Goal: Information Seeking & Learning: Learn about a topic

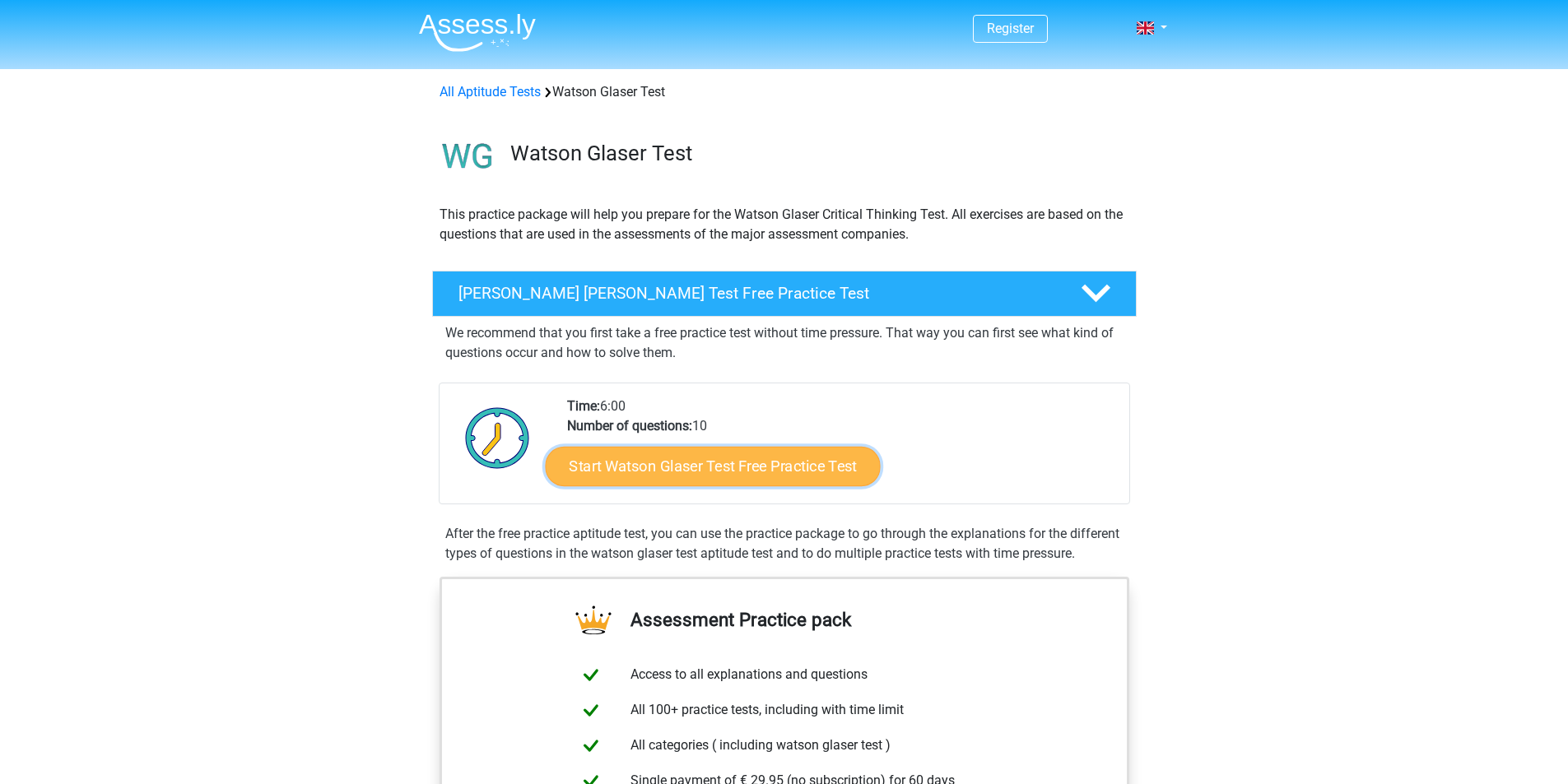
click at [732, 462] on link "Start Watson Glaser Test Free Practice Test" at bounding box center [712, 466] width 335 height 40
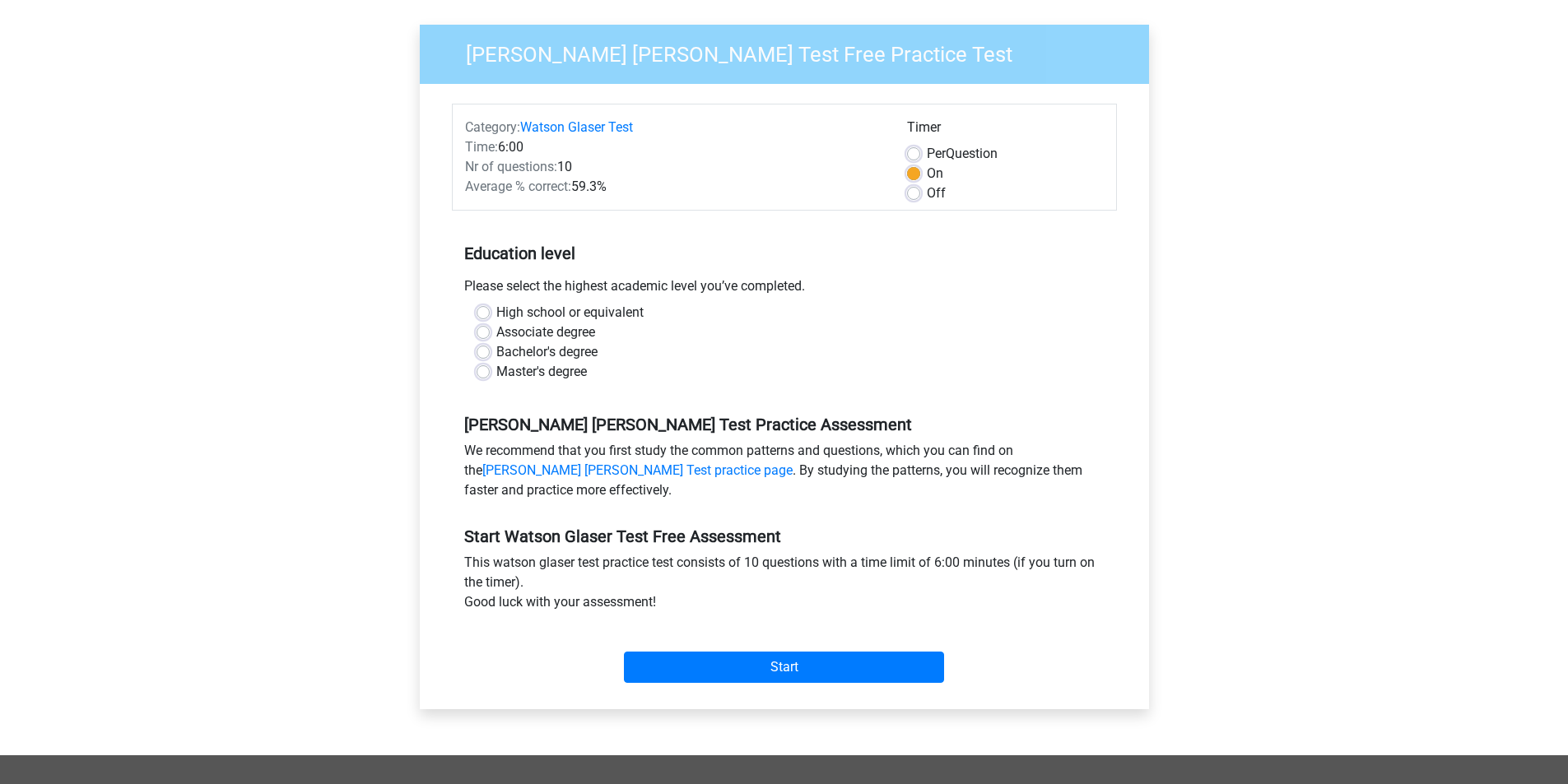
scroll to position [82, 0]
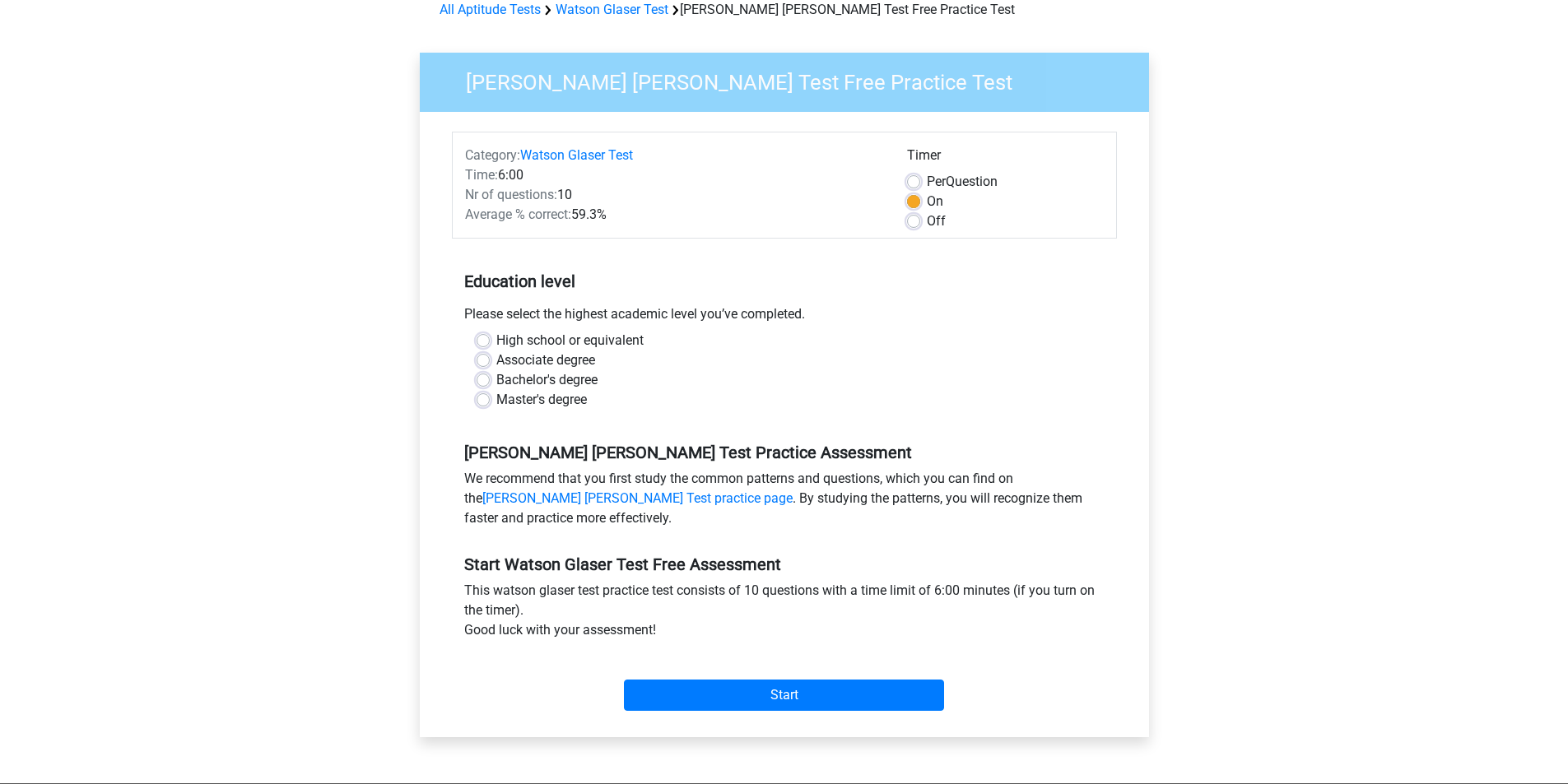
click at [496, 340] on label "High school or equivalent" at bounding box center [569, 340] width 147 height 19
click at [484, 340] on input "High school or equivalent" at bounding box center [483, 339] width 14 height 16
radio input "true"
click at [784, 691] on input "Start" at bounding box center [783, 695] width 320 height 31
click at [823, 698] on input "Start" at bounding box center [783, 695] width 320 height 31
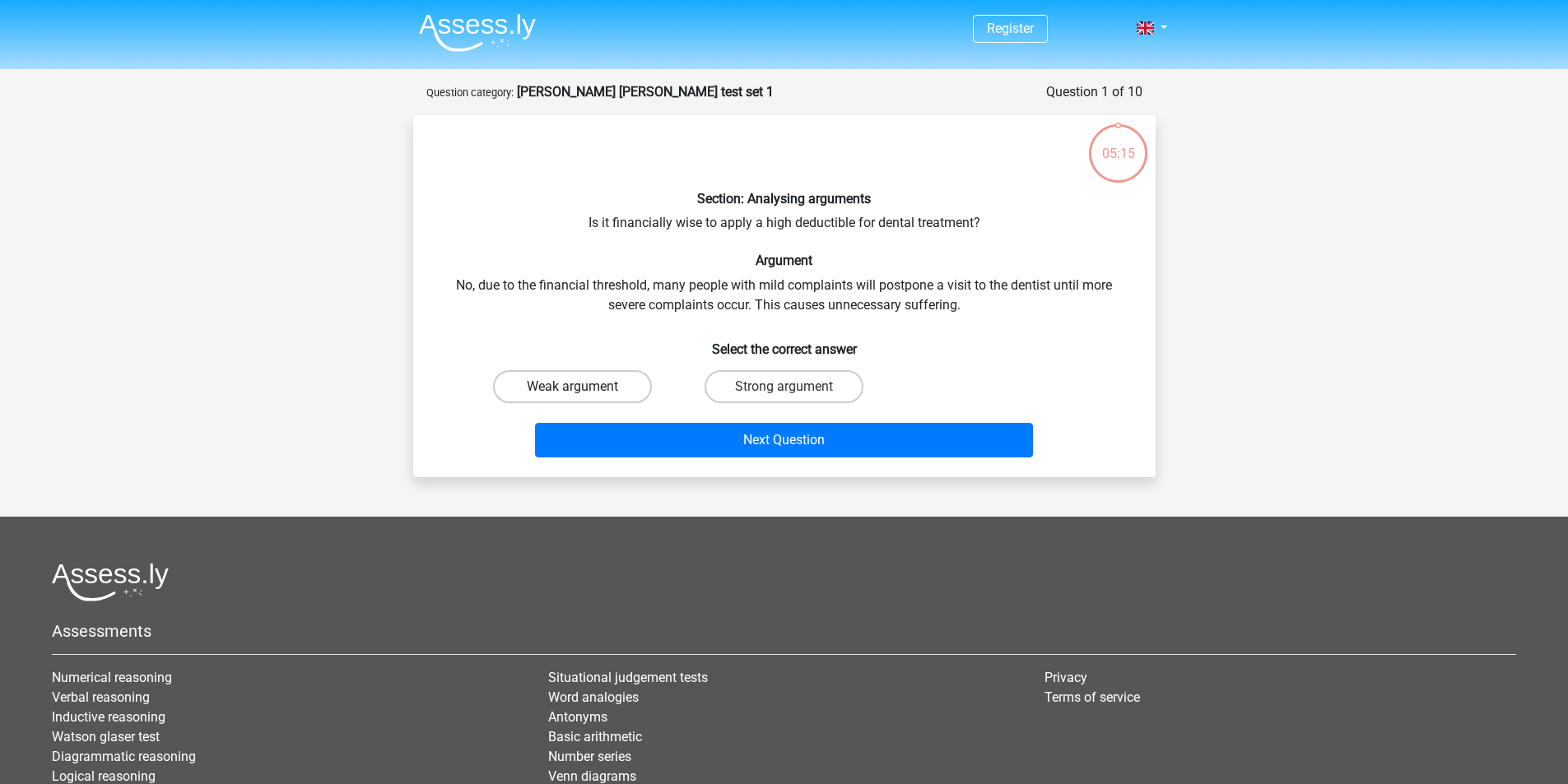
click at [607, 393] on label "Weak argument" at bounding box center [572, 386] width 159 height 33
click at [583, 393] on input "Weak argument" at bounding box center [577, 392] width 11 height 11
radio input "true"
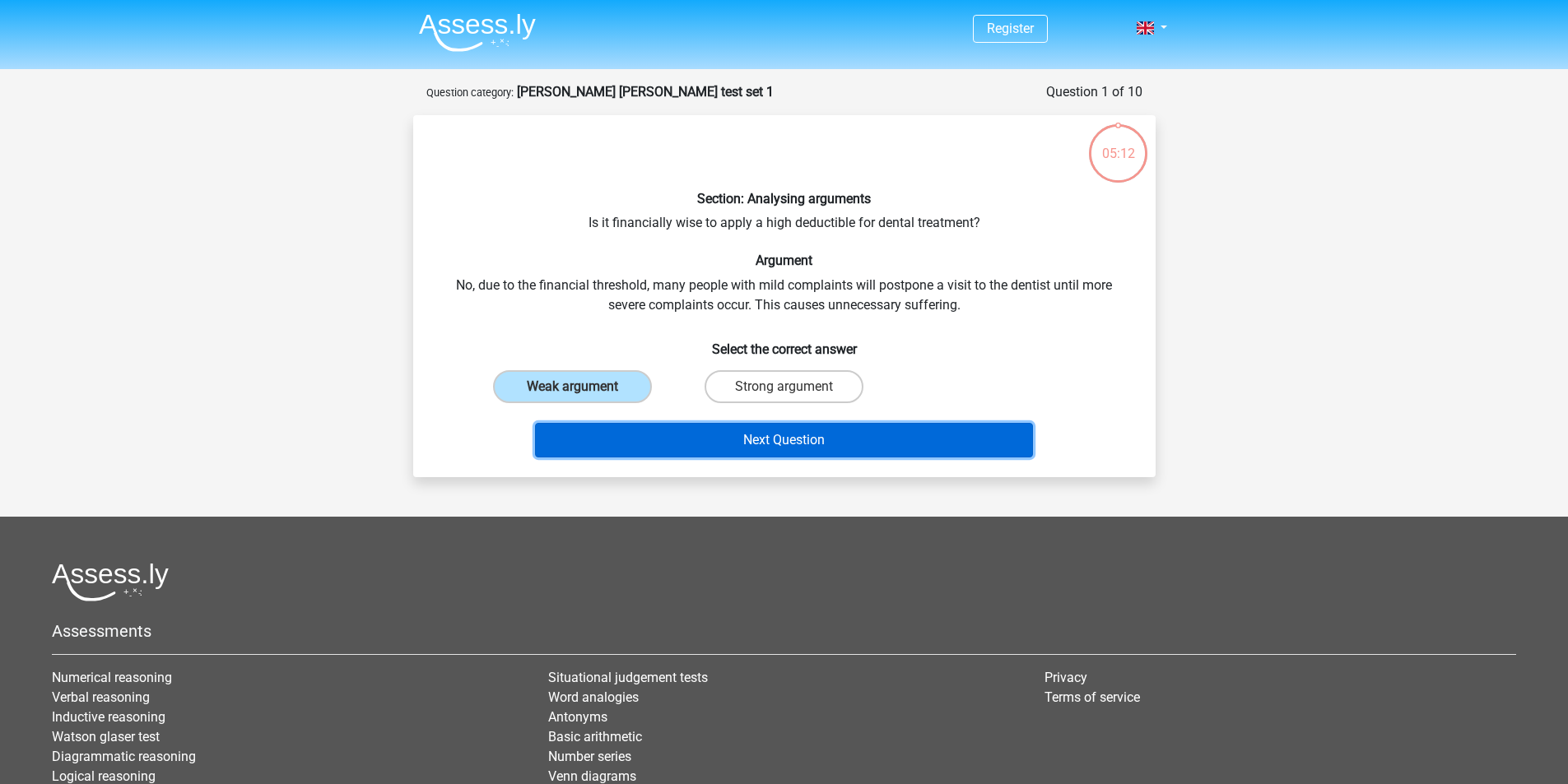
click at [787, 452] on button "Next Question" at bounding box center [783, 440] width 498 height 35
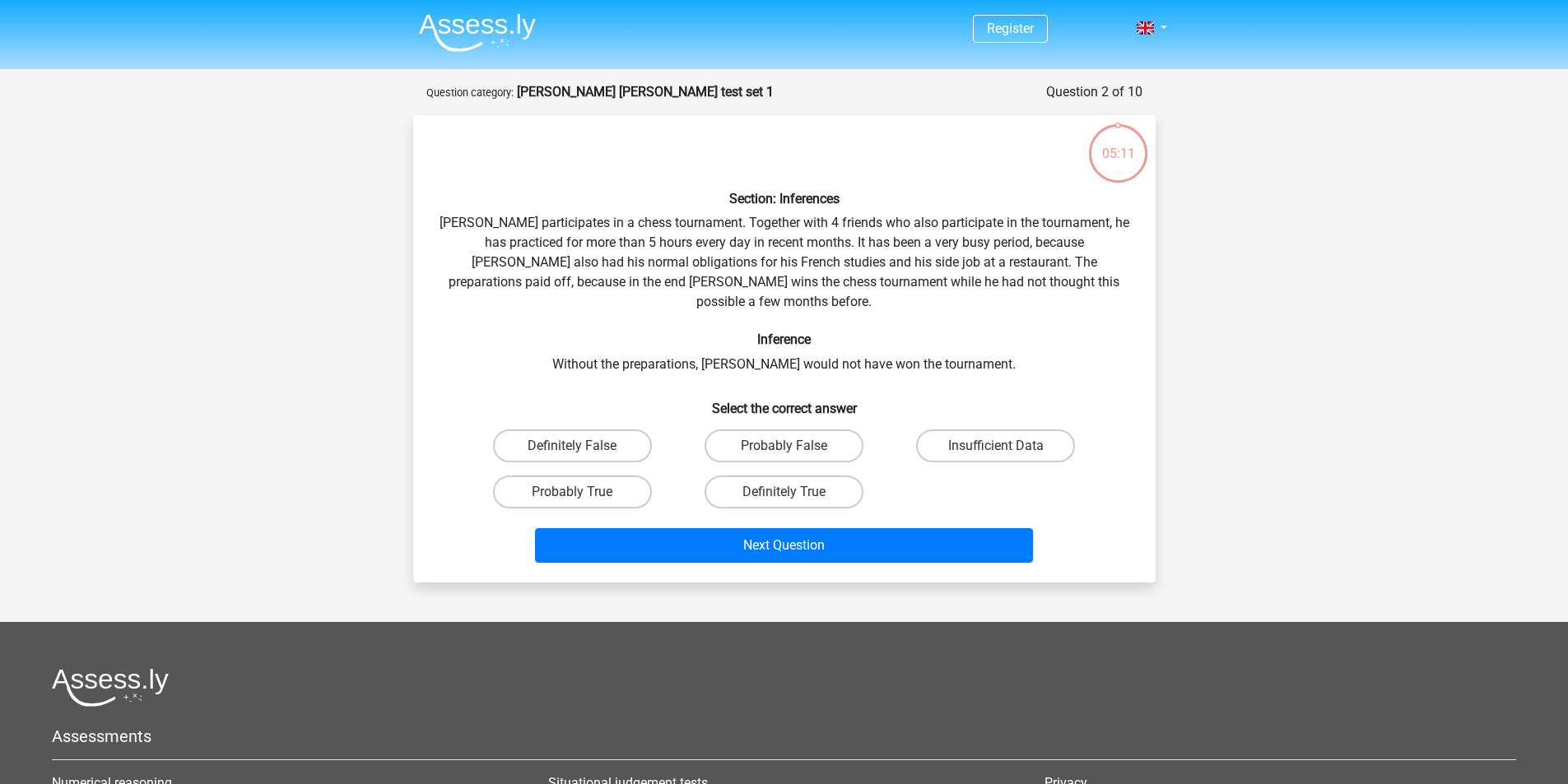
scroll to position [82, 0]
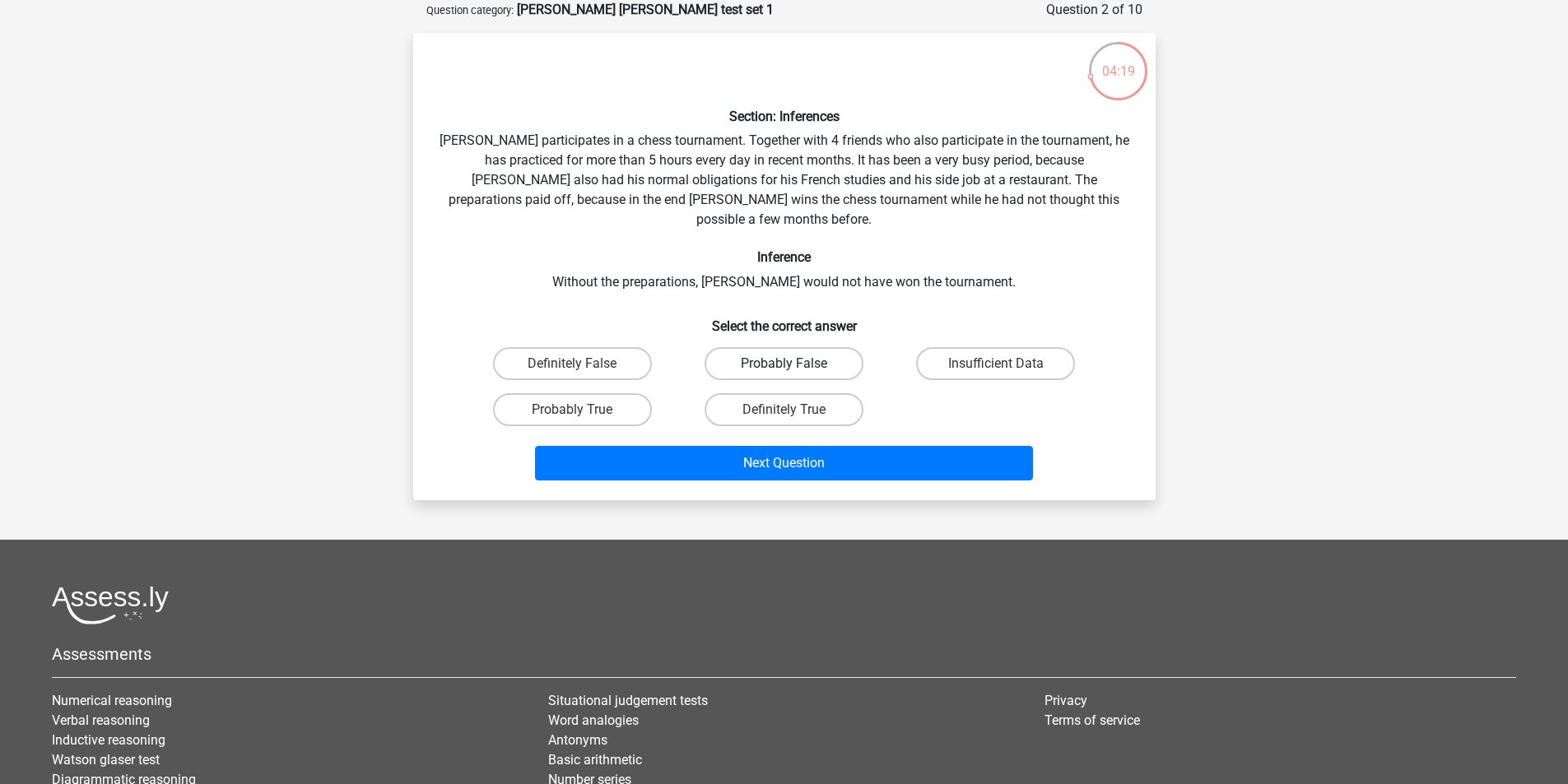
click at [738, 347] on label "Probably False" at bounding box center [784, 363] width 159 height 33
click at [783, 364] on input "Probably False" at bounding box center [788, 369] width 11 height 11
radio input "true"
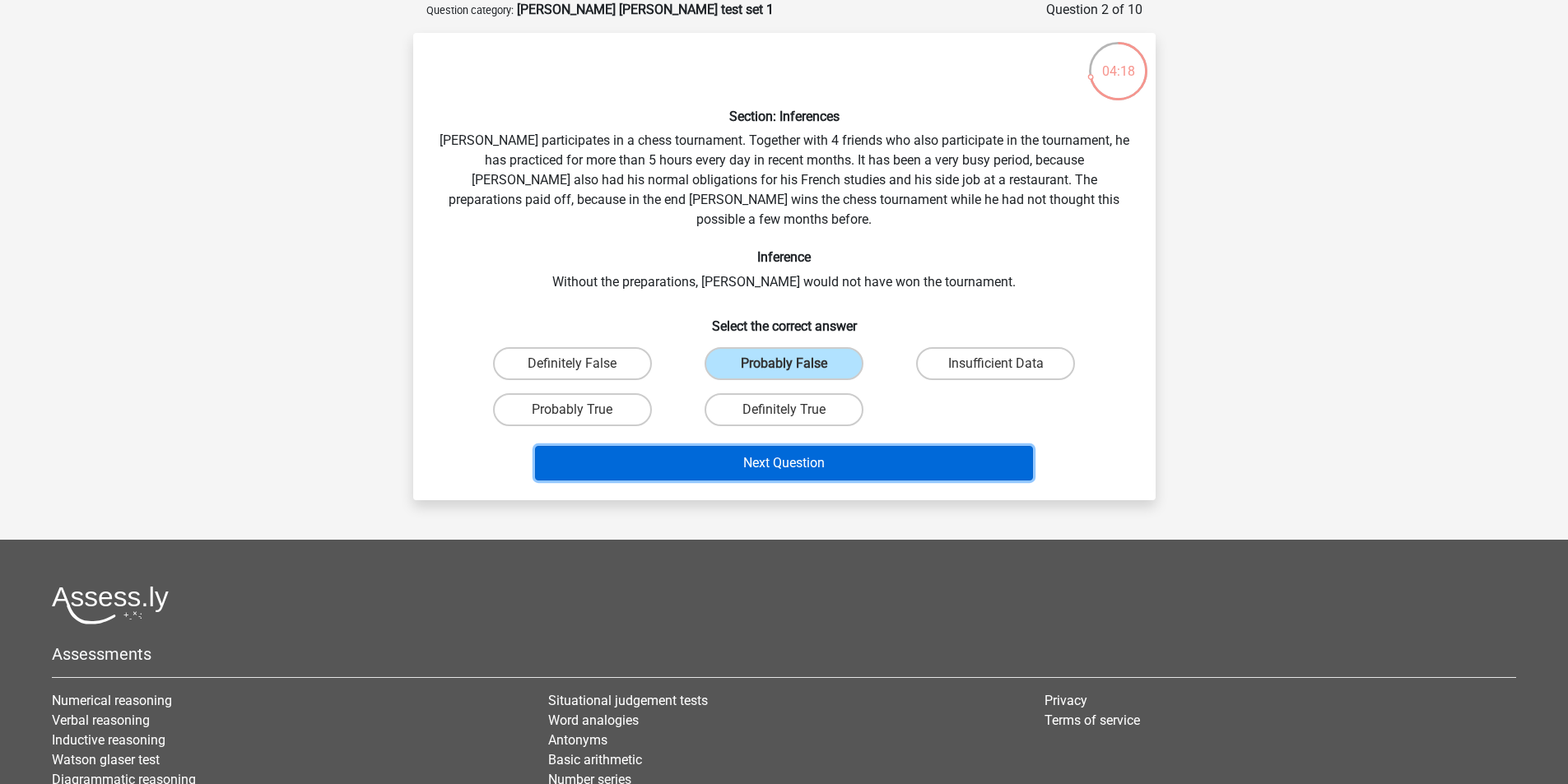
click at [733, 446] on button "Next Question" at bounding box center [783, 463] width 498 height 35
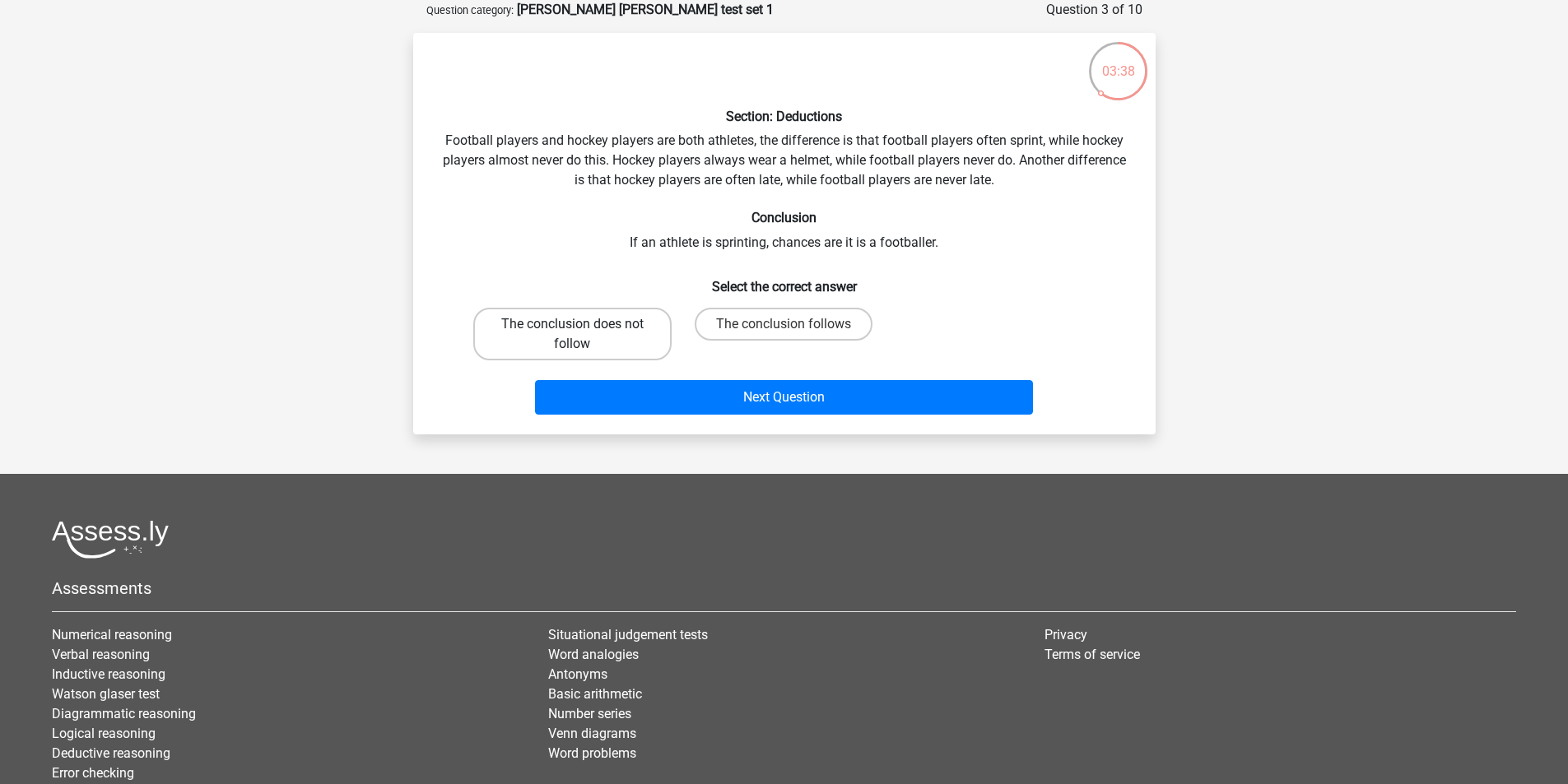
click at [595, 330] on label "The conclusion does not follow" at bounding box center [572, 334] width 199 height 52
click at [583, 330] on input "The conclusion does not follow" at bounding box center [577, 329] width 11 height 11
radio input "true"
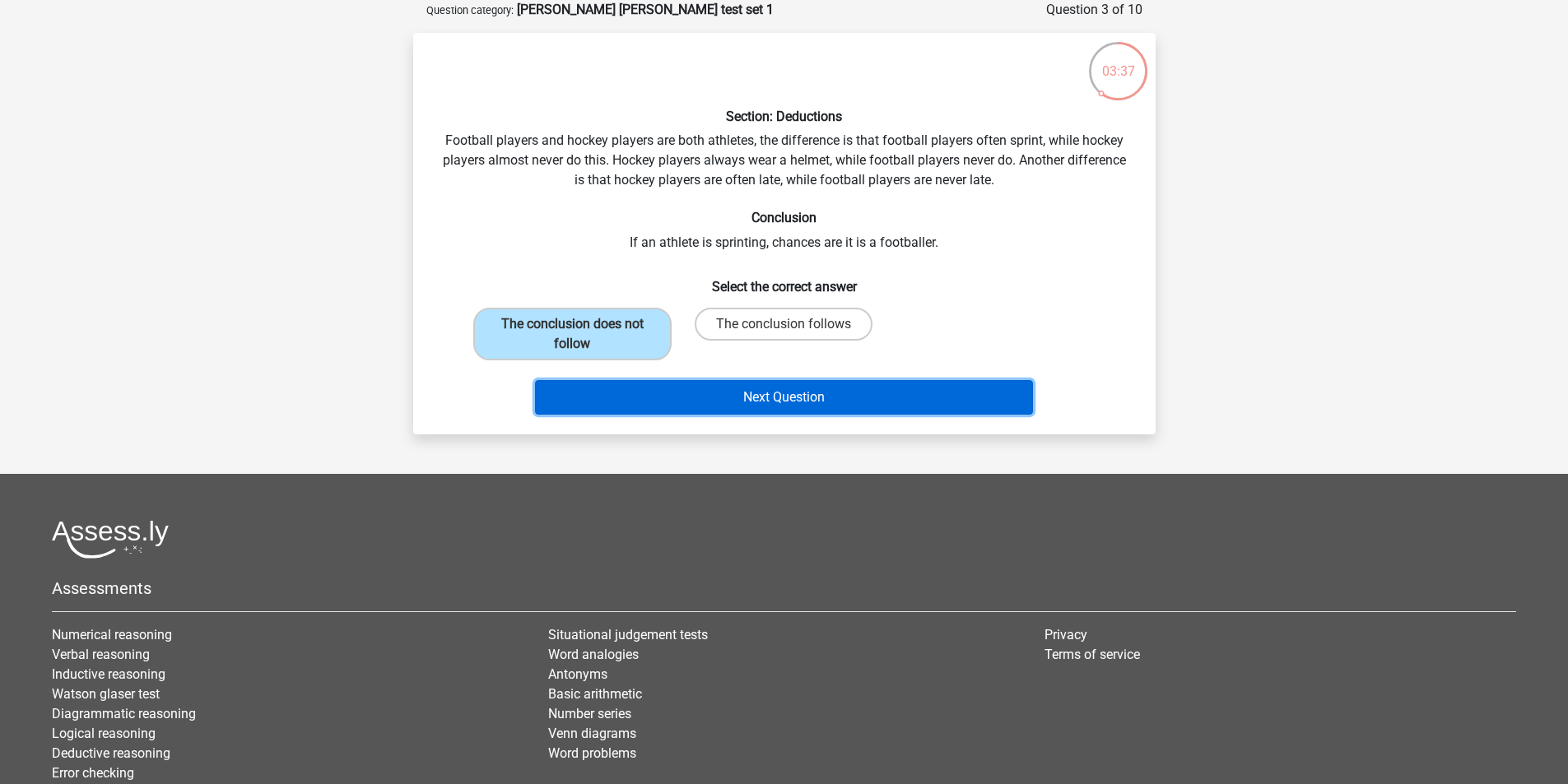
click at [819, 406] on button "Next Question" at bounding box center [783, 397] width 498 height 35
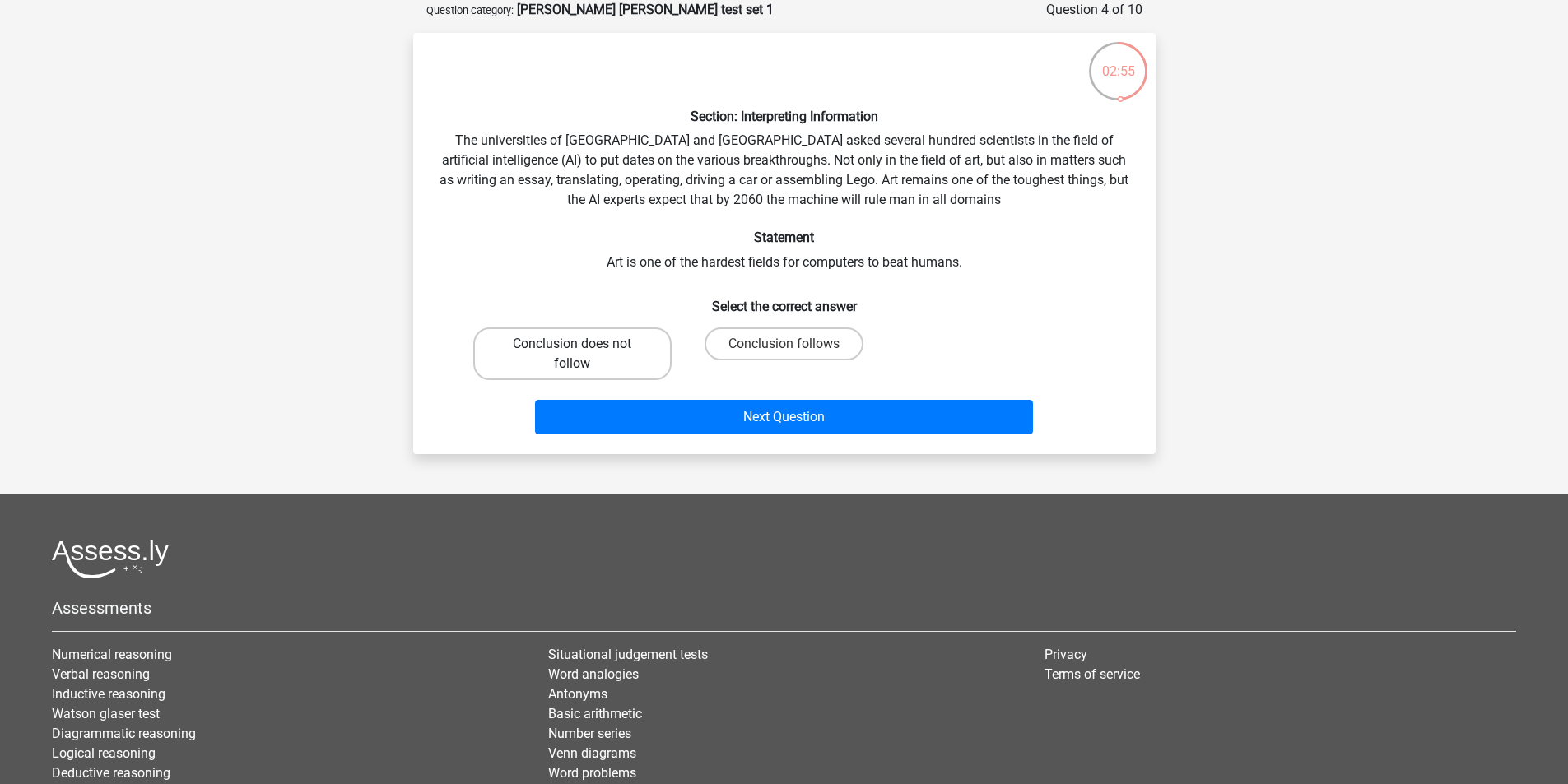
click at [571, 359] on label "Conclusion does not follow" at bounding box center [572, 354] width 199 height 52
click at [572, 355] on input "Conclusion does not follow" at bounding box center [577, 349] width 11 height 11
radio input "true"
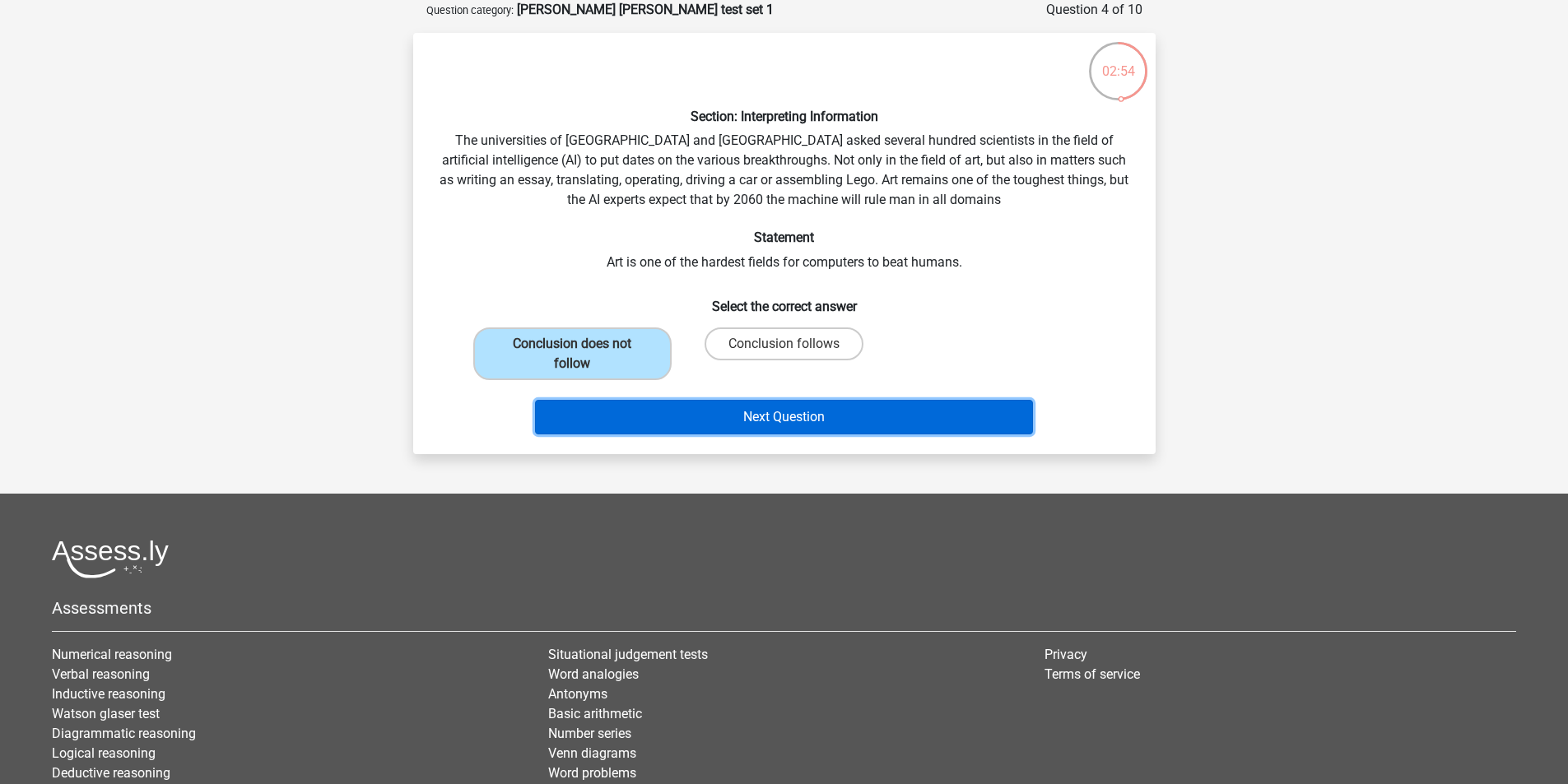
click at [810, 421] on button "Next Question" at bounding box center [783, 416] width 498 height 35
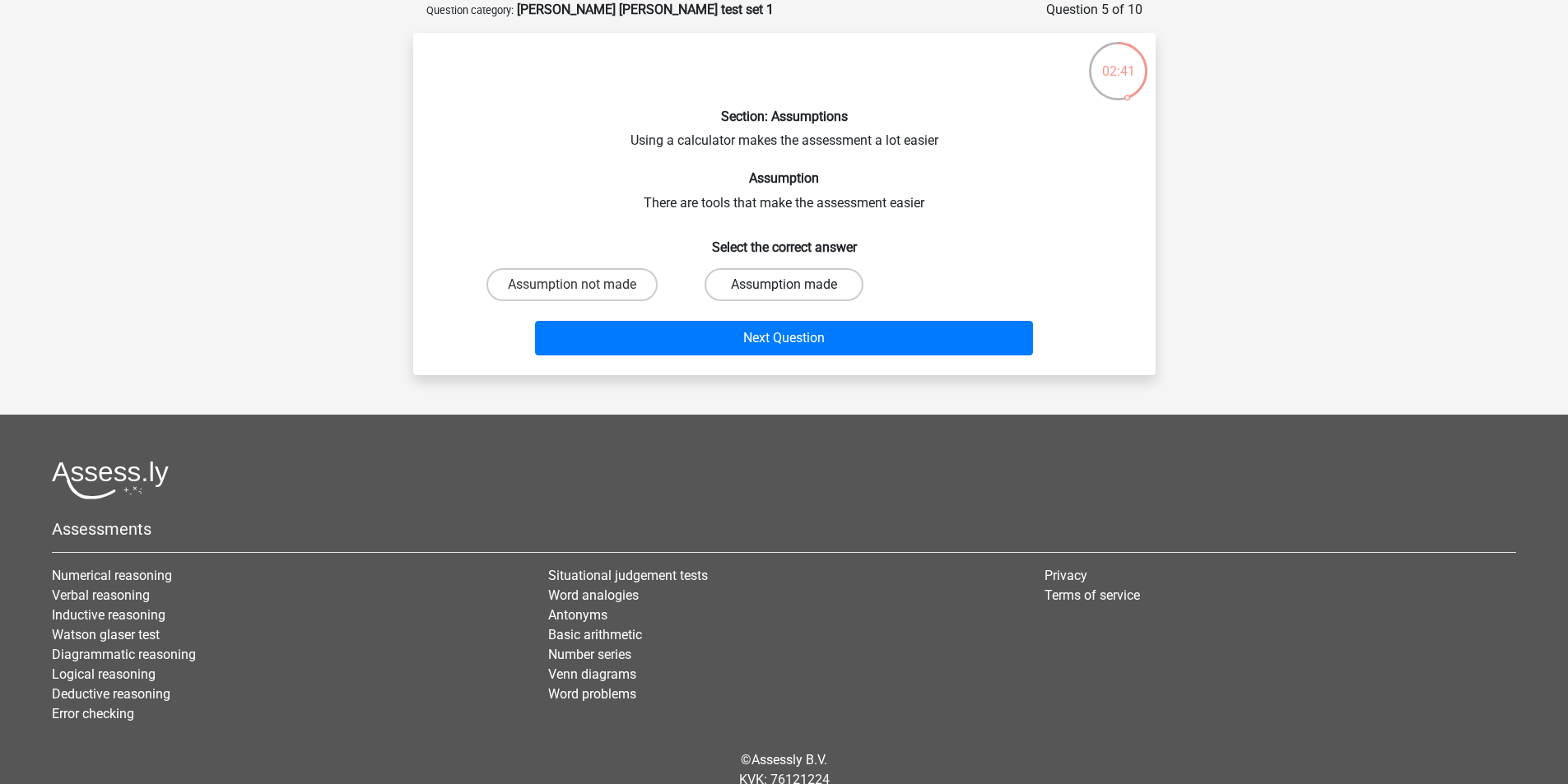
click at [800, 296] on label "Assumption made" at bounding box center [784, 285] width 159 height 33
click at [794, 296] on input "Assumption made" at bounding box center [788, 290] width 11 height 11
radio input "true"
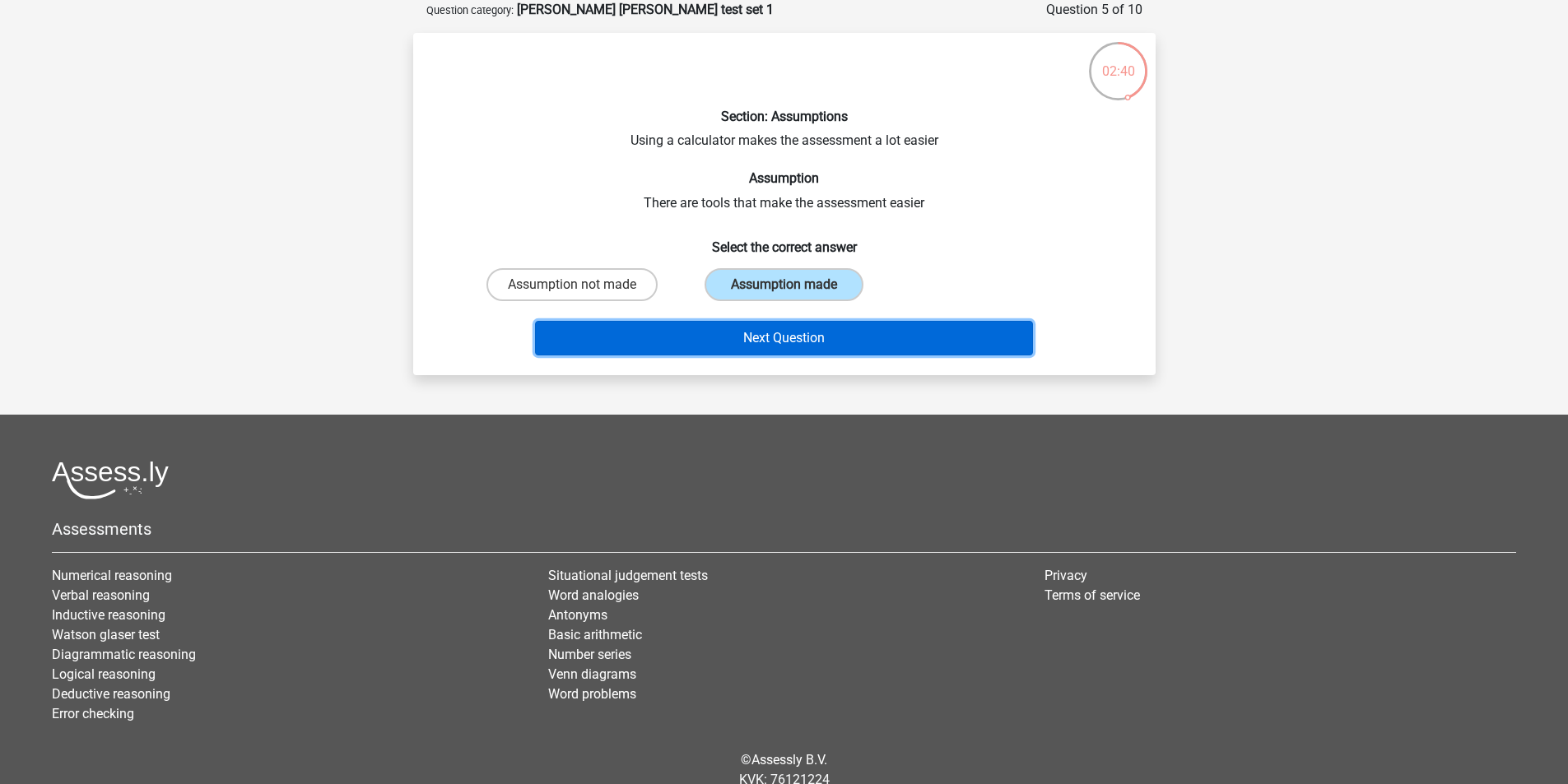
click at [788, 337] on button "Next Question" at bounding box center [783, 338] width 498 height 35
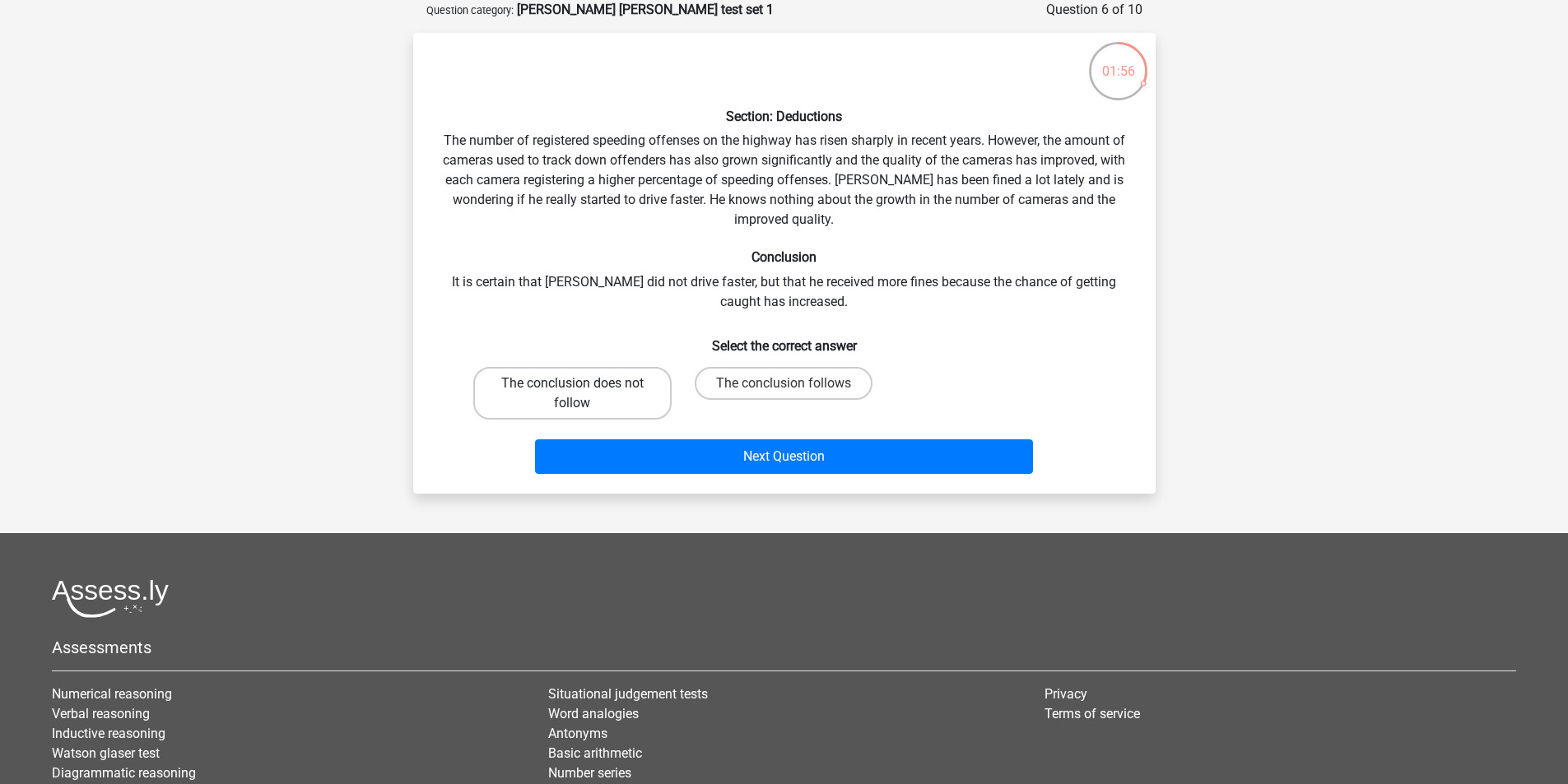
click at [606, 390] on label "The conclusion does not follow" at bounding box center [572, 393] width 199 height 52
click at [583, 390] on input "The conclusion does not follow" at bounding box center [577, 389] width 11 height 11
radio input "true"
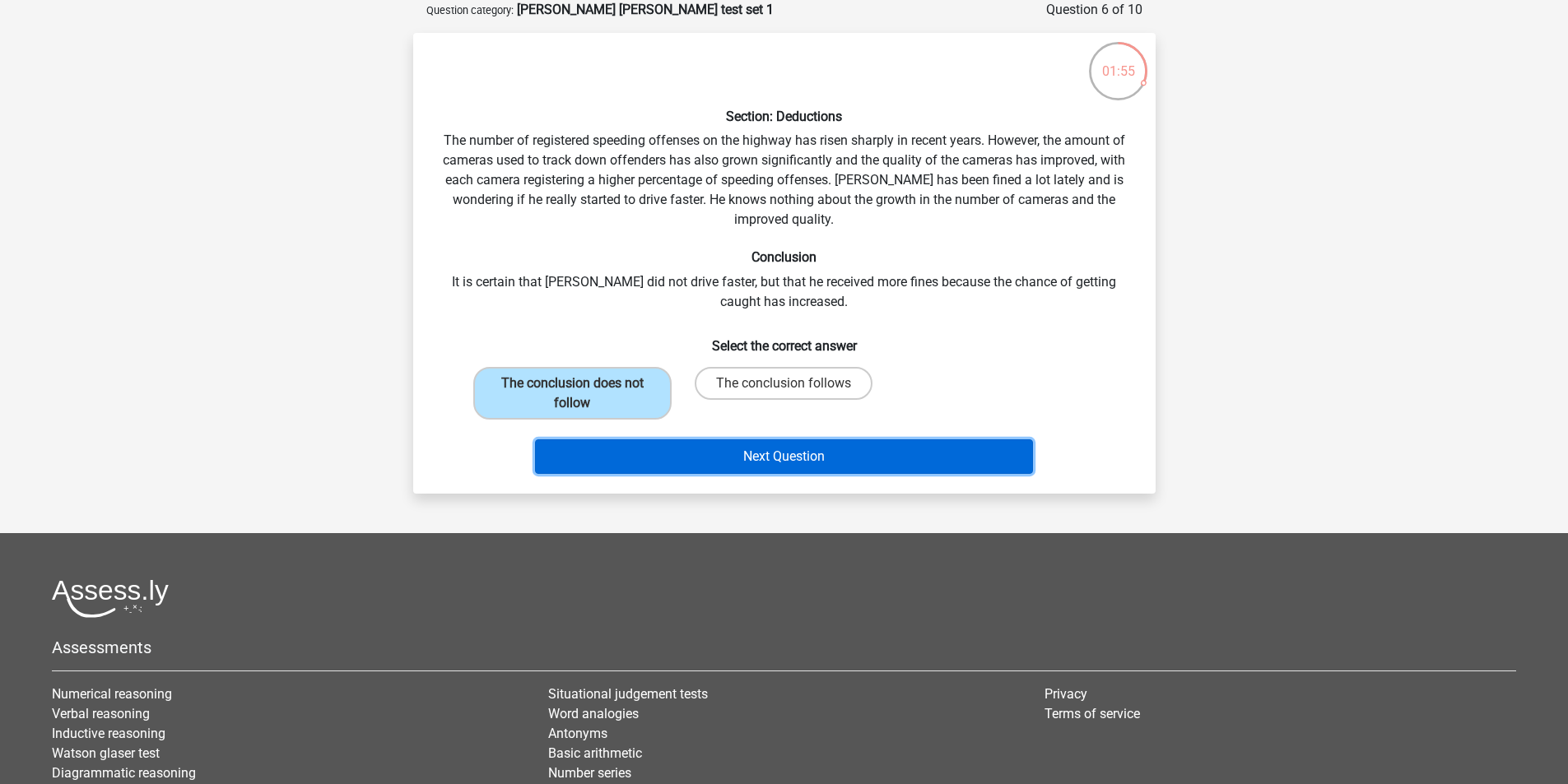
click at [798, 460] on button "Next Question" at bounding box center [783, 456] width 498 height 35
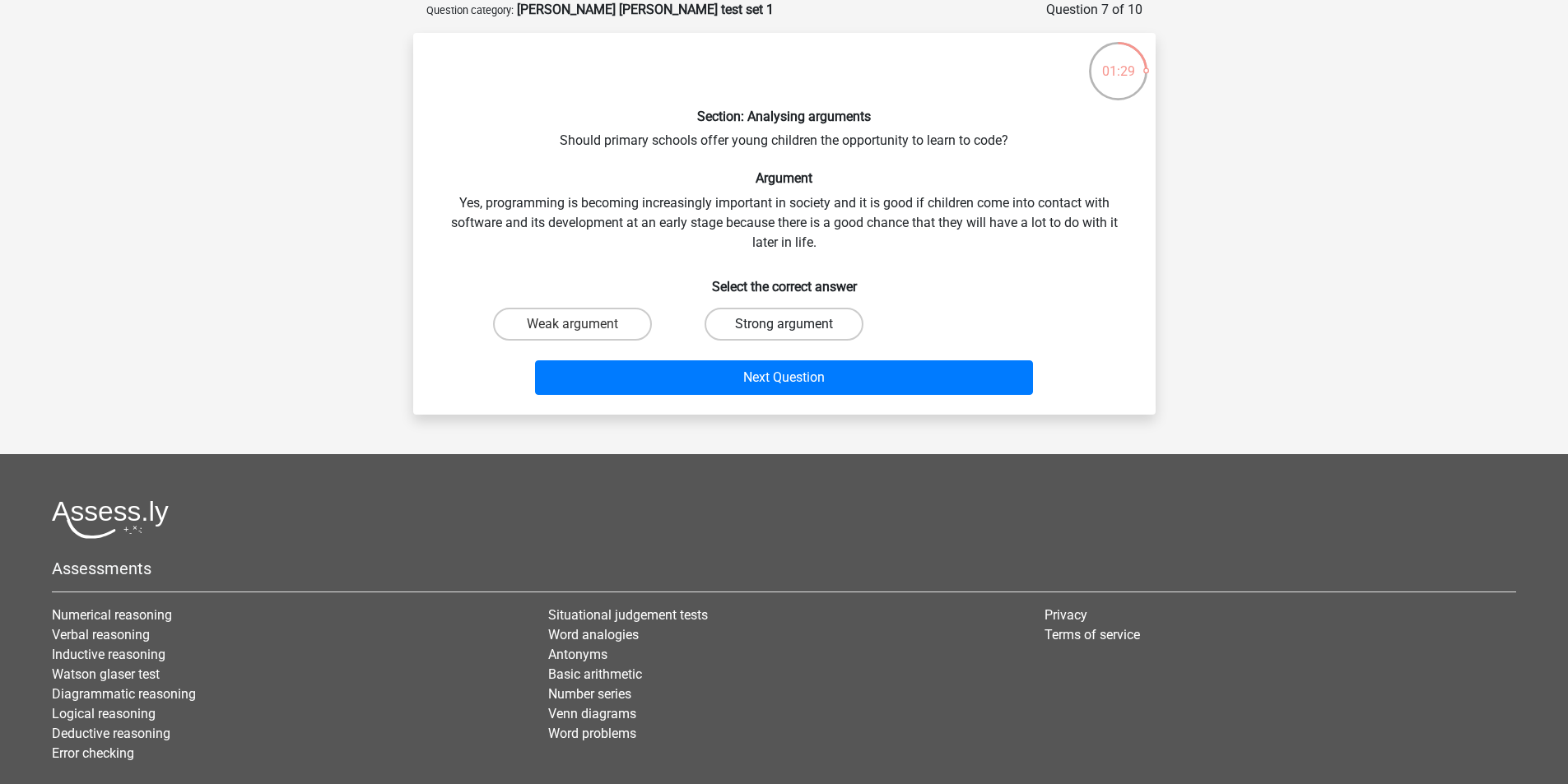
click at [741, 327] on label "Strong argument" at bounding box center [784, 324] width 159 height 33
click at [783, 327] on input "Strong argument" at bounding box center [788, 329] width 11 height 11
radio input "true"
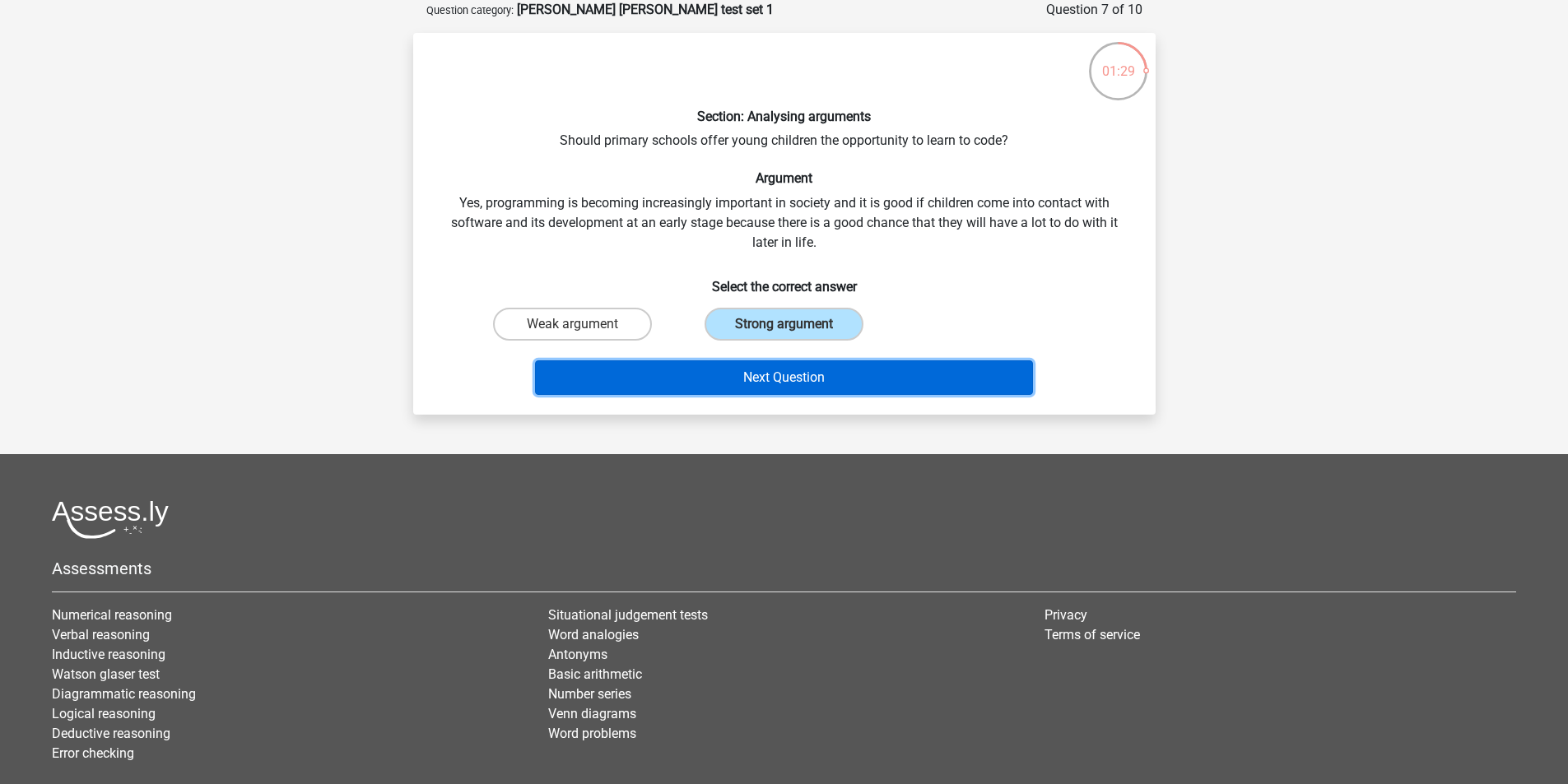
click at [745, 371] on button "Next Question" at bounding box center [783, 378] width 498 height 35
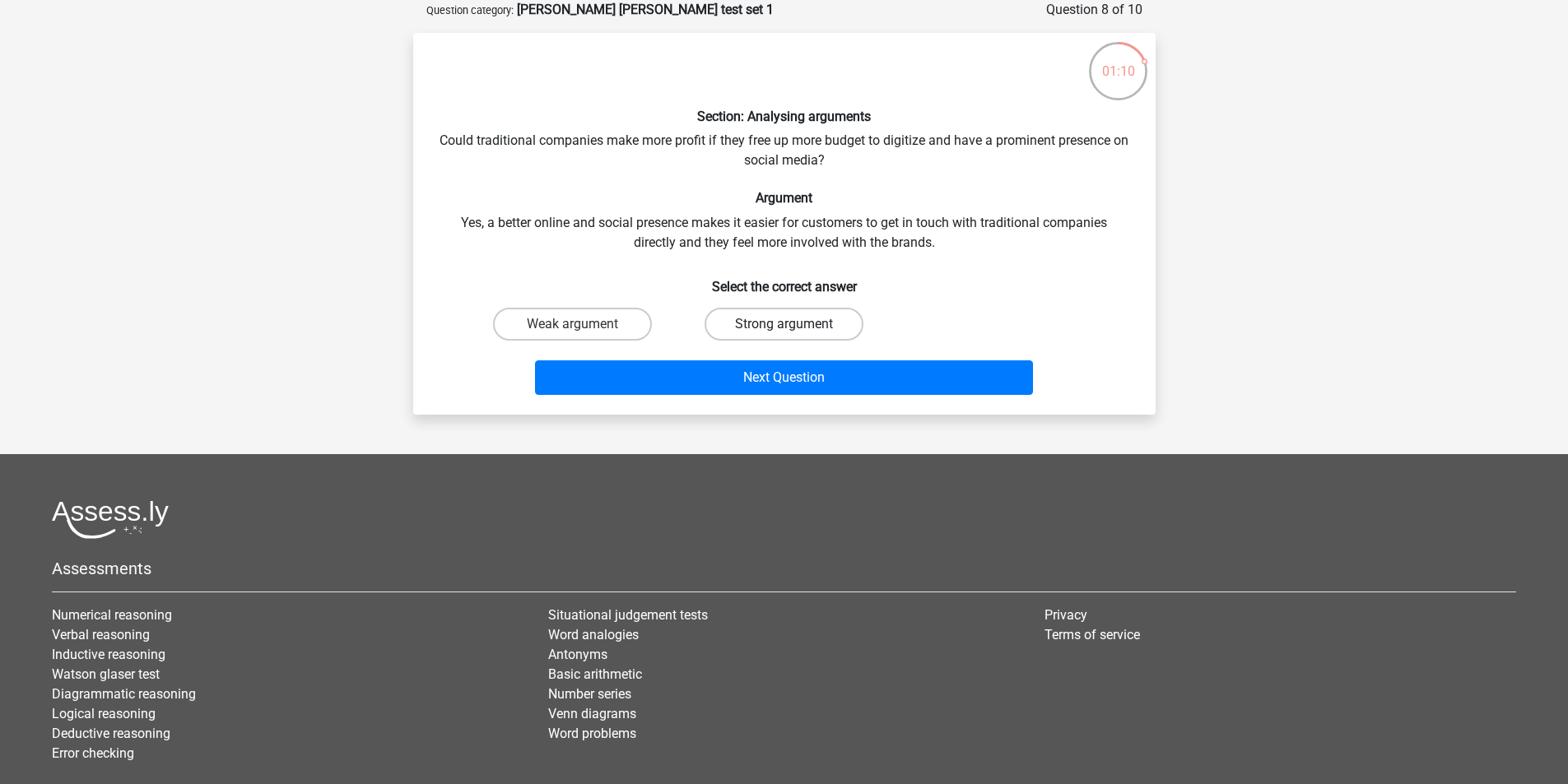
click at [837, 328] on label "Strong argument" at bounding box center [784, 324] width 159 height 33
click at [794, 328] on input "Strong argument" at bounding box center [788, 329] width 11 height 11
radio input "true"
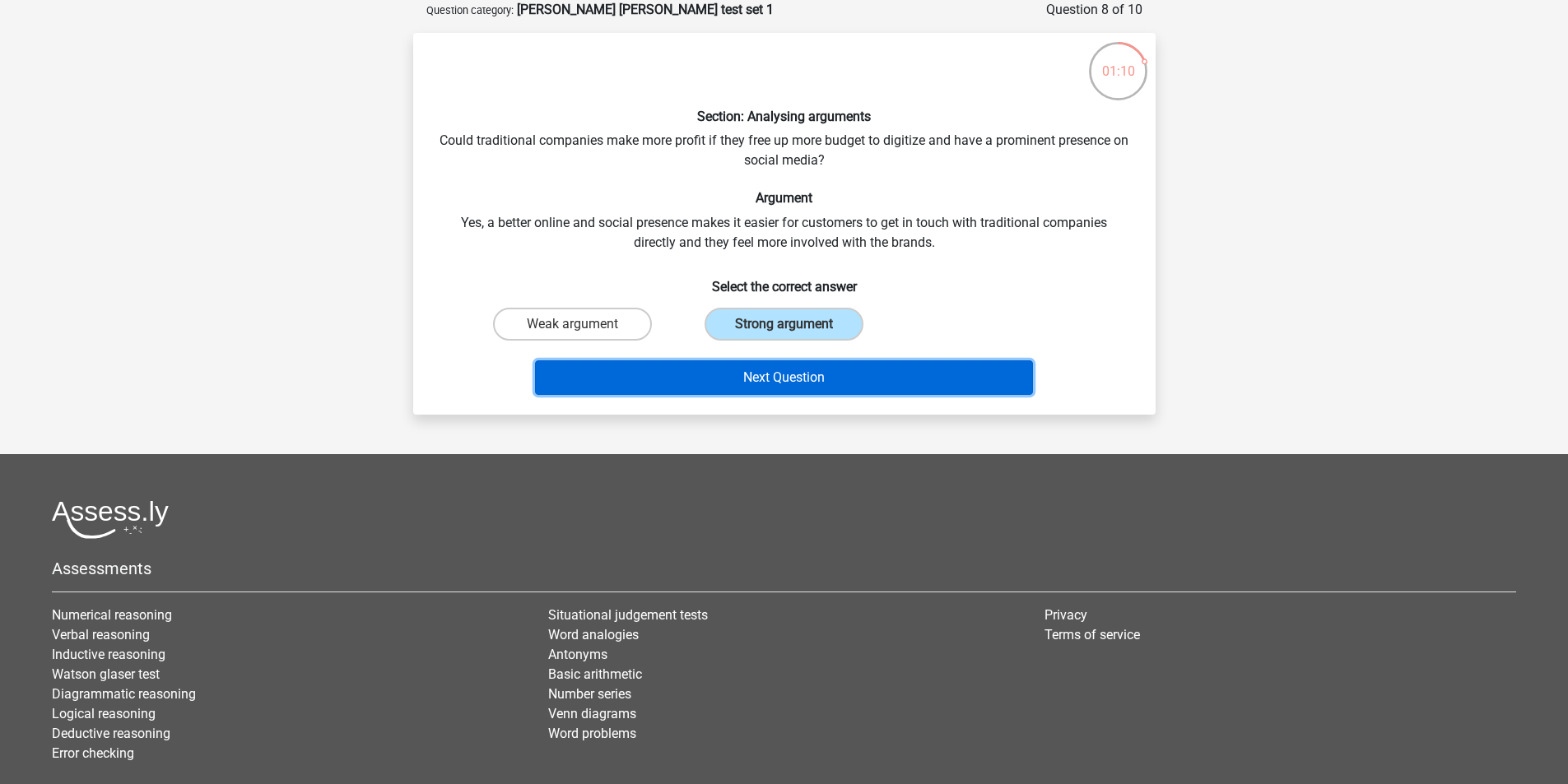
click at [800, 379] on button "Next Question" at bounding box center [783, 378] width 498 height 35
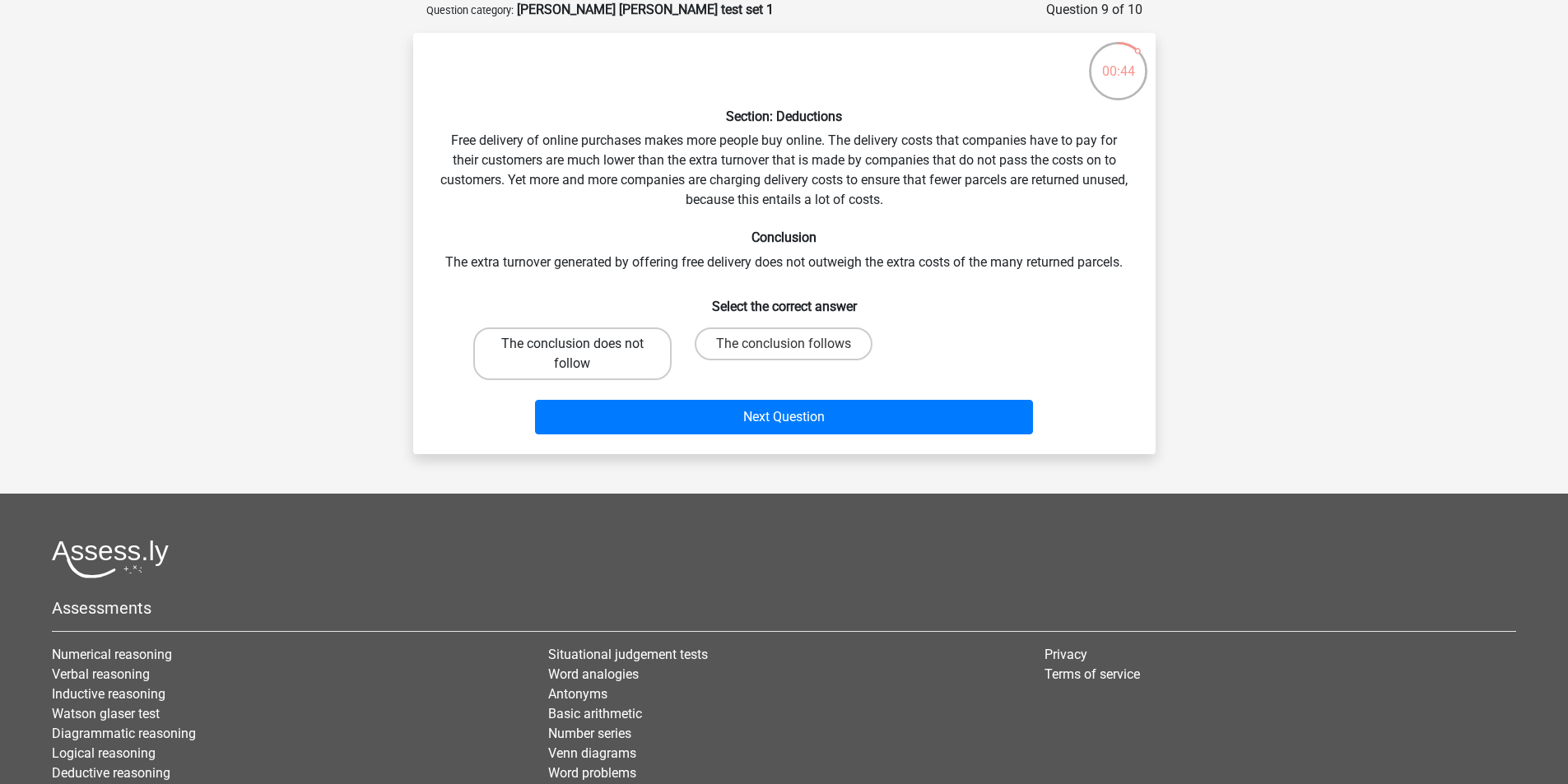
click at [634, 349] on label "The conclusion does not follow" at bounding box center [572, 354] width 199 height 52
click at [583, 349] on input "The conclusion does not follow" at bounding box center [577, 349] width 11 height 11
radio input "true"
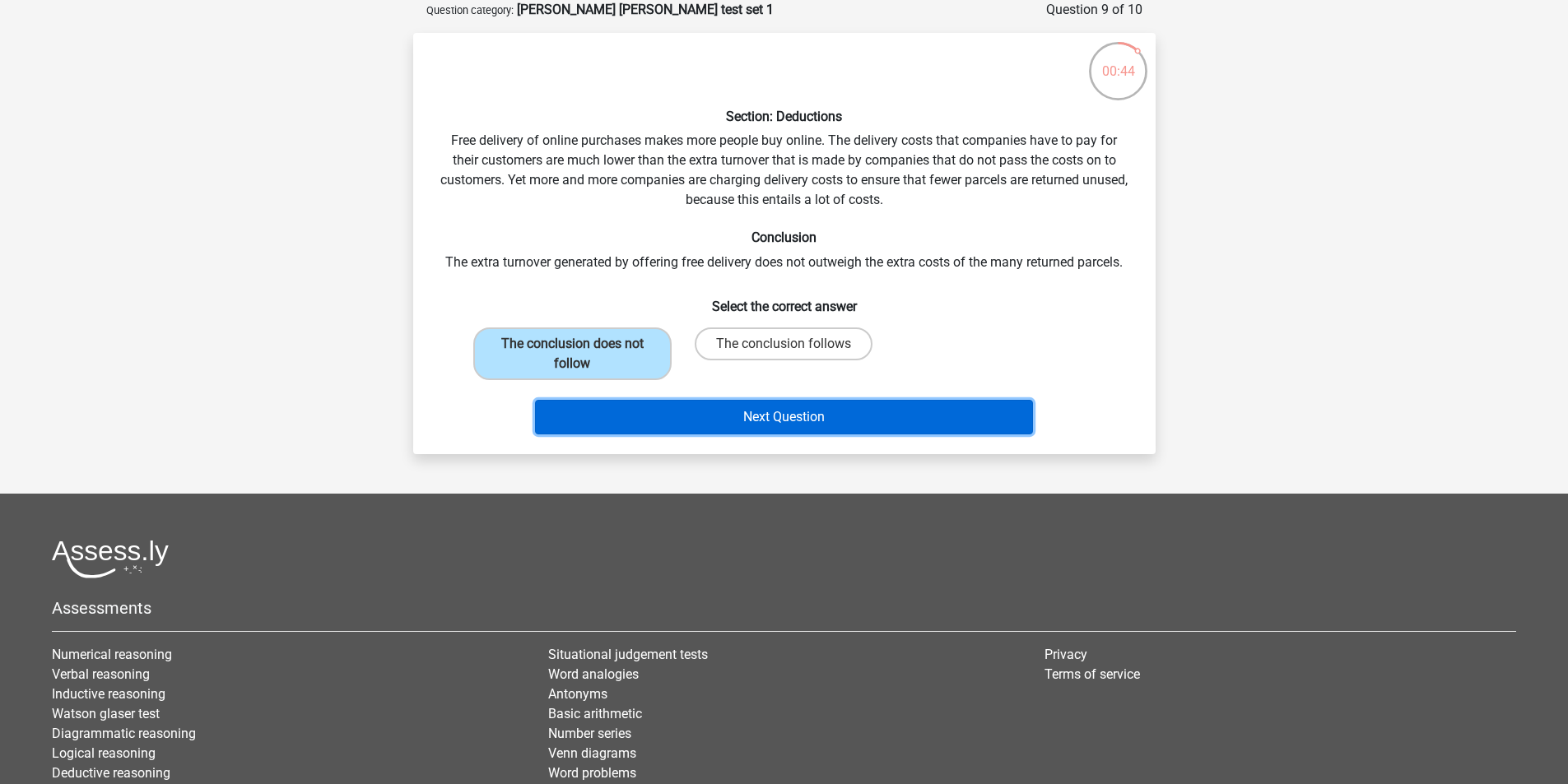
click at [768, 418] on button "Next Question" at bounding box center [783, 416] width 498 height 35
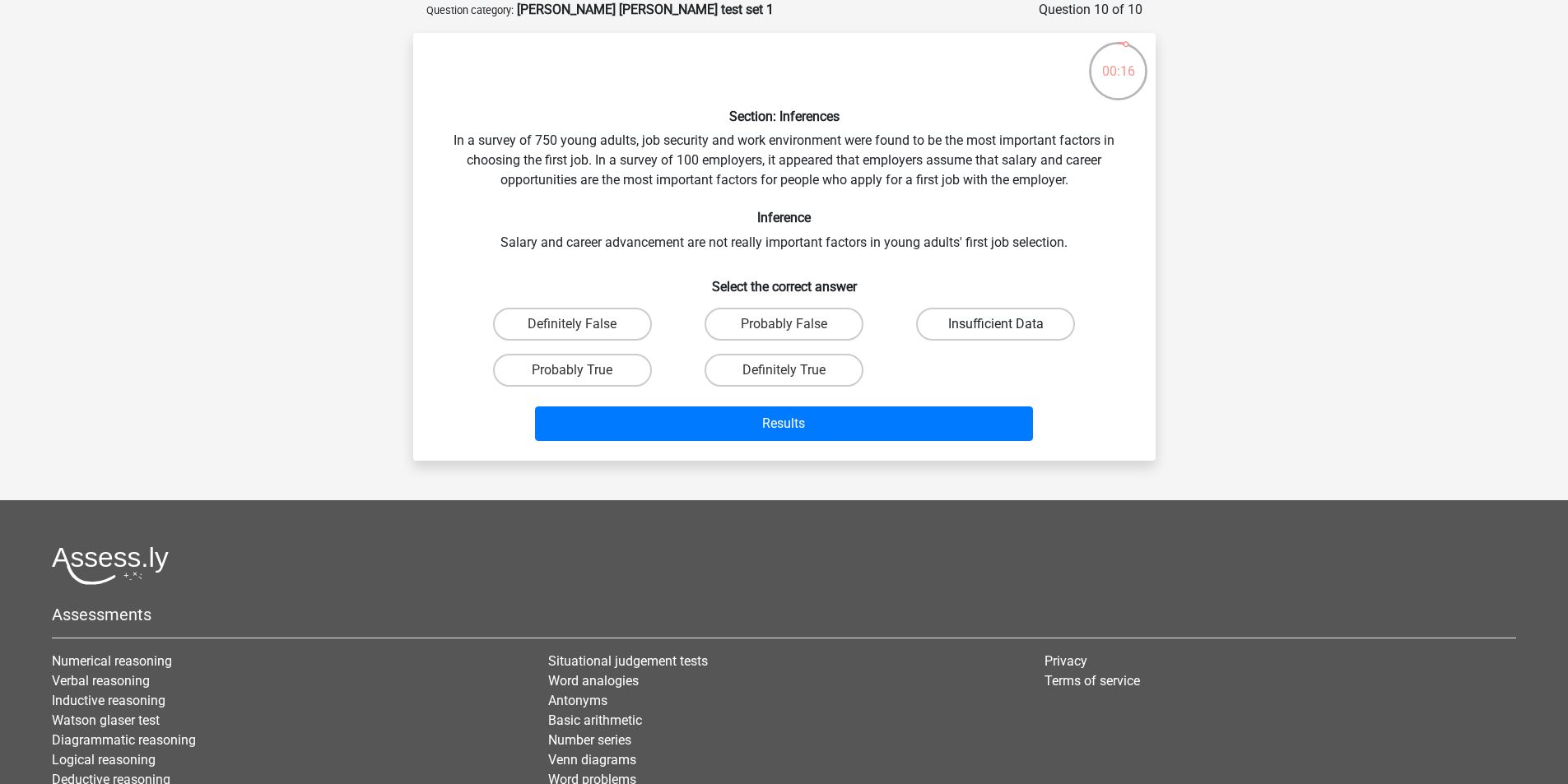
click at [952, 321] on label "Insufficient Data" at bounding box center [995, 324] width 159 height 33
click at [996, 324] on input "Insufficient Data" at bounding box center [1001, 329] width 11 height 11
radio input "true"
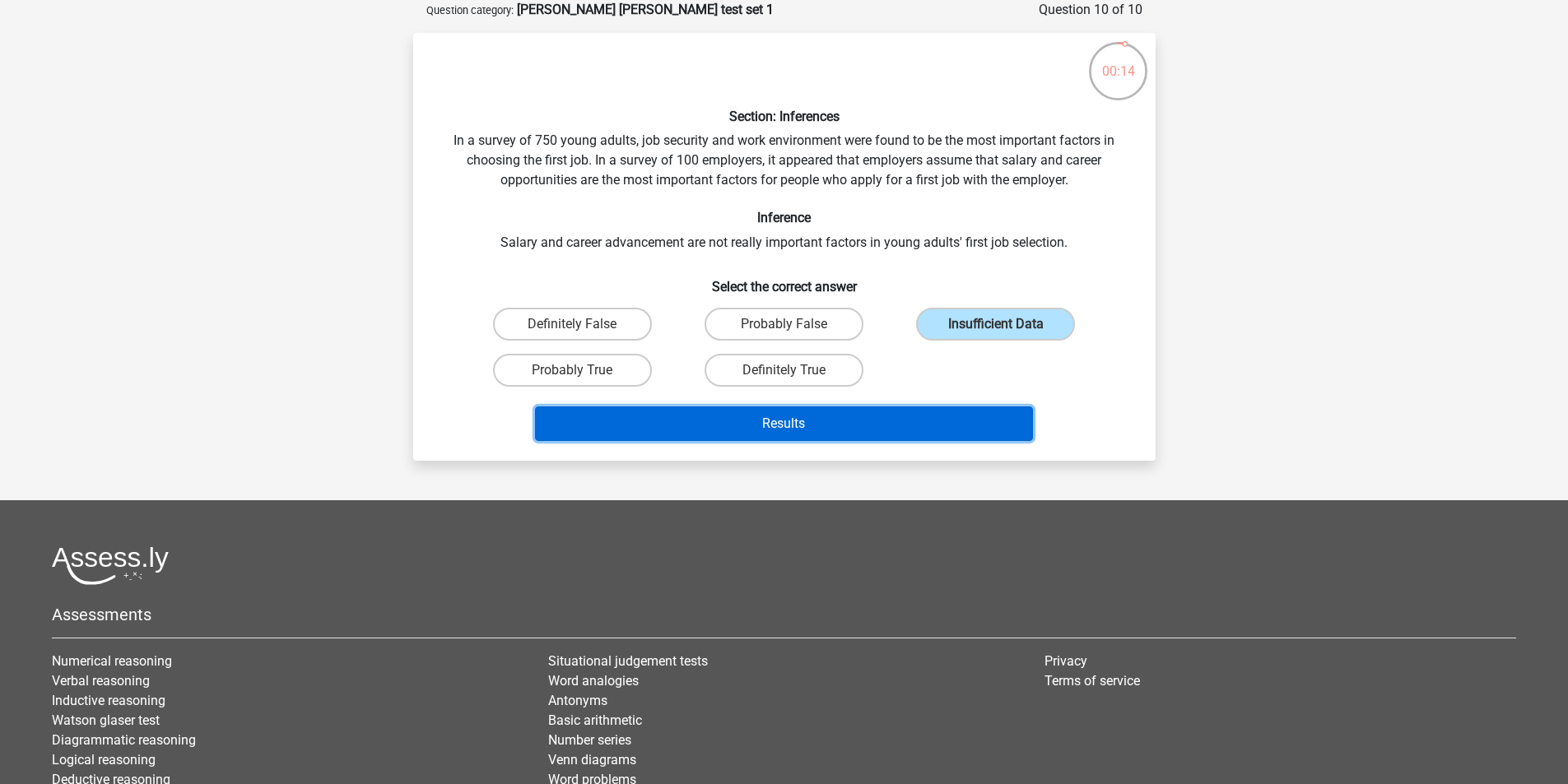
click at [834, 430] on button "Results" at bounding box center [783, 423] width 498 height 35
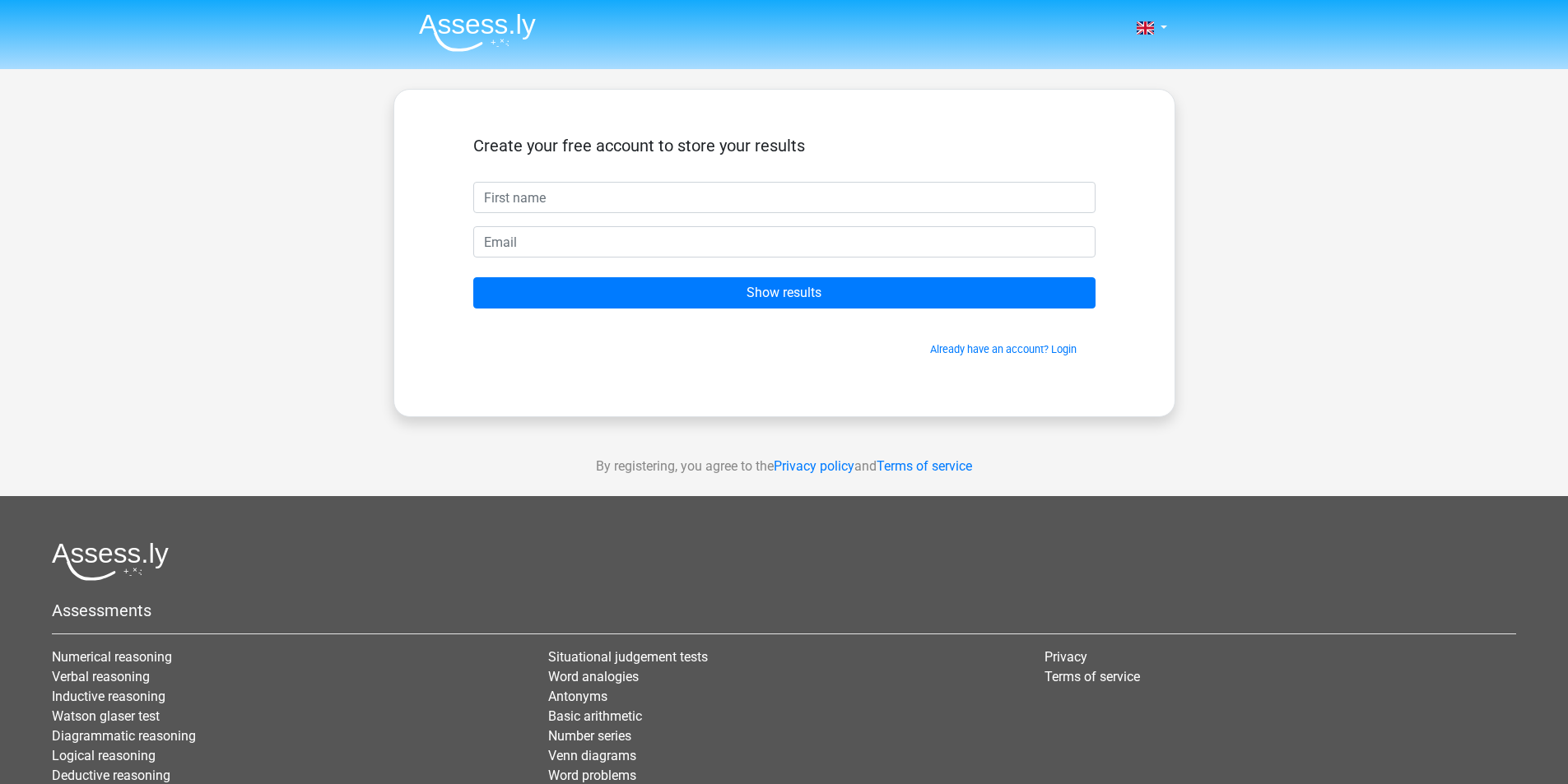
type input "m"
type input "[PERSON_NAME]"
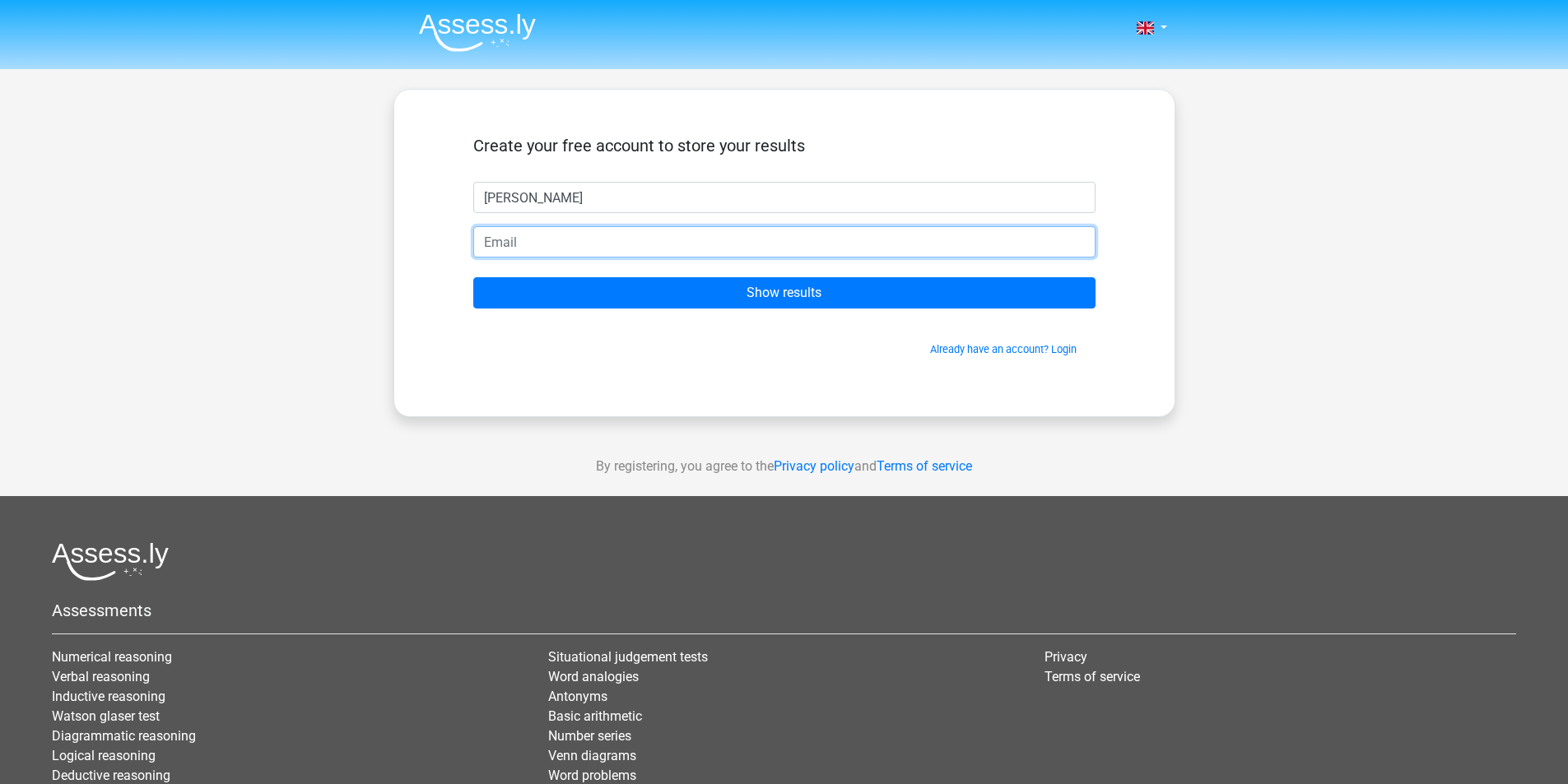
click at [622, 248] on input "email" at bounding box center [784, 242] width 622 height 31
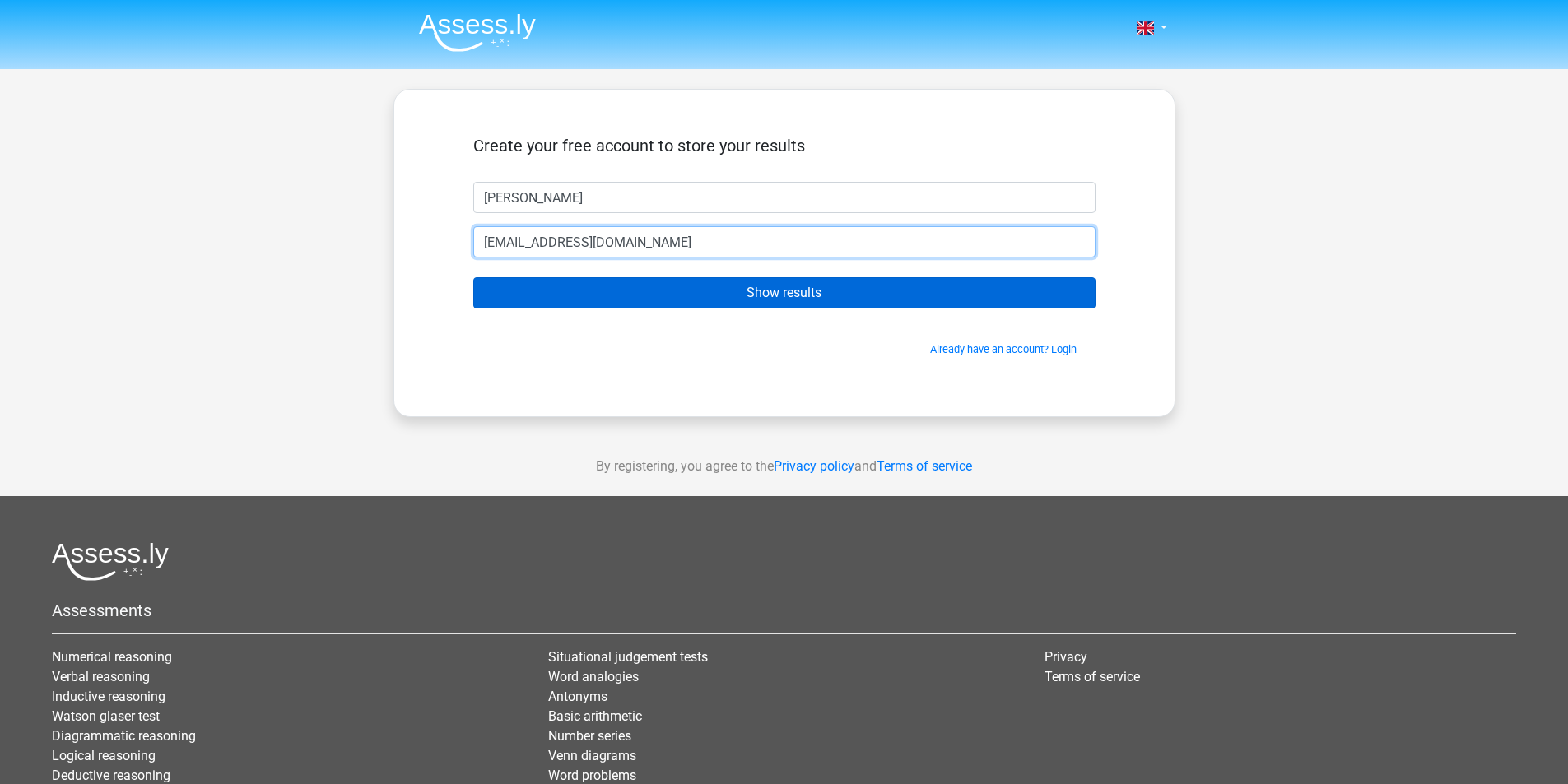
type input "[EMAIL_ADDRESS][DOMAIN_NAME]"
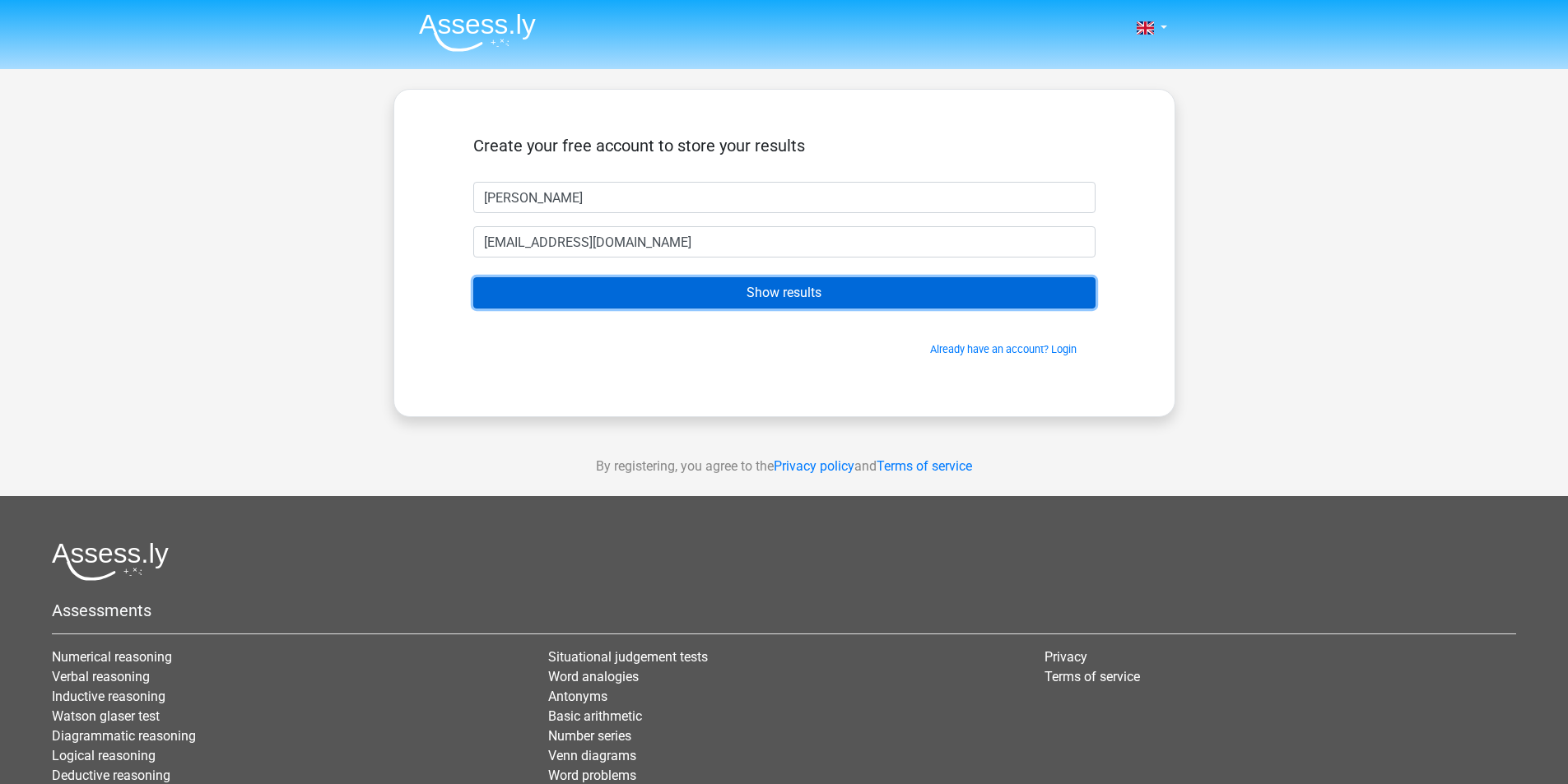
click at [753, 294] on input "Show results" at bounding box center [784, 292] width 622 height 31
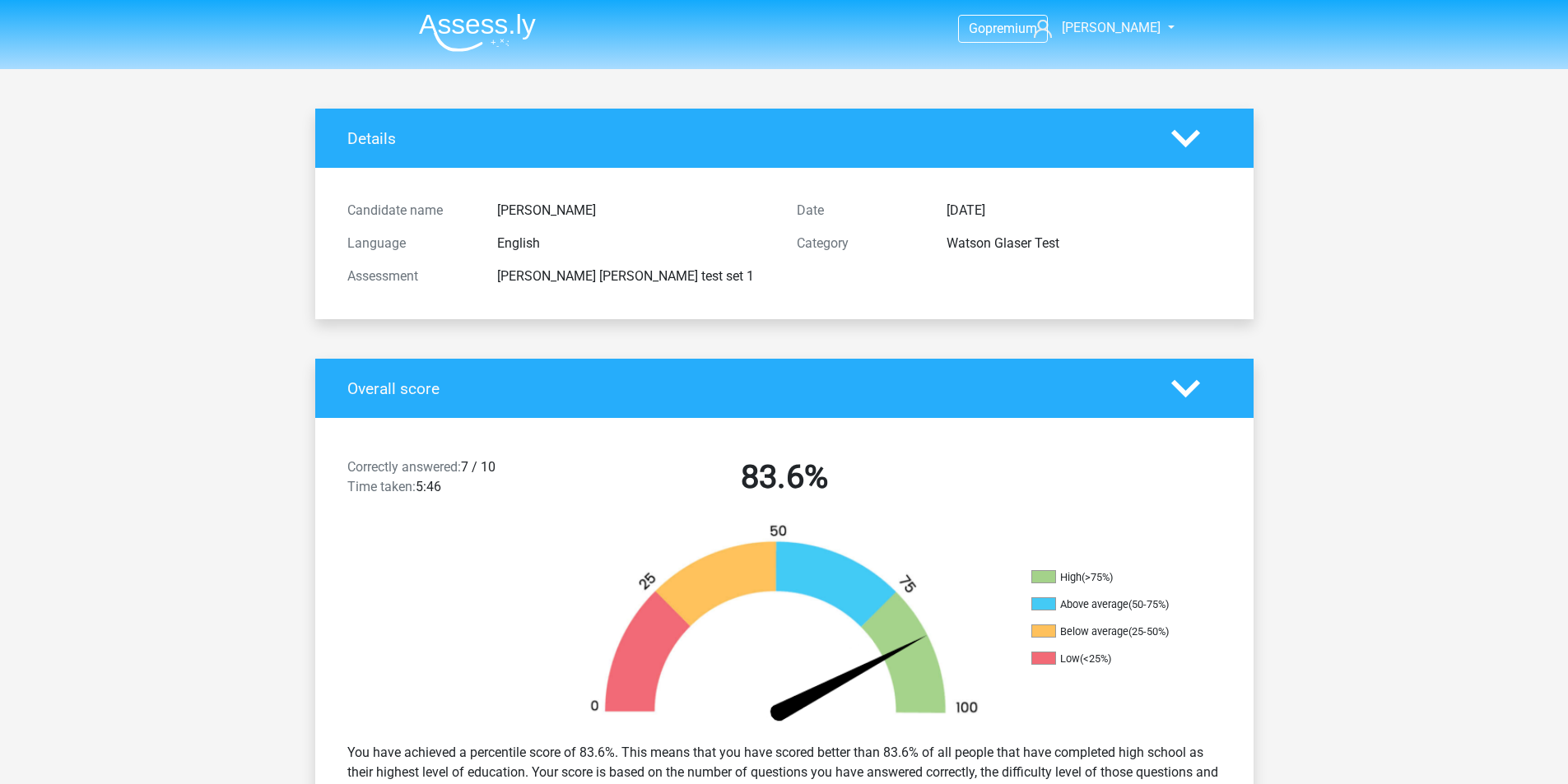
click at [1108, 594] on ul "High (>75%) Above average (50-75%) Below average (25-50%) Low (<25%)" at bounding box center [1113, 624] width 165 height 109
click at [1097, 571] on div "(>75%)" at bounding box center [1097, 577] width 31 height 13
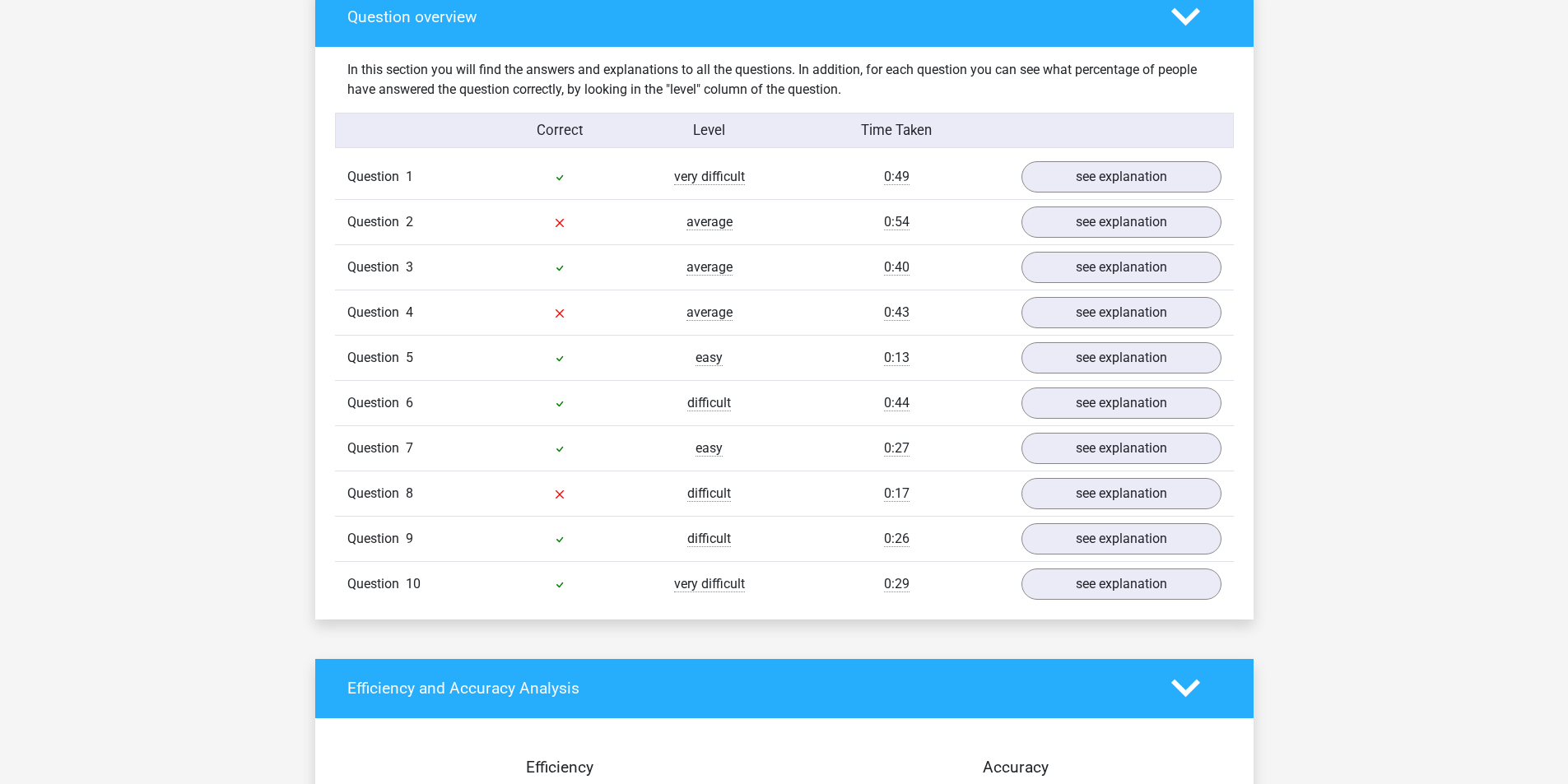
scroll to position [1234, 0]
click at [1113, 220] on link "see explanation" at bounding box center [1120, 221] width 230 height 36
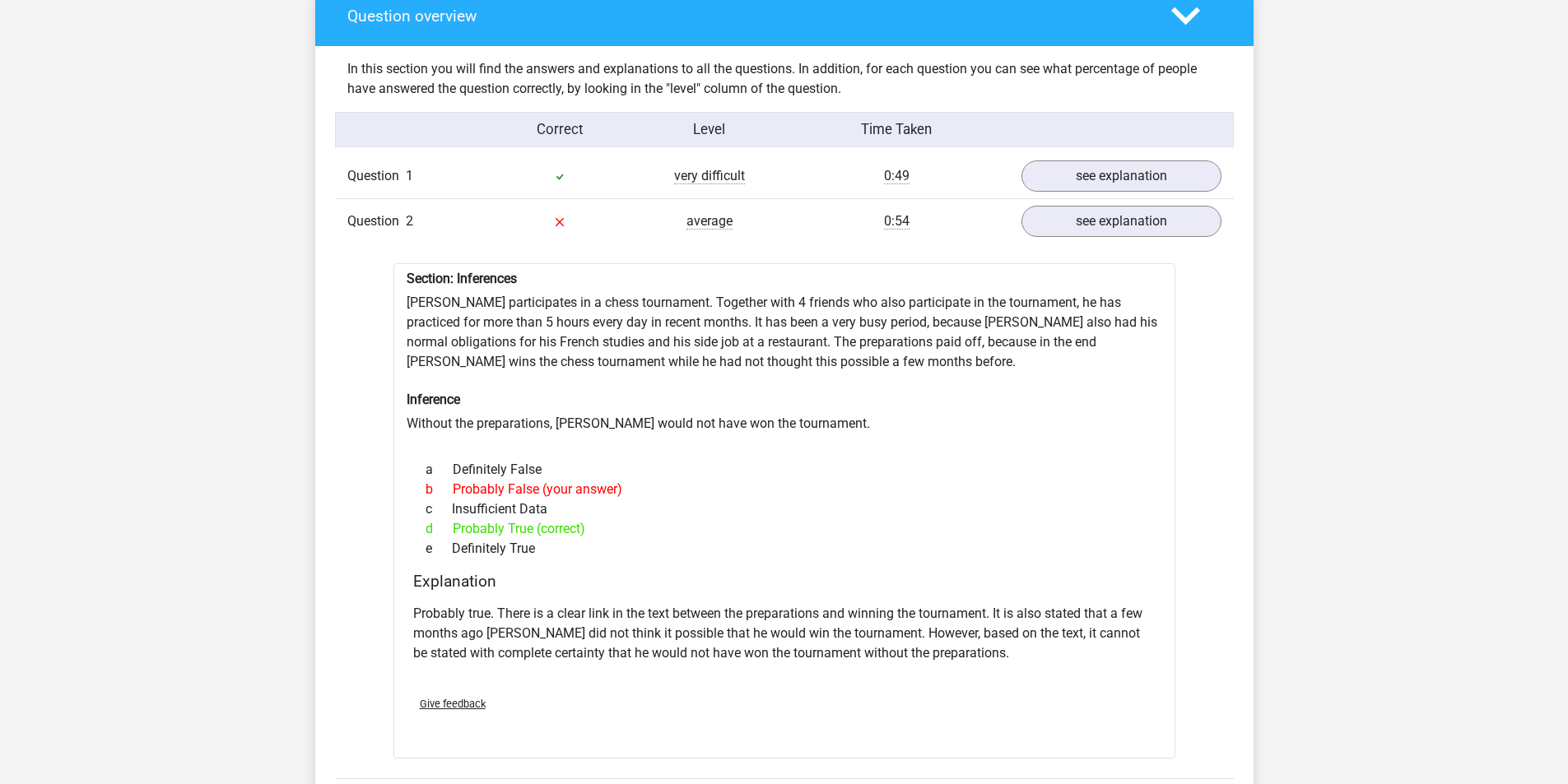
click at [564, 446] on div at bounding box center [784, 440] width 755 height 14
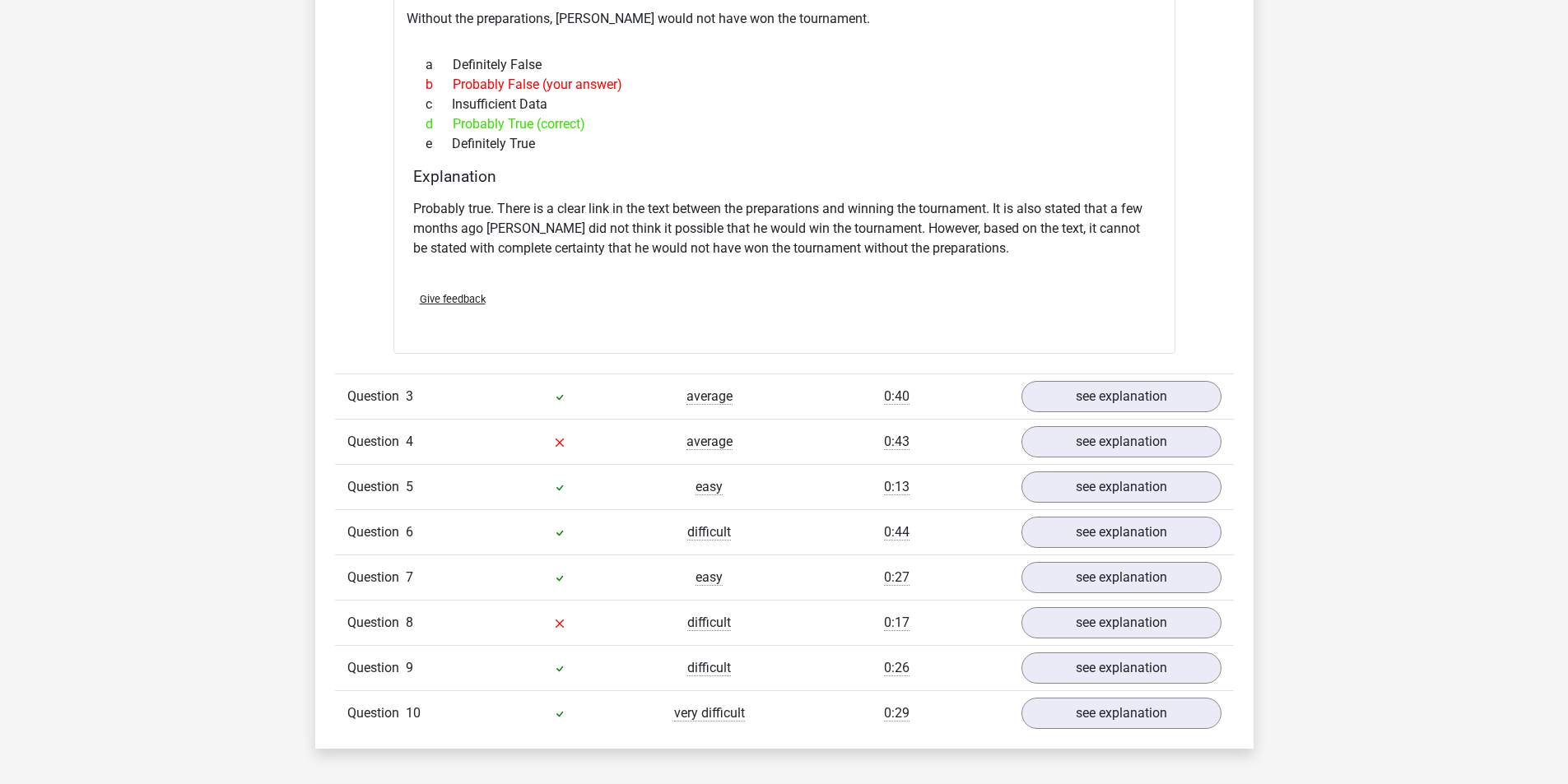
scroll to position [1646, 0]
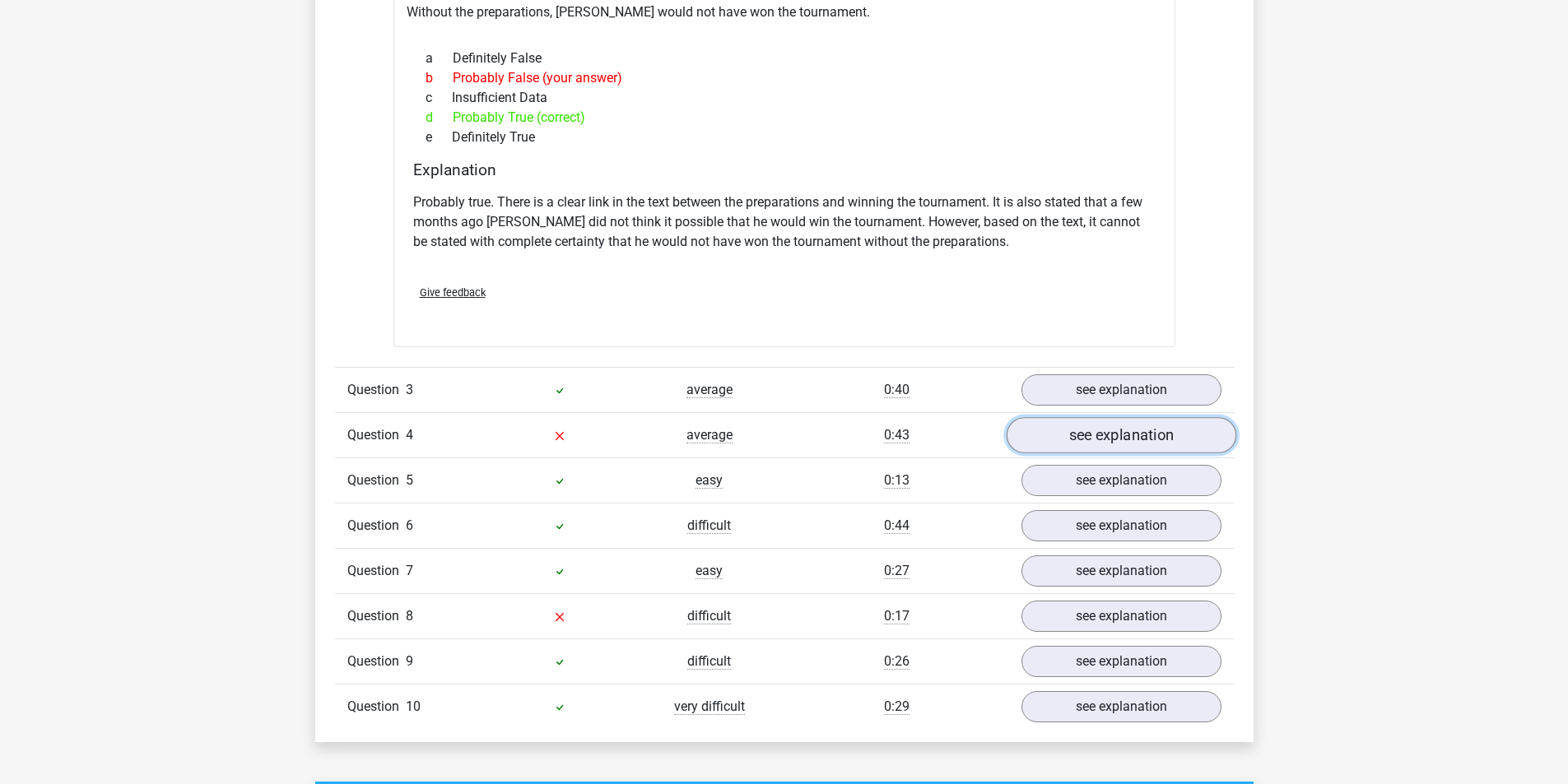
click at [1149, 433] on link "see explanation" at bounding box center [1120, 435] width 230 height 36
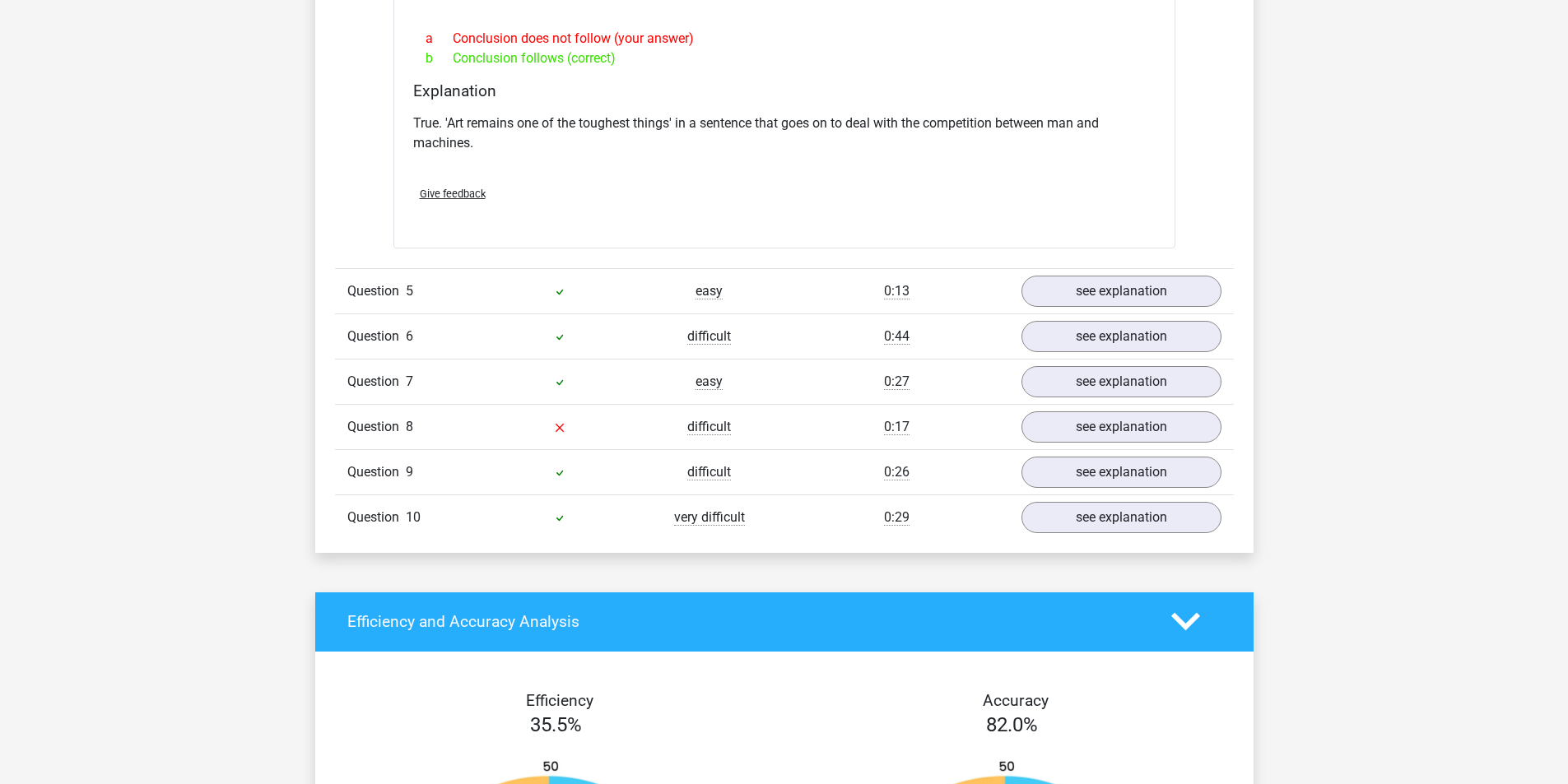
scroll to position [2387, 0]
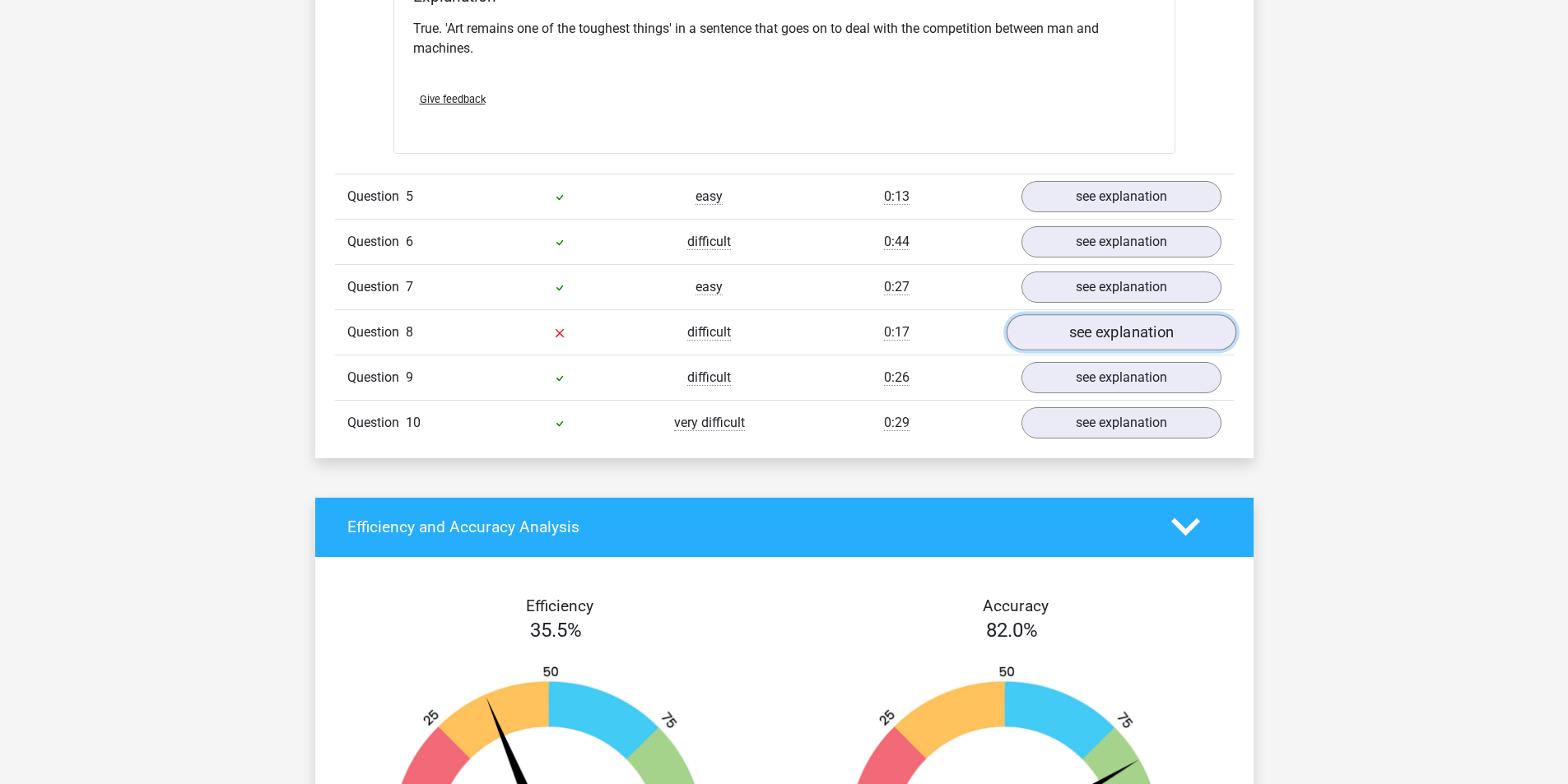
click at [1063, 324] on link "see explanation" at bounding box center [1120, 332] width 230 height 36
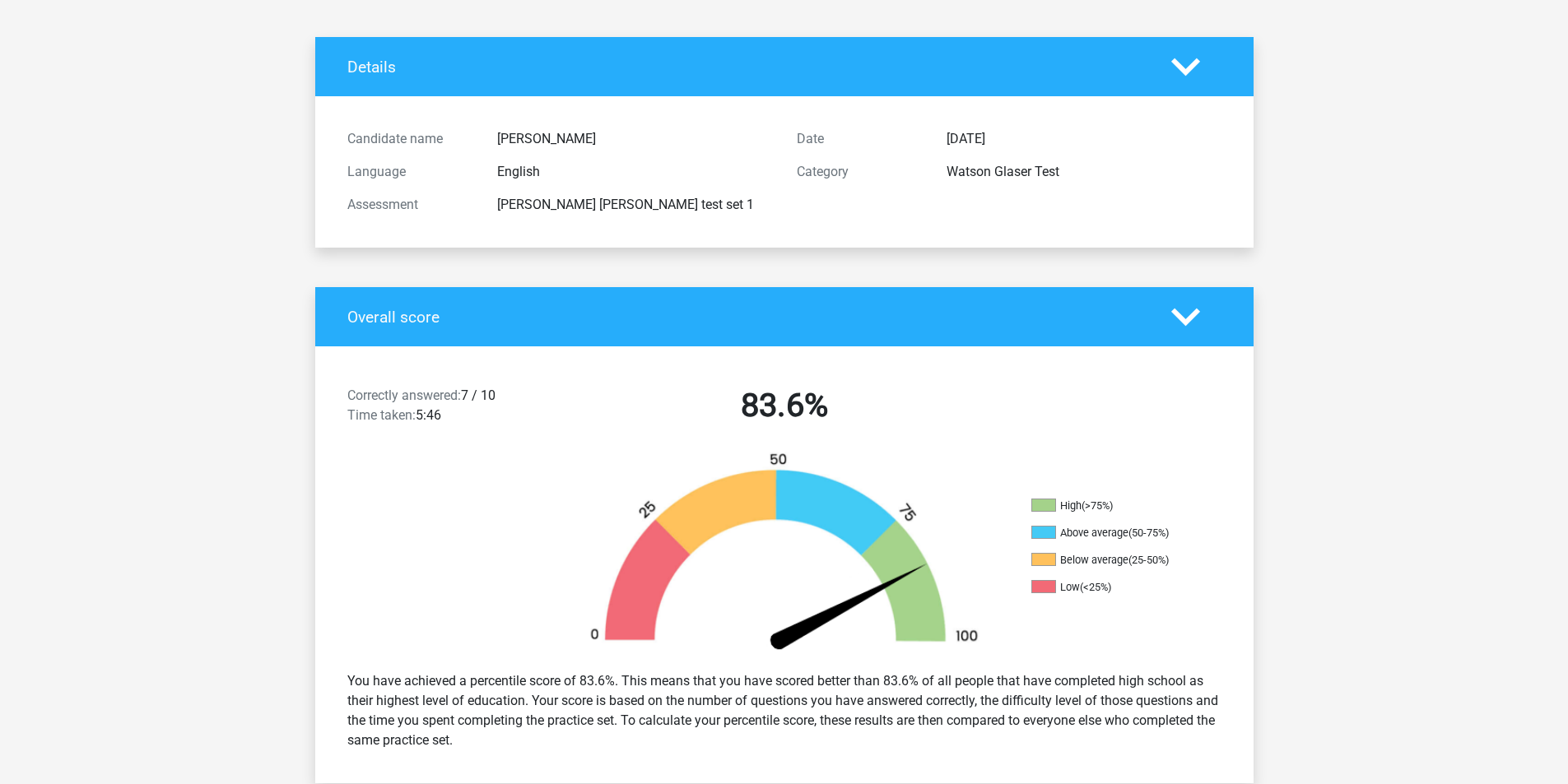
scroll to position [0, 0]
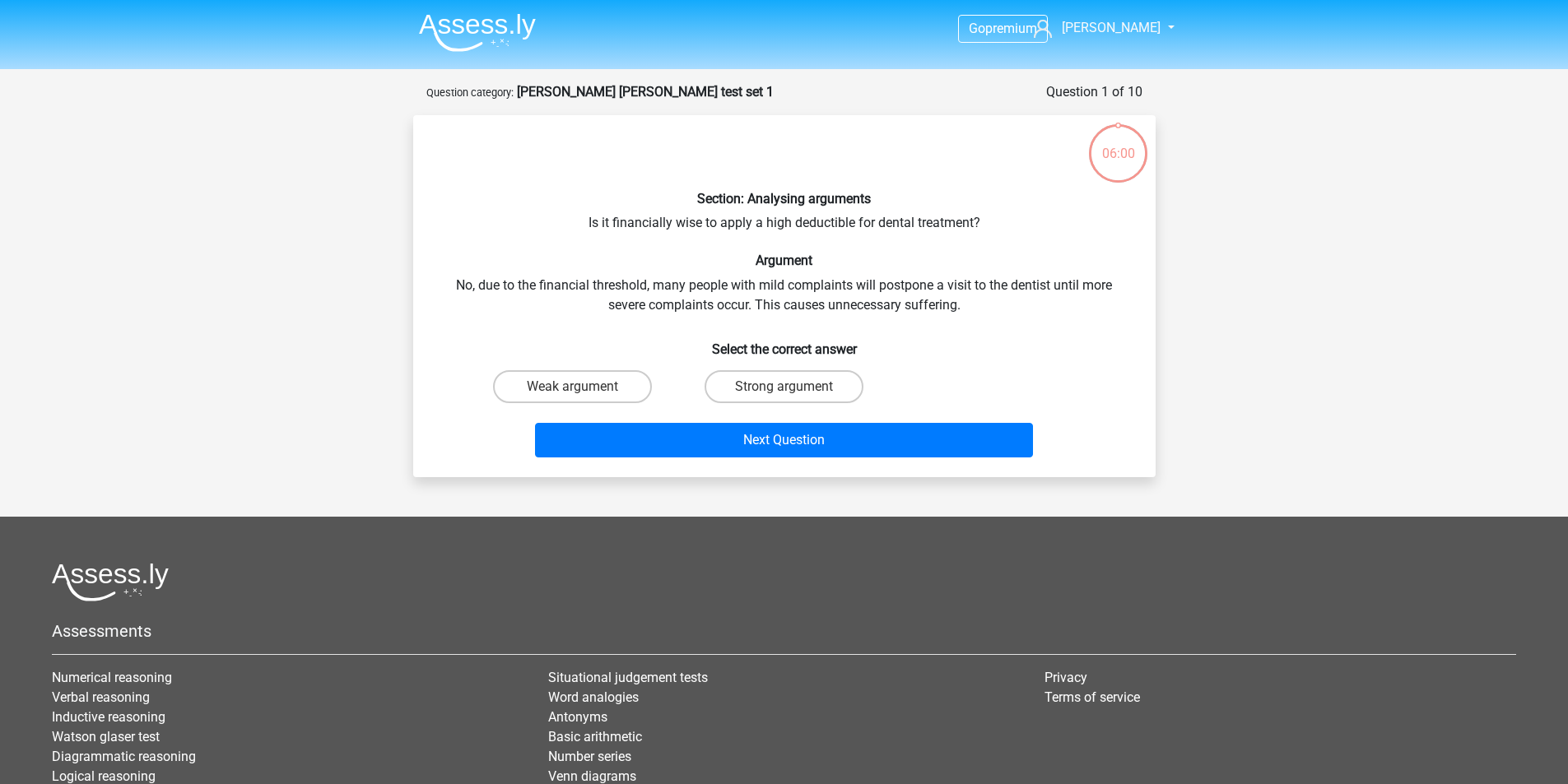
scroll to position [82, 0]
click at [590, 392] on label "Weak argument" at bounding box center [572, 386] width 159 height 33
click at [583, 392] on input "Weak argument" at bounding box center [577, 392] width 11 height 11
radio input "true"
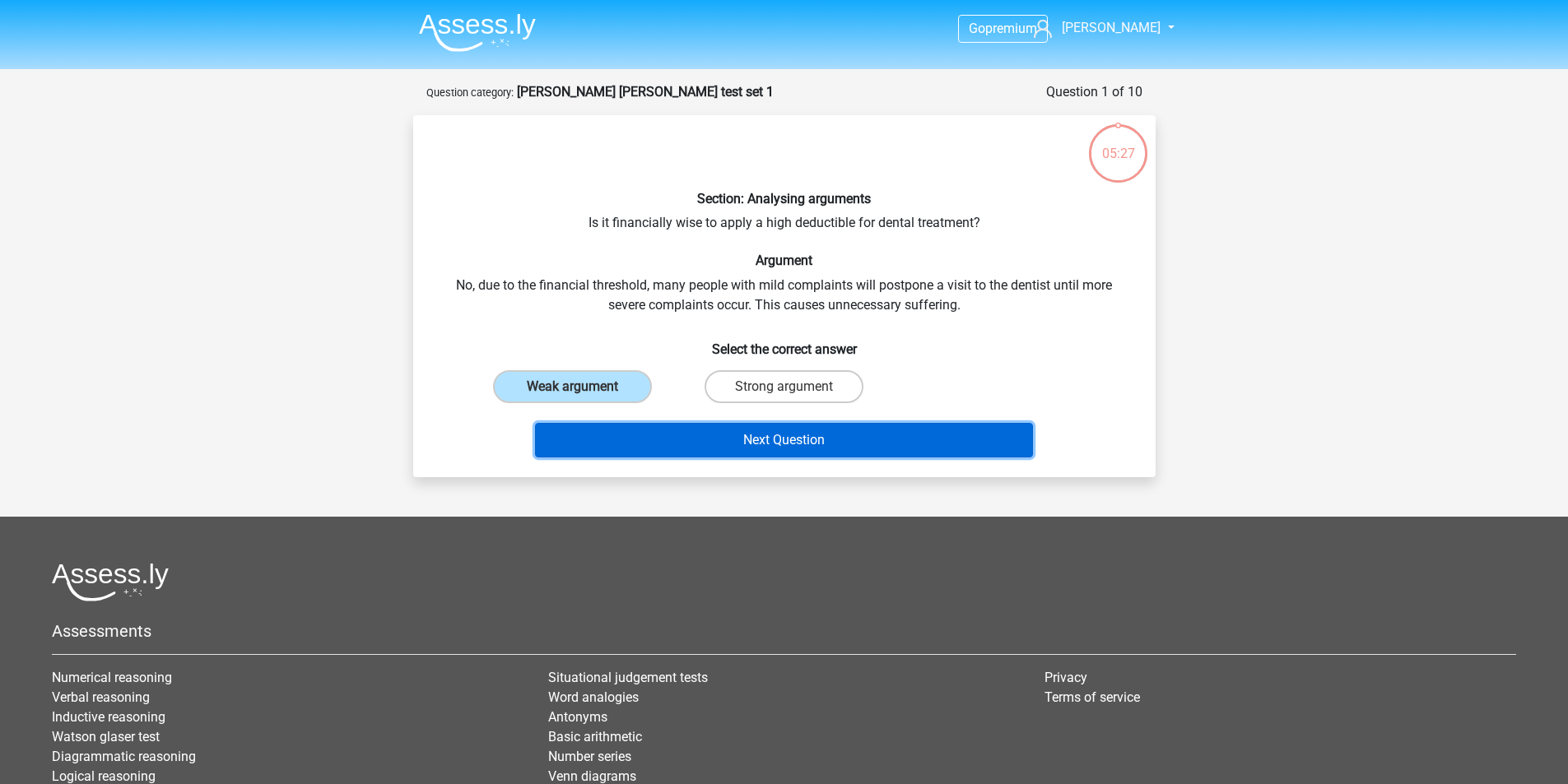
click at [664, 438] on button "Next Question" at bounding box center [783, 440] width 498 height 35
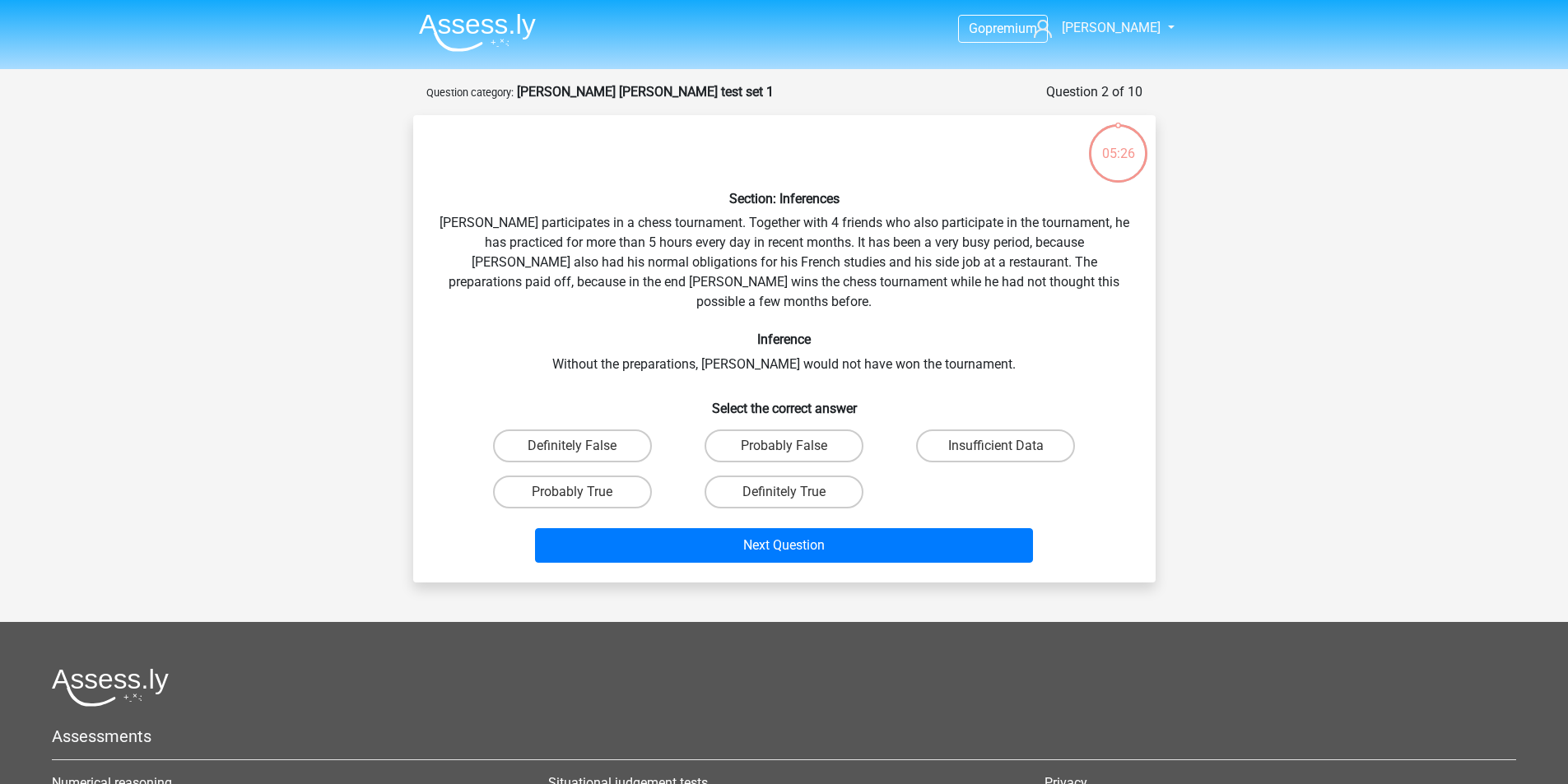
scroll to position [82, 0]
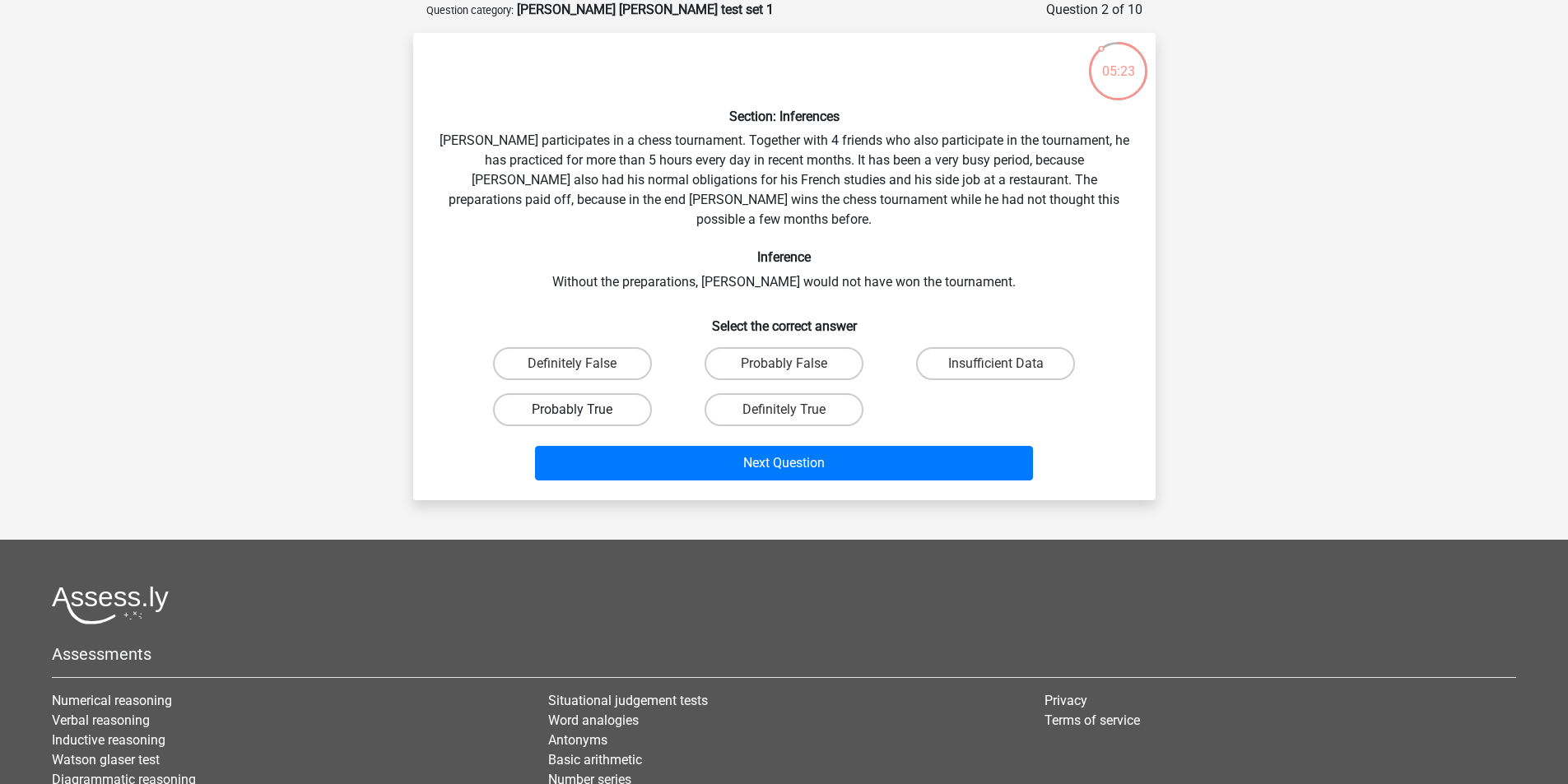
click at [637, 395] on label "Probably True" at bounding box center [572, 410] width 159 height 33
click at [583, 410] on input "Probably True" at bounding box center [577, 415] width 11 height 11
radio input "true"
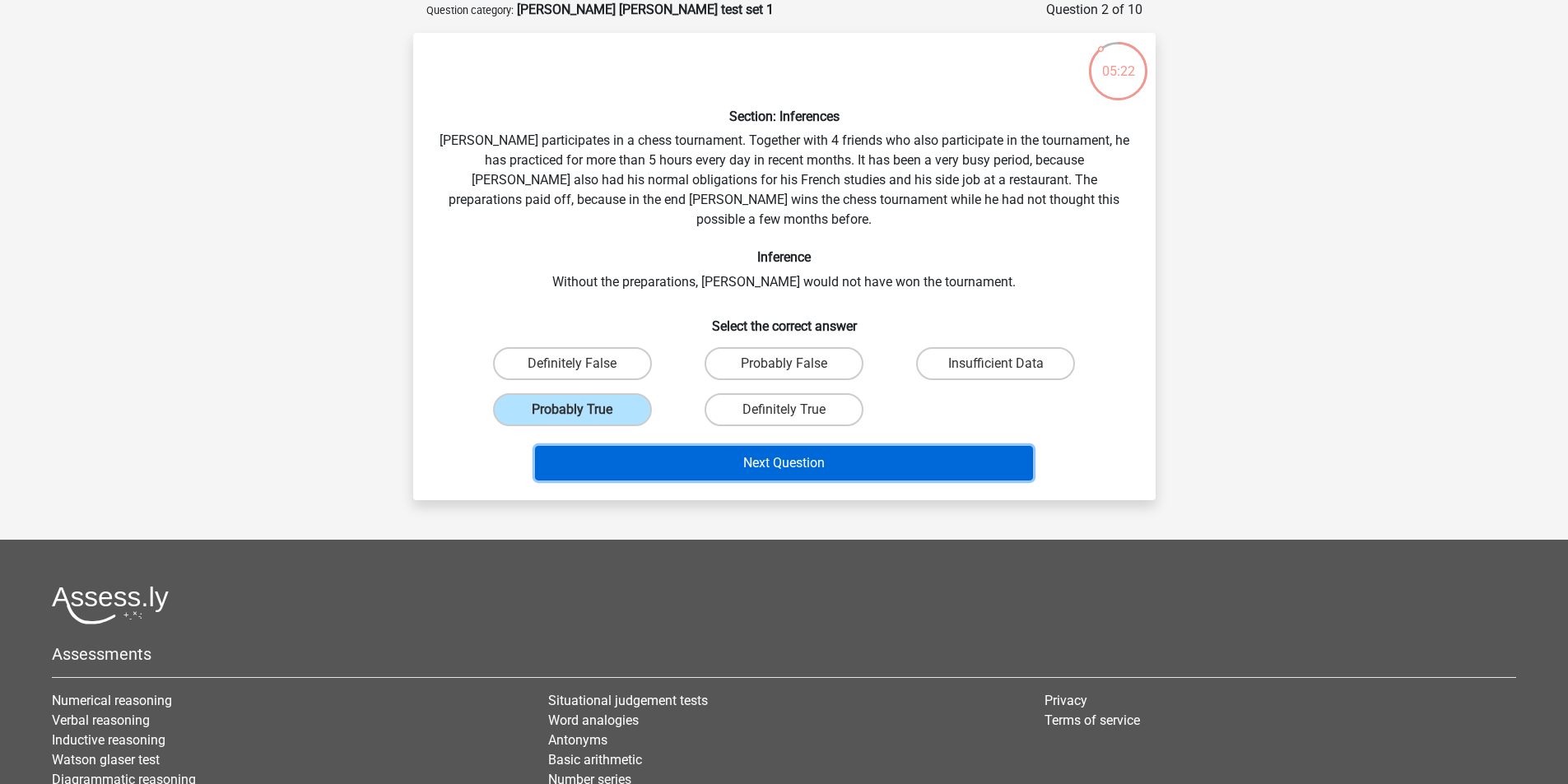
click at [704, 446] on button "Next Question" at bounding box center [783, 463] width 498 height 35
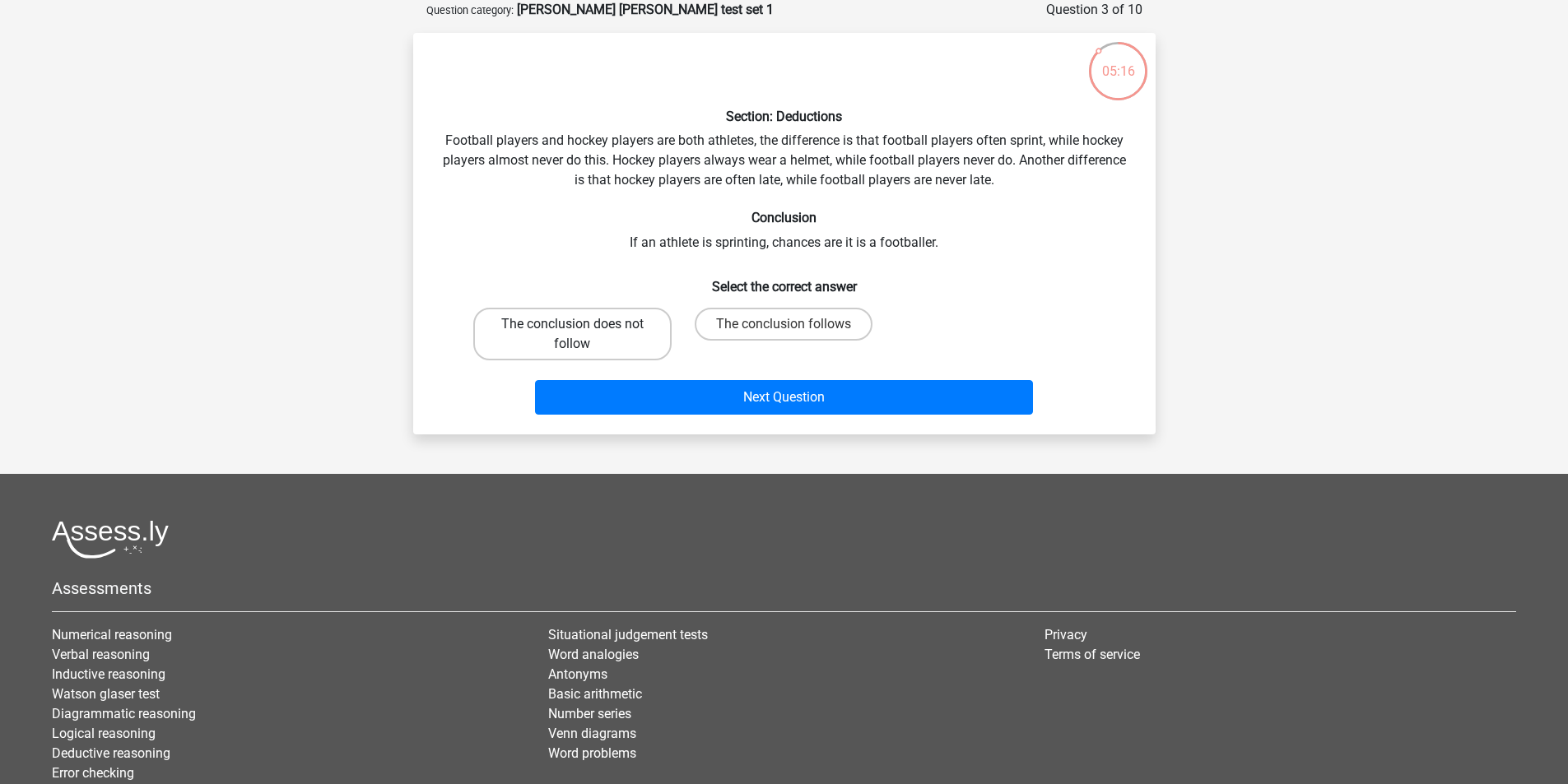
click at [558, 316] on label "The conclusion does not follow" at bounding box center [572, 334] width 199 height 52
click at [572, 324] on input "The conclusion does not follow" at bounding box center [577, 329] width 11 height 11
radio input "true"
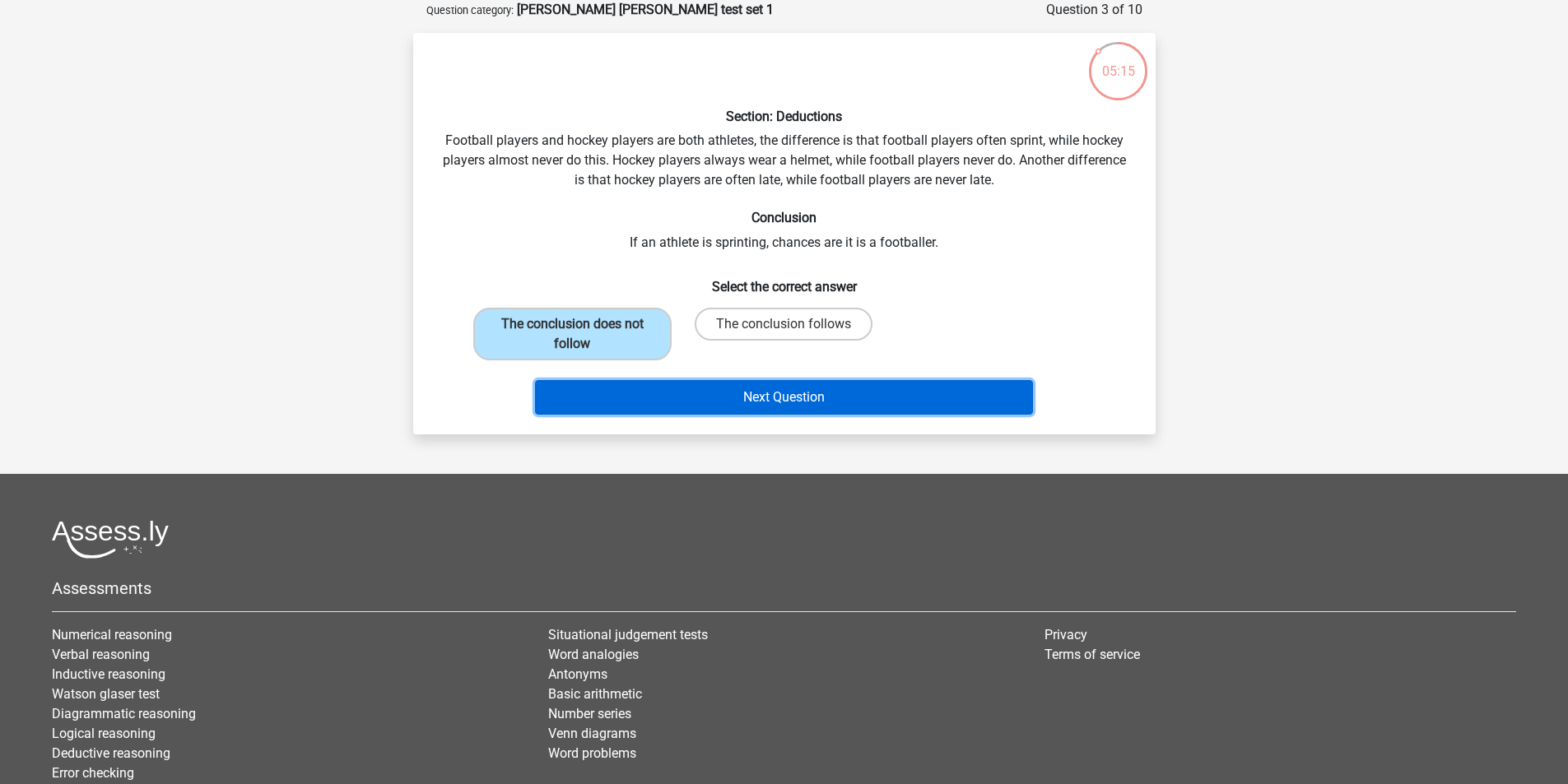
click at [701, 384] on button "Next Question" at bounding box center [783, 397] width 498 height 35
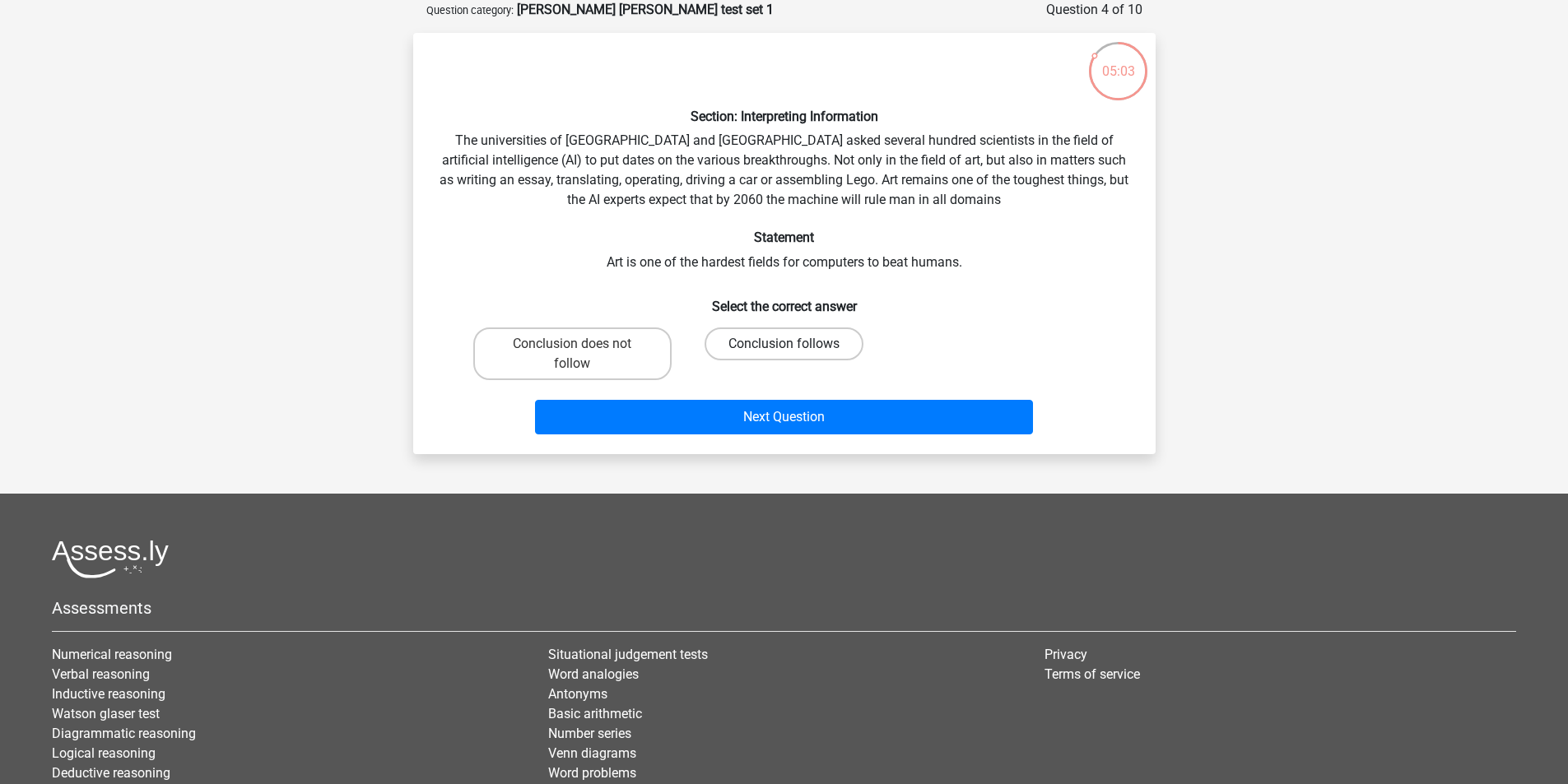
click at [534, 373] on label "Conclusion does not follow" at bounding box center [572, 354] width 199 height 52
click at [572, 355] on input "Conclusion does not follow" at bounding box center [577, 349] width 11 height 11
radio input "true"
click at [747, 342] on label "Conclusion follows" at bounding box center [784, 344] width 159 height 33
click at [783, 344] on input "Conclusion follows" at bounding box center [788, 349] width 11 height 11
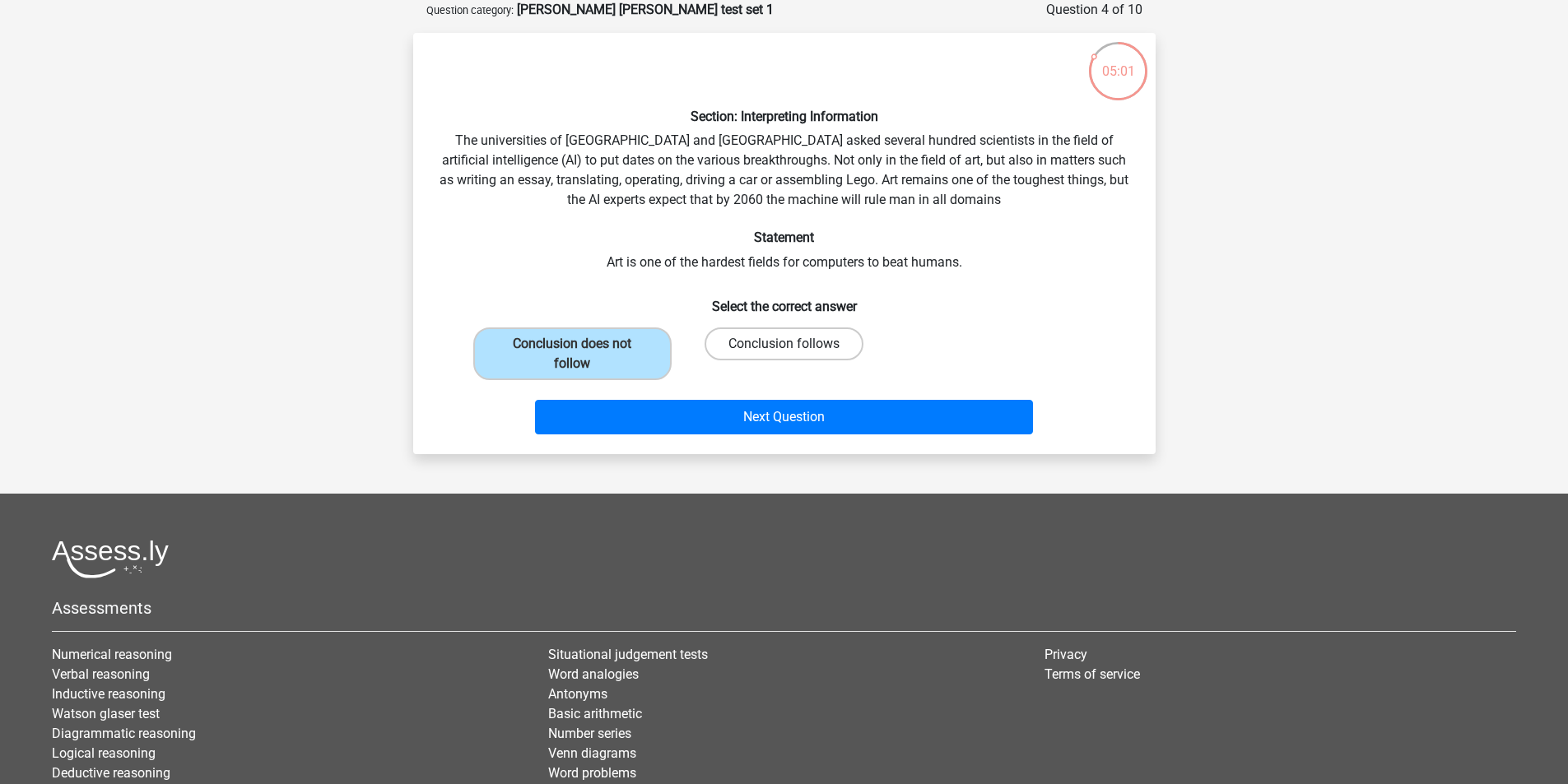
radio input "true"
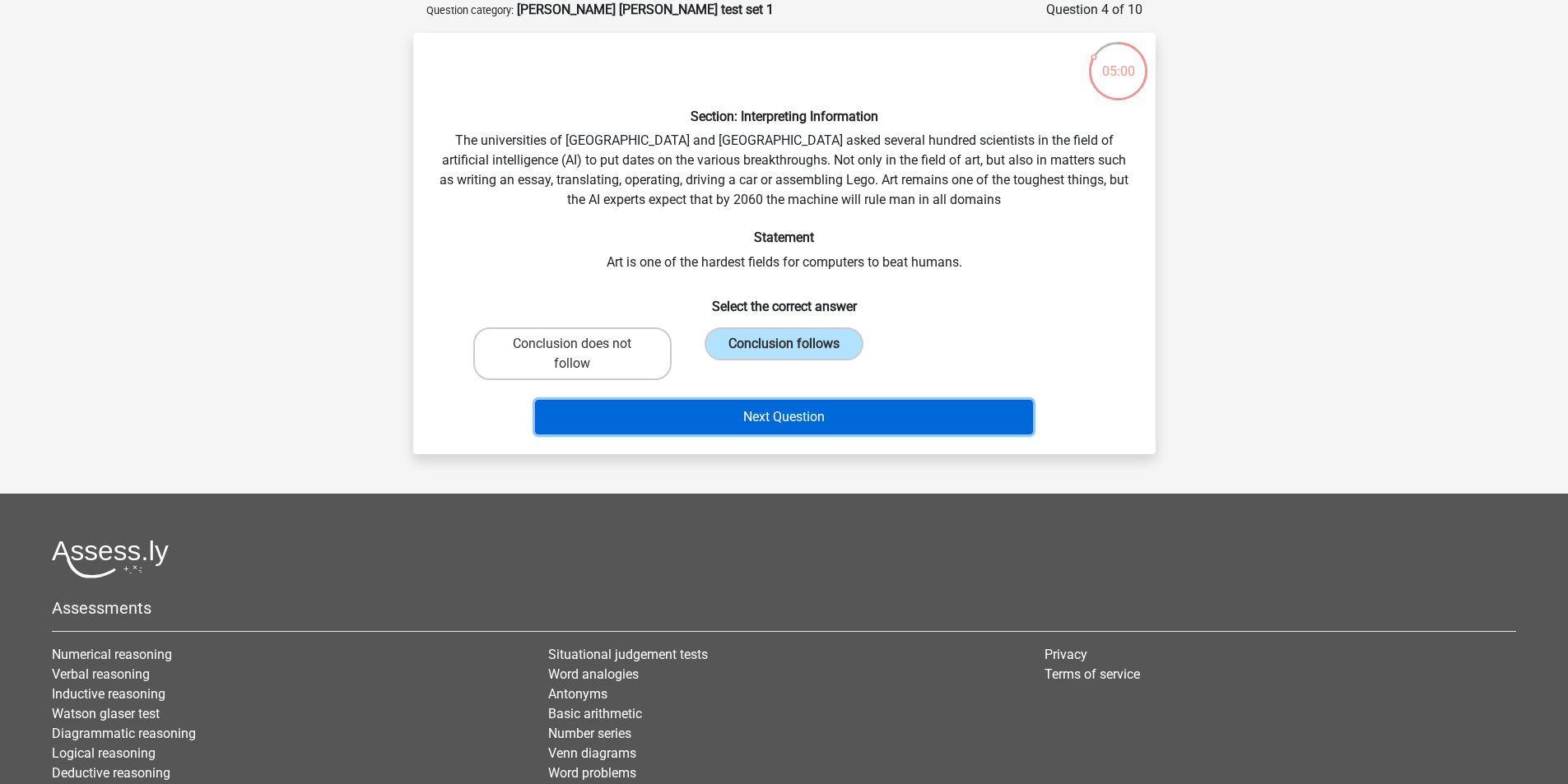
click at [803, 424] on button "Next Question" at bounding box center [783, 416] width 498 height 35
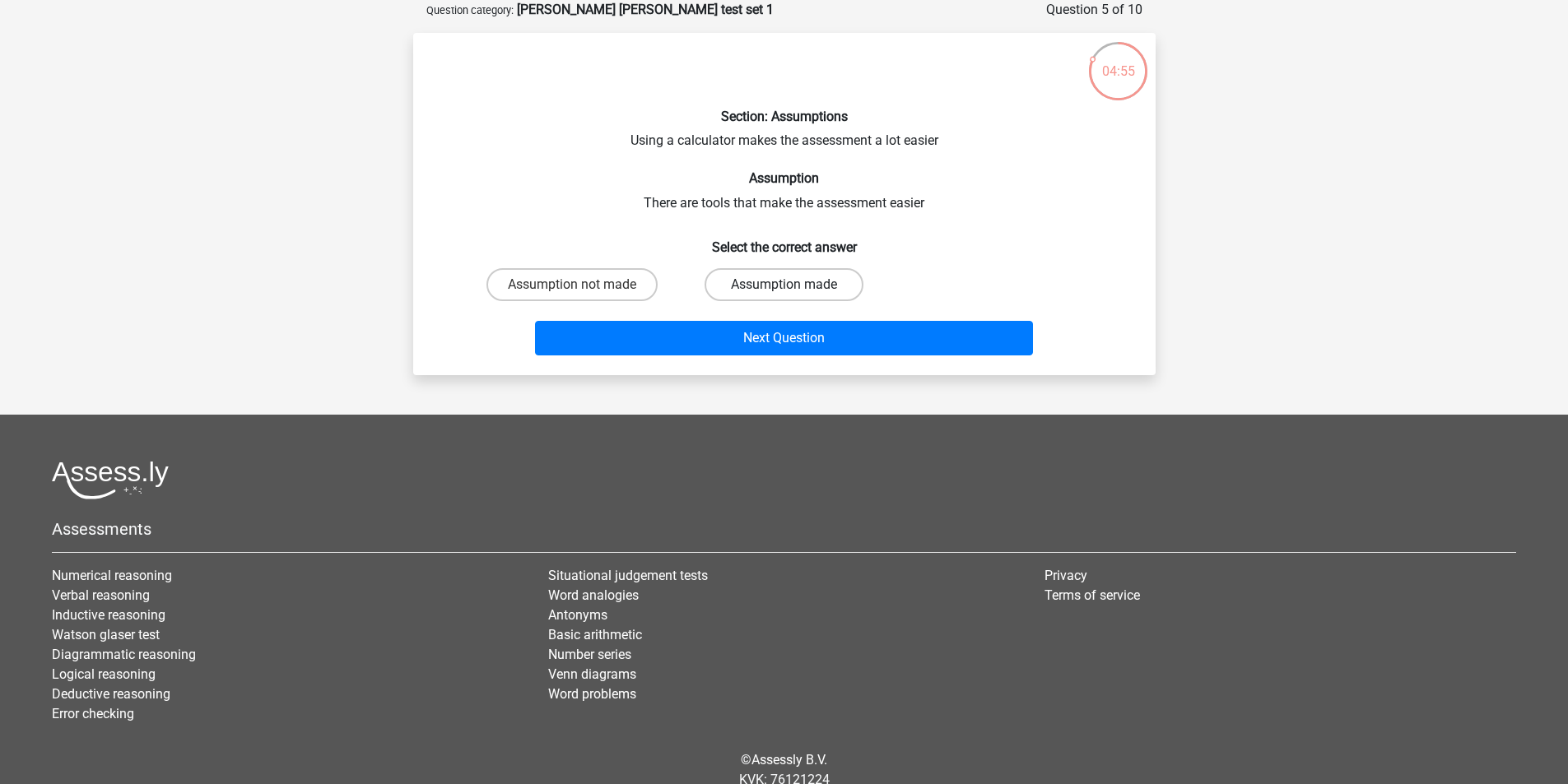
click at [805, 284] on label "Assumption made" at bounding box center [784, 285] width 159 height 33
click at [794, 285] on input "Assumption made" at bounding box center [788, 290] width 11 height 11
radio input "true"
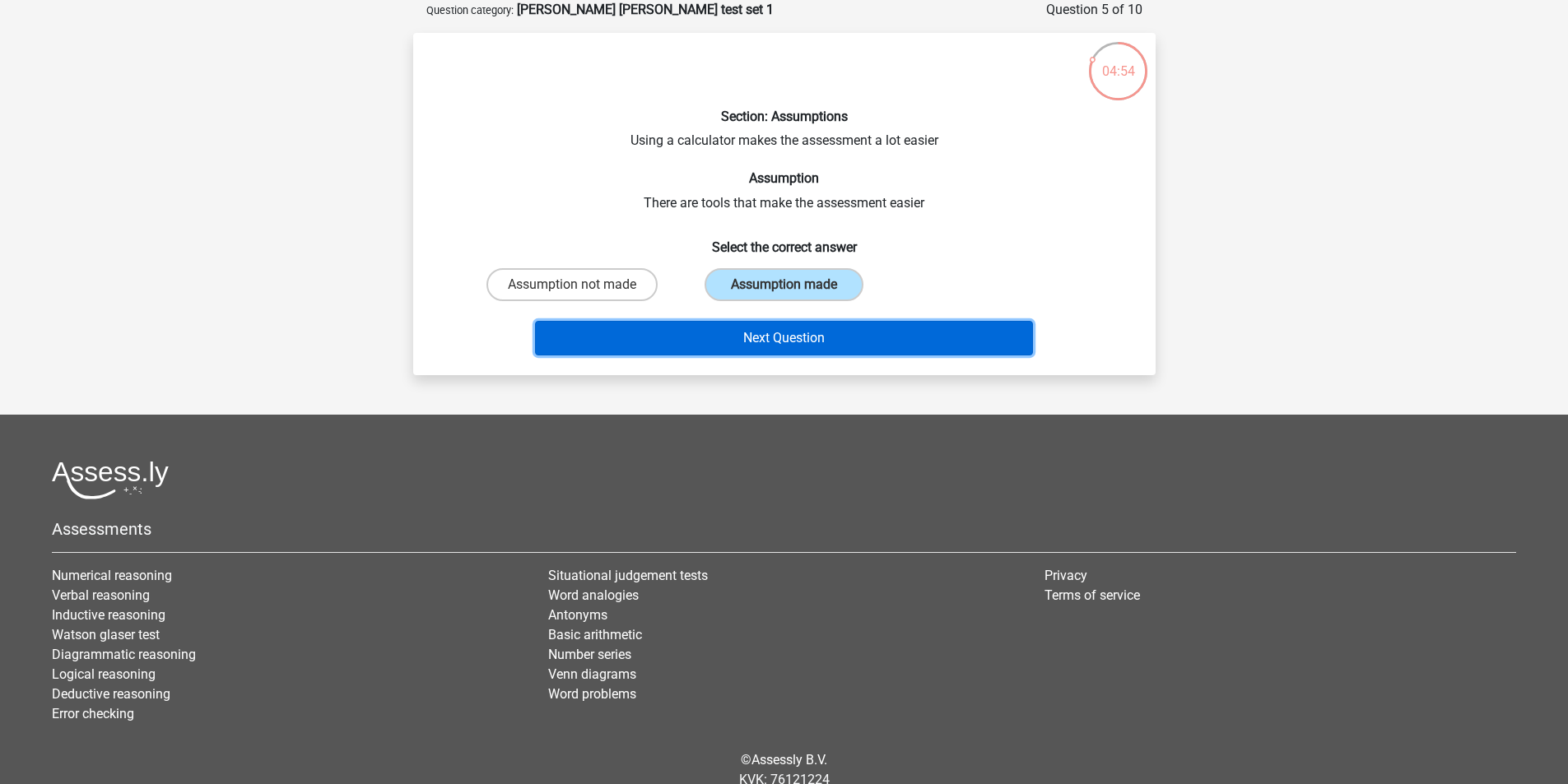
click at [790, 349] on button "Next Question" at bounding box center [783, 338] width 498 height 35
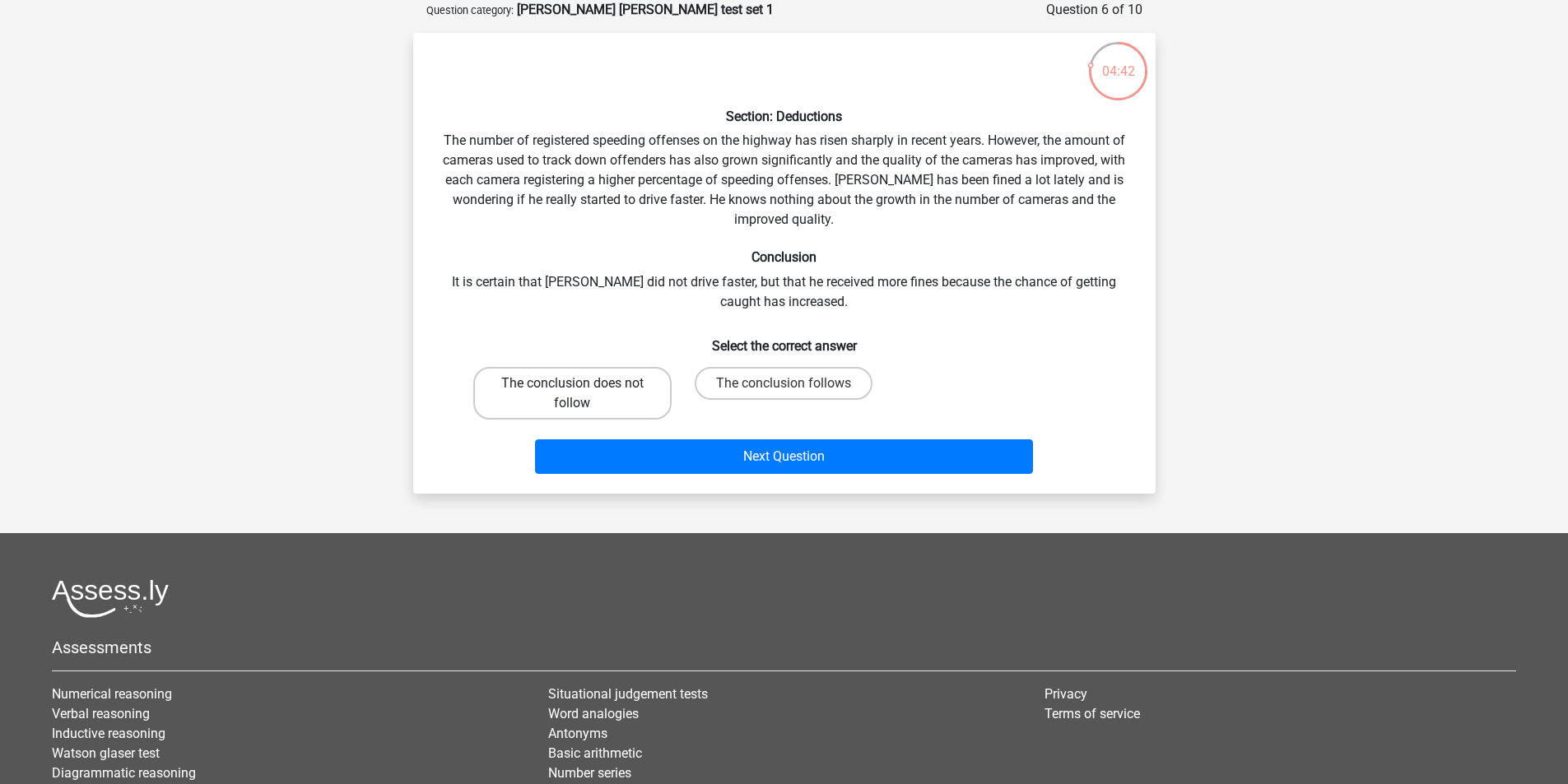
click at [562, 380] on label "The conclusion does not follow" at bounding box center [572, 393] width 199 height 52
click at [572, 384] on input "The conclusion does not follow" at bounding box center [577, 389] width 11 height 11
radio input "true"
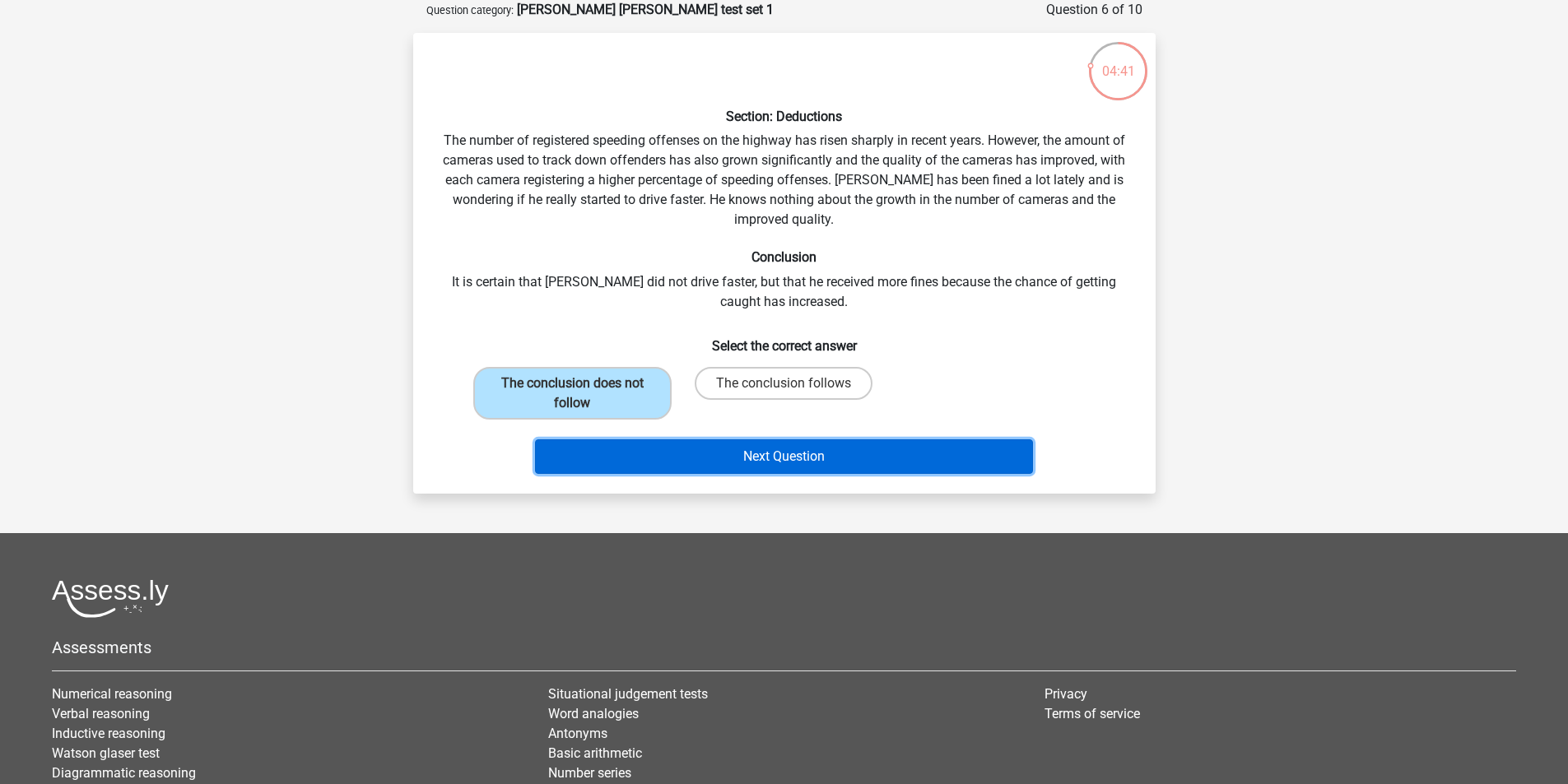
click at [786, 459] on button "Next Question" at bounding box center [783, 456] width 498 height 35
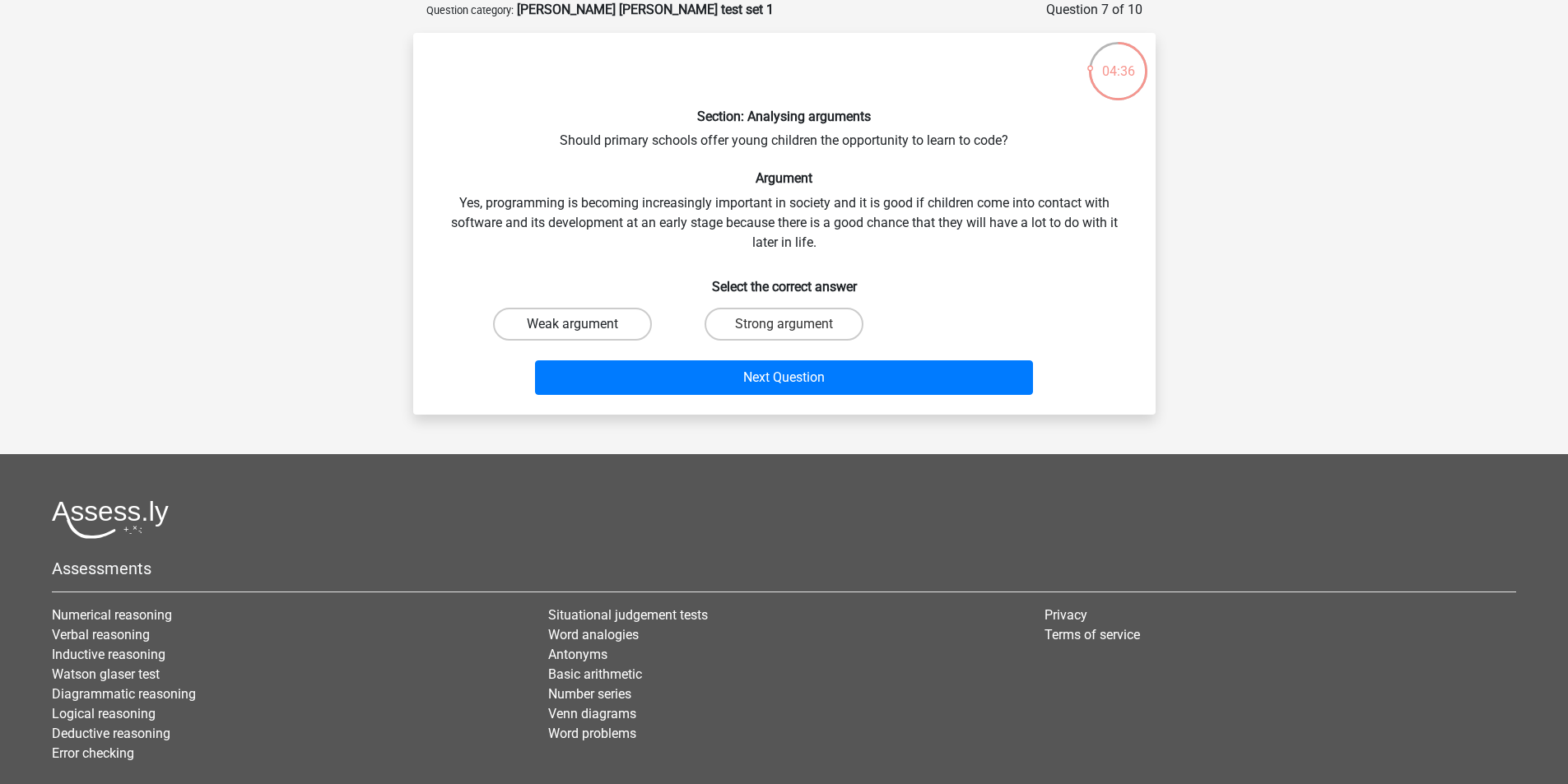
click at [609, 324] on label "Weak argument" at bounding box center [572, 324] width 159 height 33
click at [583, 324] on input "Weak argument" at bounding box center [577, 329] width 11 height 11
radio input "true"
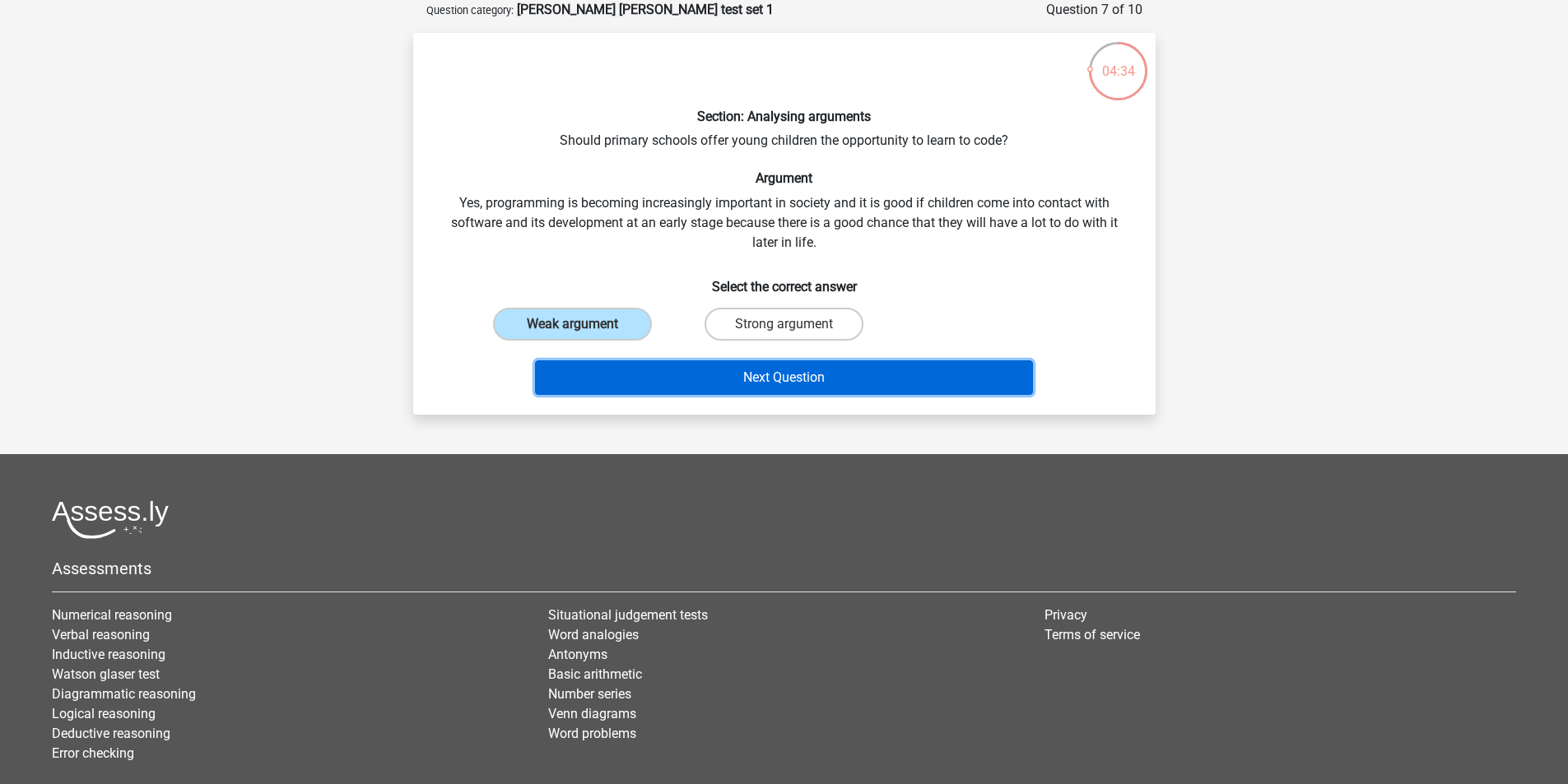
click at [800, 383] on button "Next Question" at bounding box center [783, 378] width 498 height 35
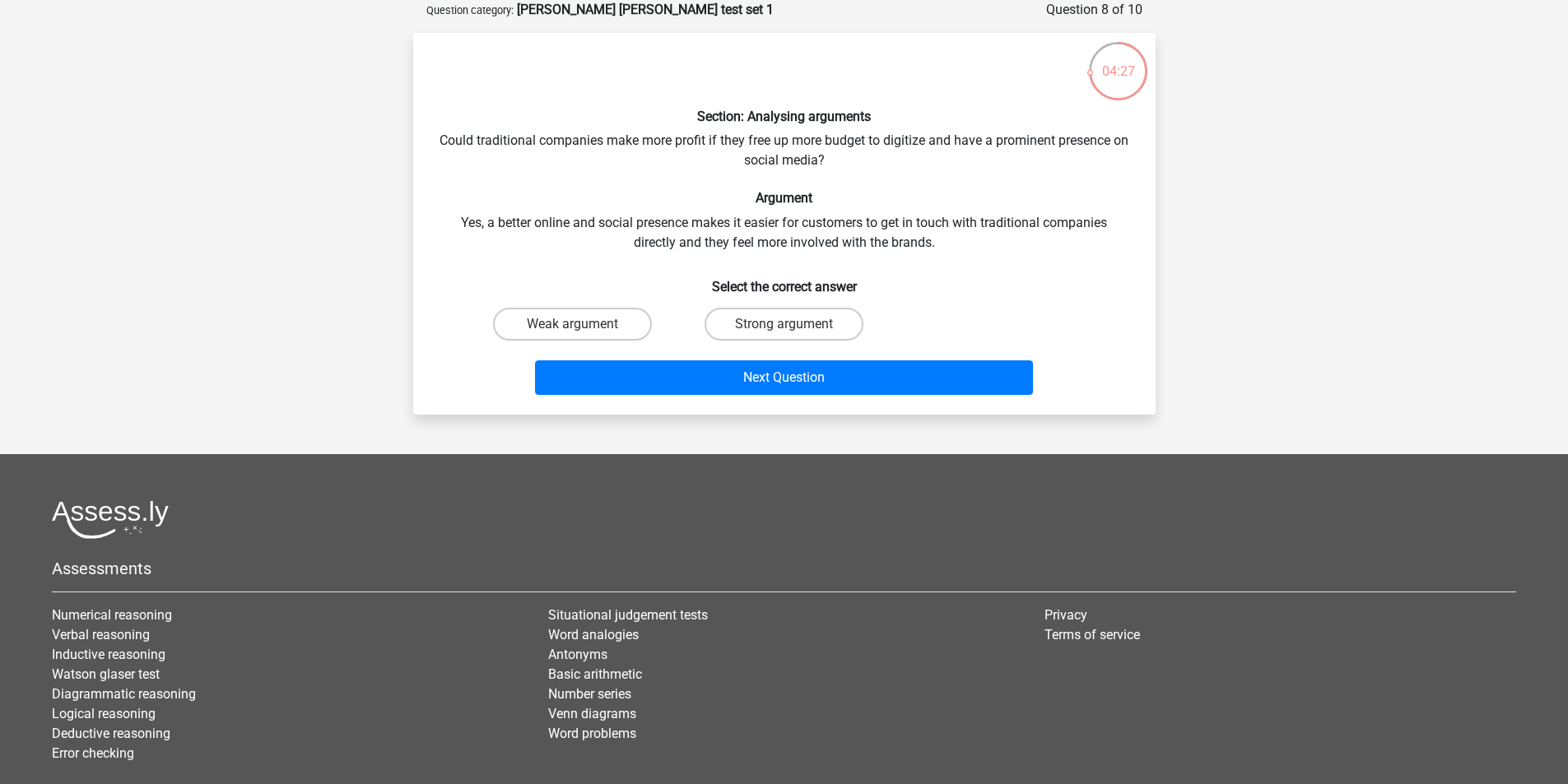
click at [792, 324] on input "Strong argument" at bounding box center [788, 329] width 11 height 11
radio input "true"
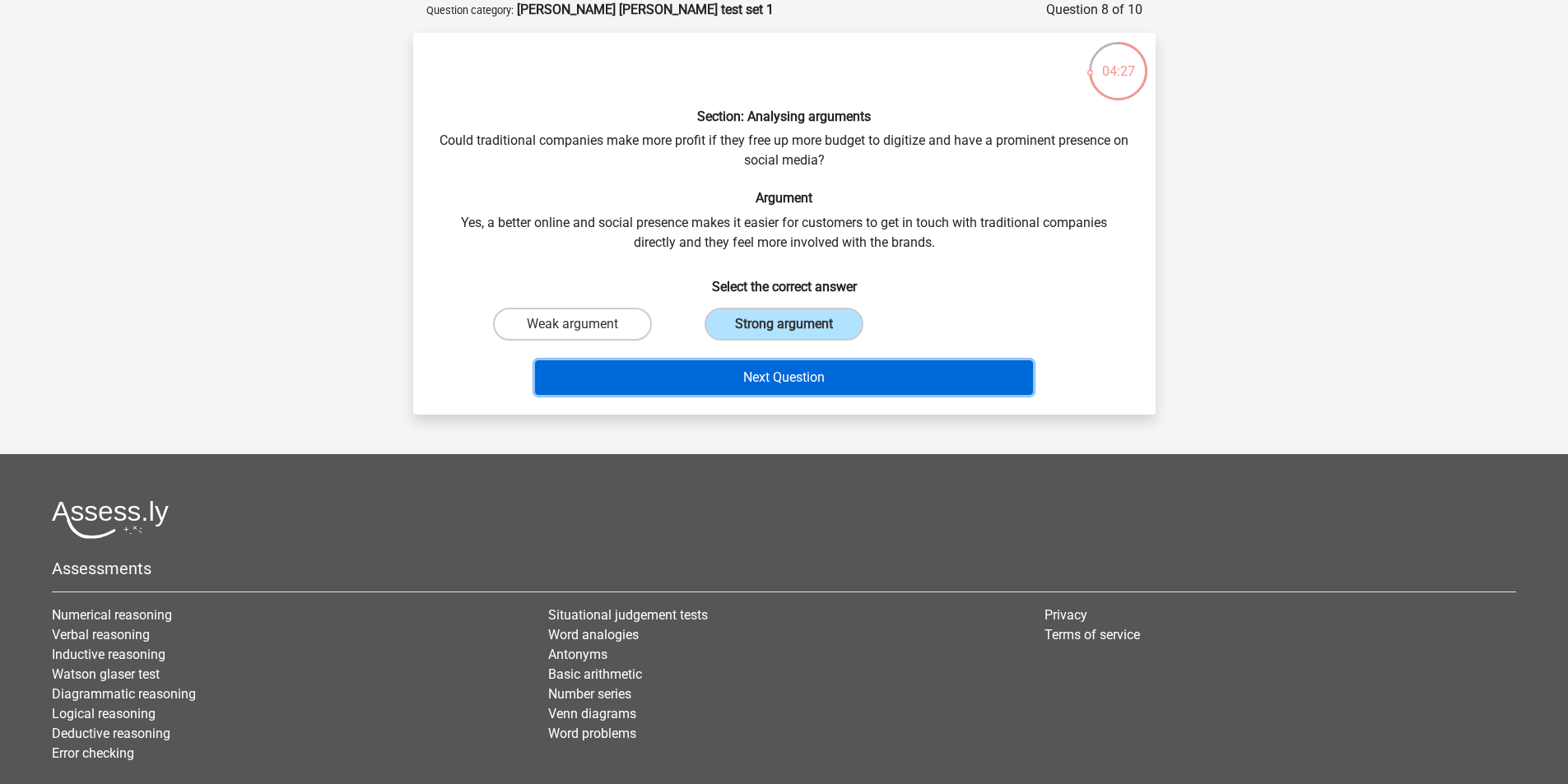
click at [773, 379] on button "Next Question" at bounding box center [783, 378] width 498 height 35
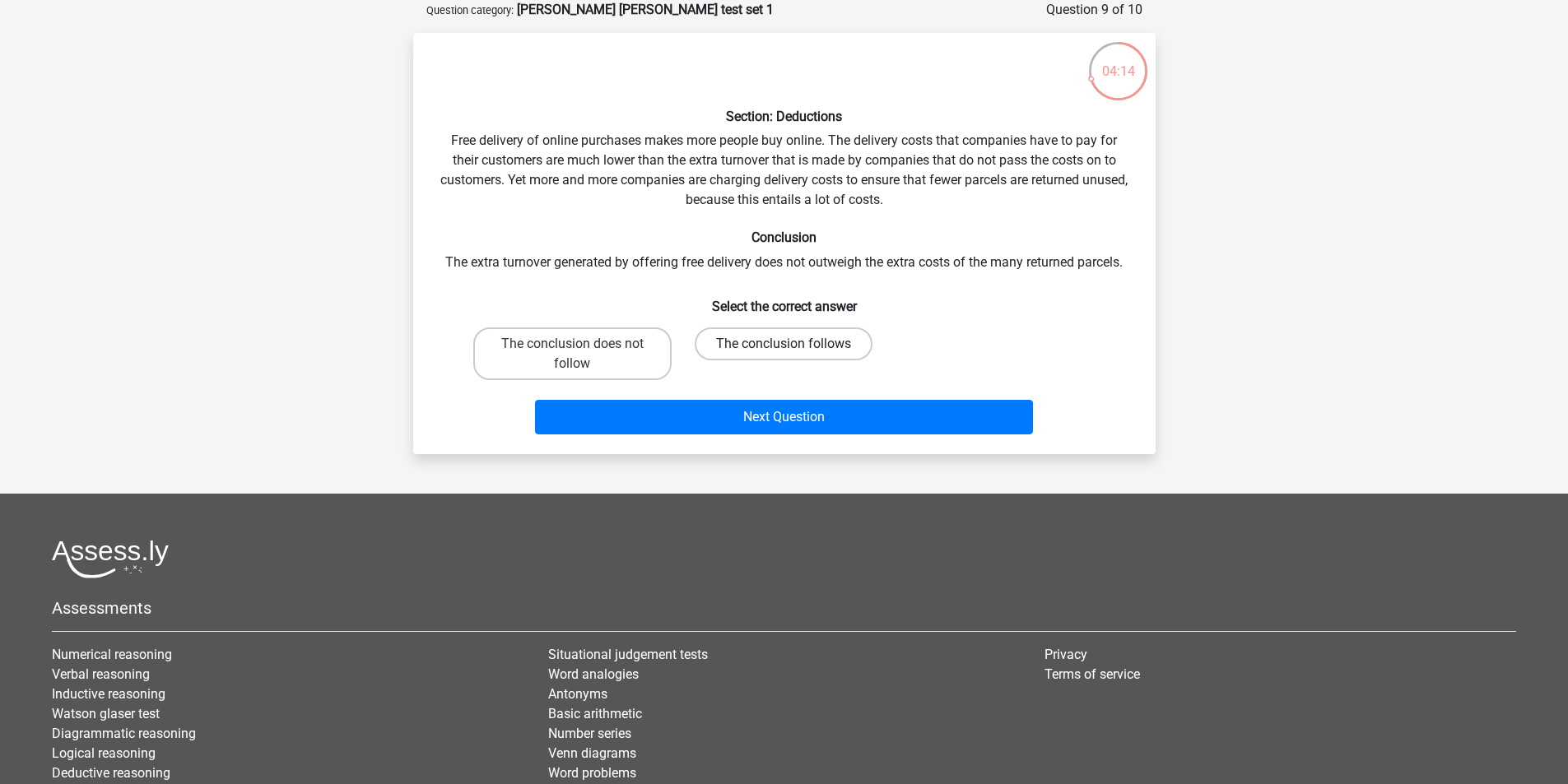
click at [841, 339] on label "The conclusion follows" at bounding box center [783, 344] width 177 height 33
click at [794, 344] on input "The conclusion follows" at bounding box center [788, 349] width 11 height 11
radio input "true"
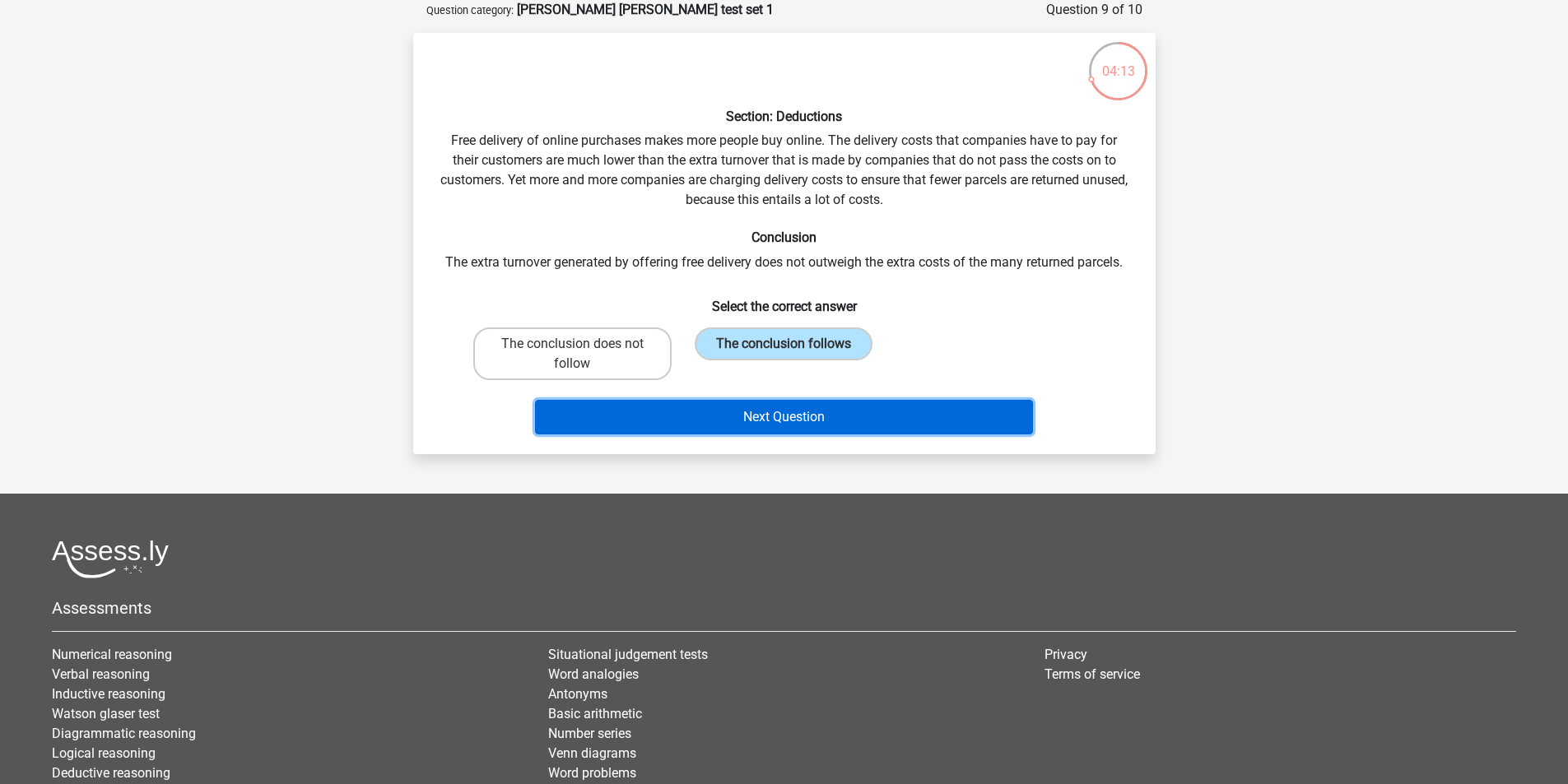
click at [803, 409] on button "Next Question" at bounding box center [783, 416] width 498 height 35
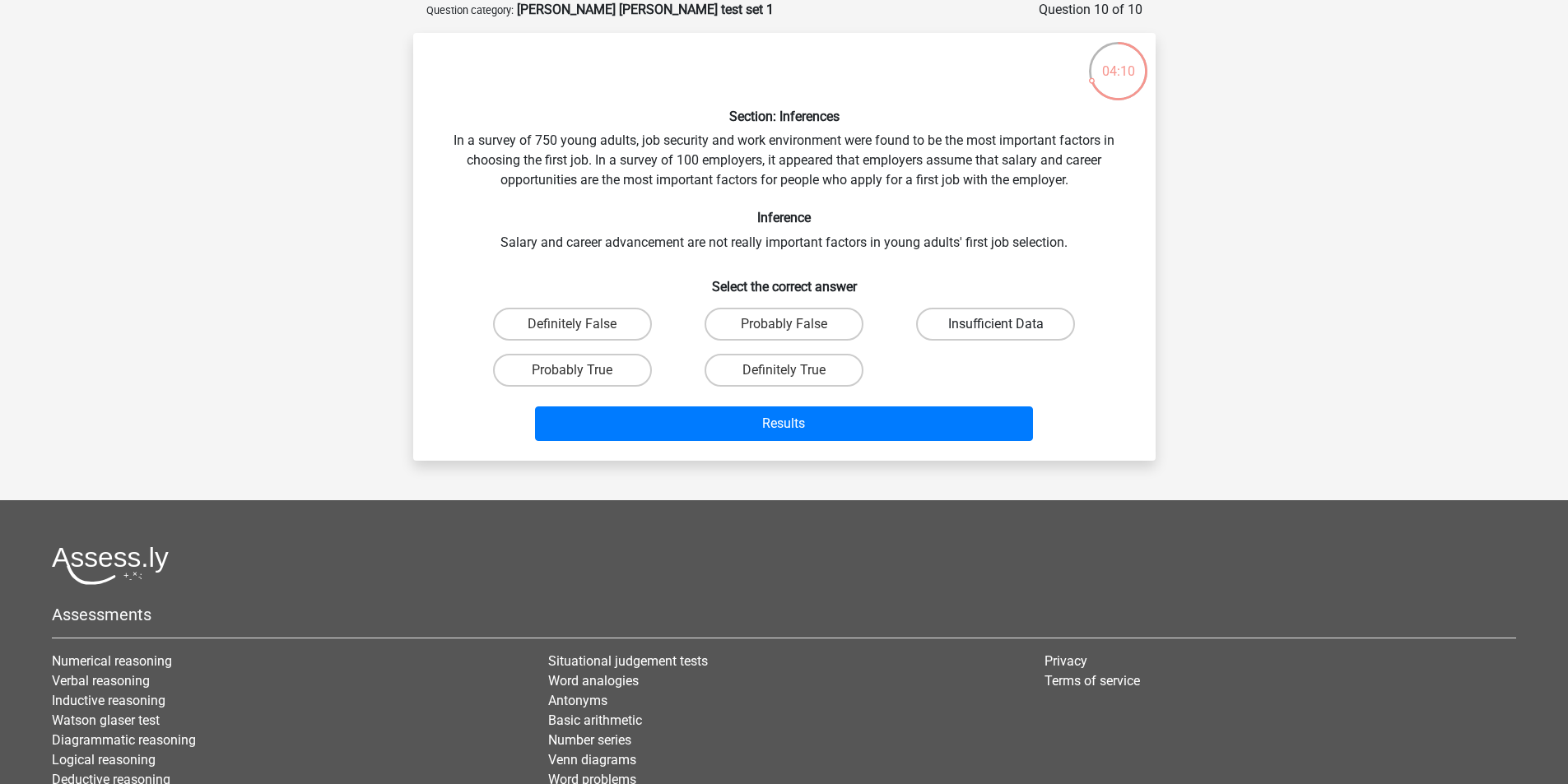
click at [968, 328] on label "Insufficient Data" at bounding box center [995, 324] width 159 height 33
click at [996, 328] on input "Insufficient Data" at bounding box center [1001, 329] width 11 height 11
radio input "true"
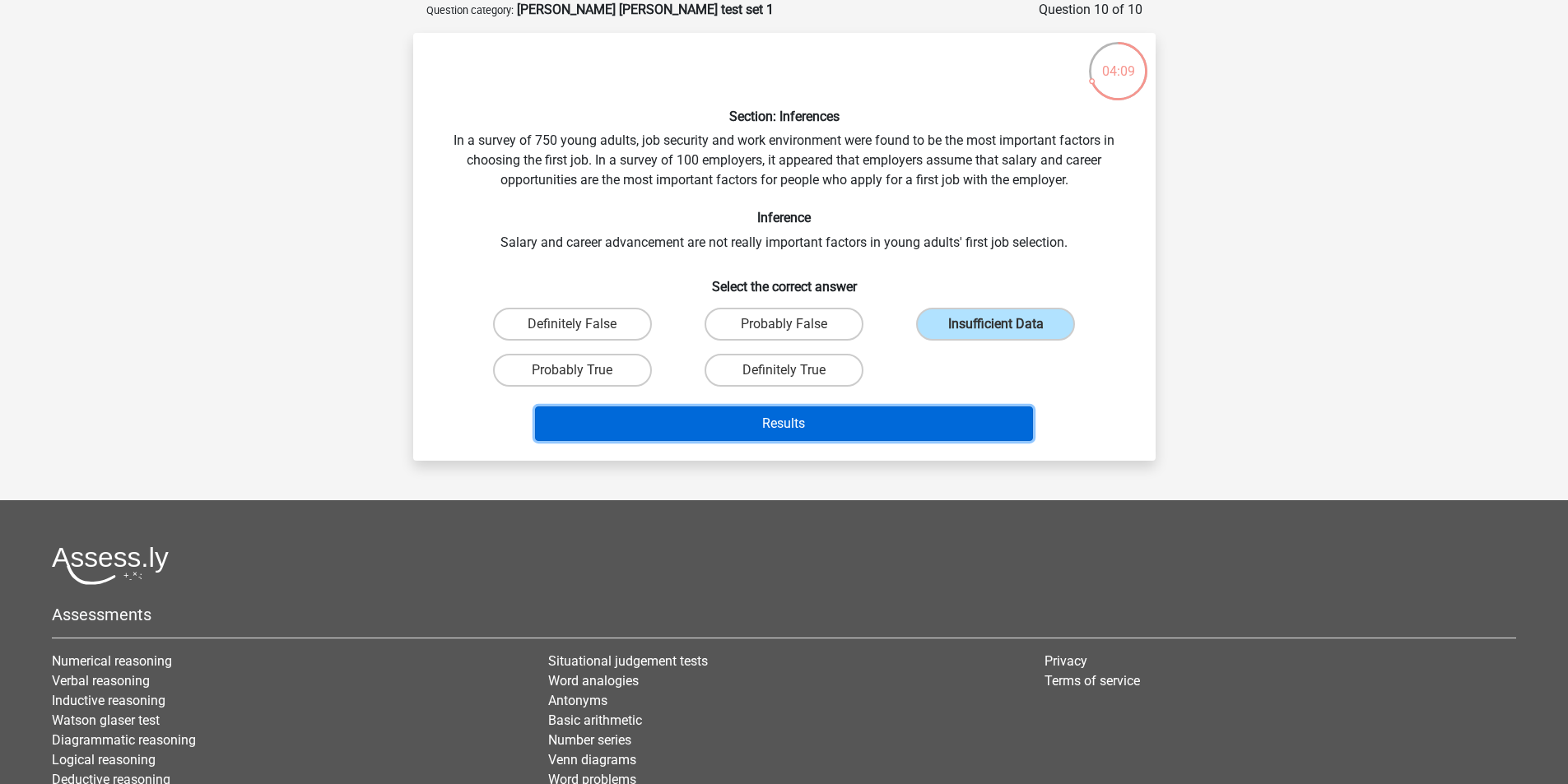
click at [904, 419] on button "Results" at bounding box center [783, 423] width 498 height 35
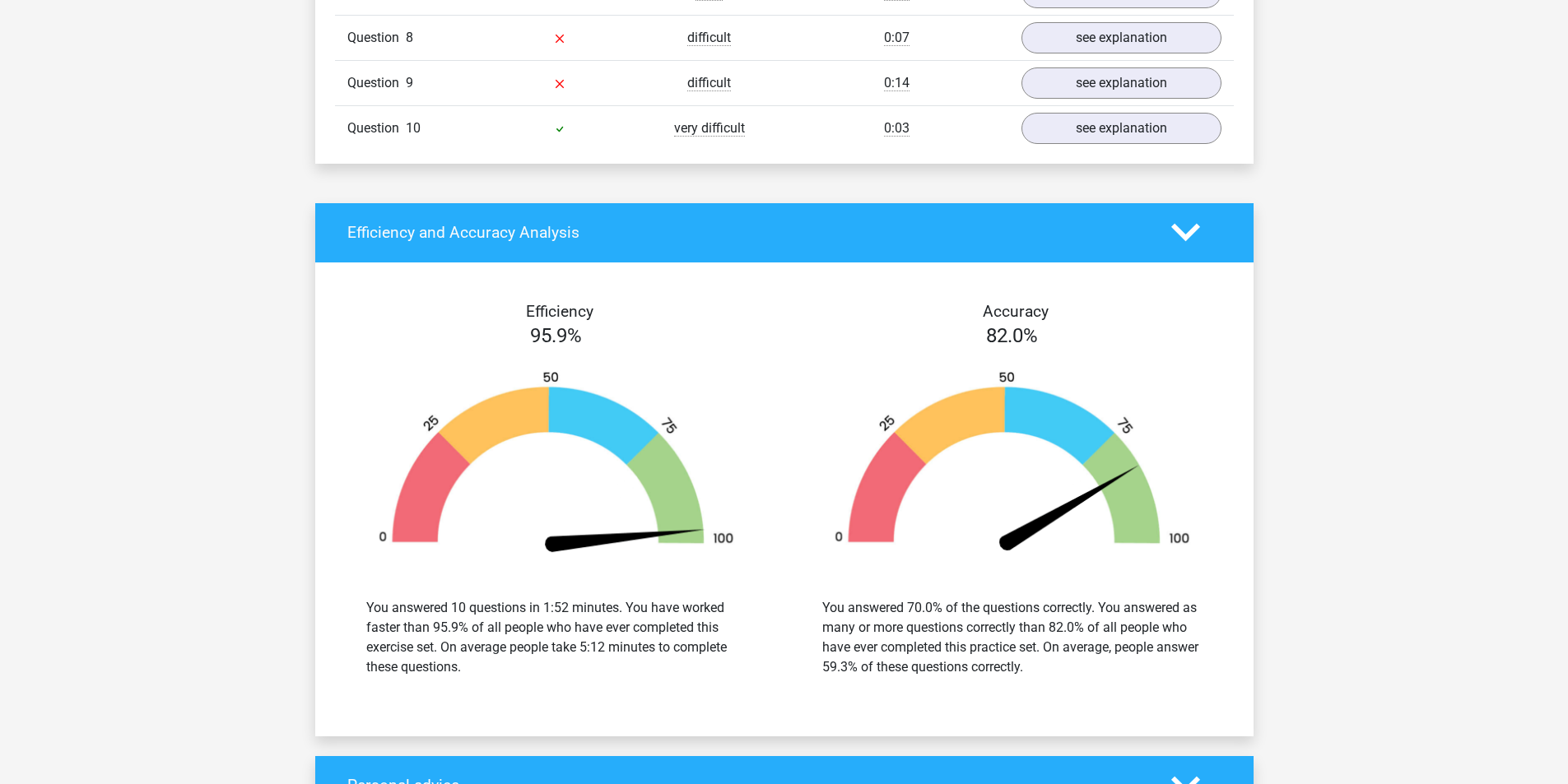
scroll to position [1729, 0]
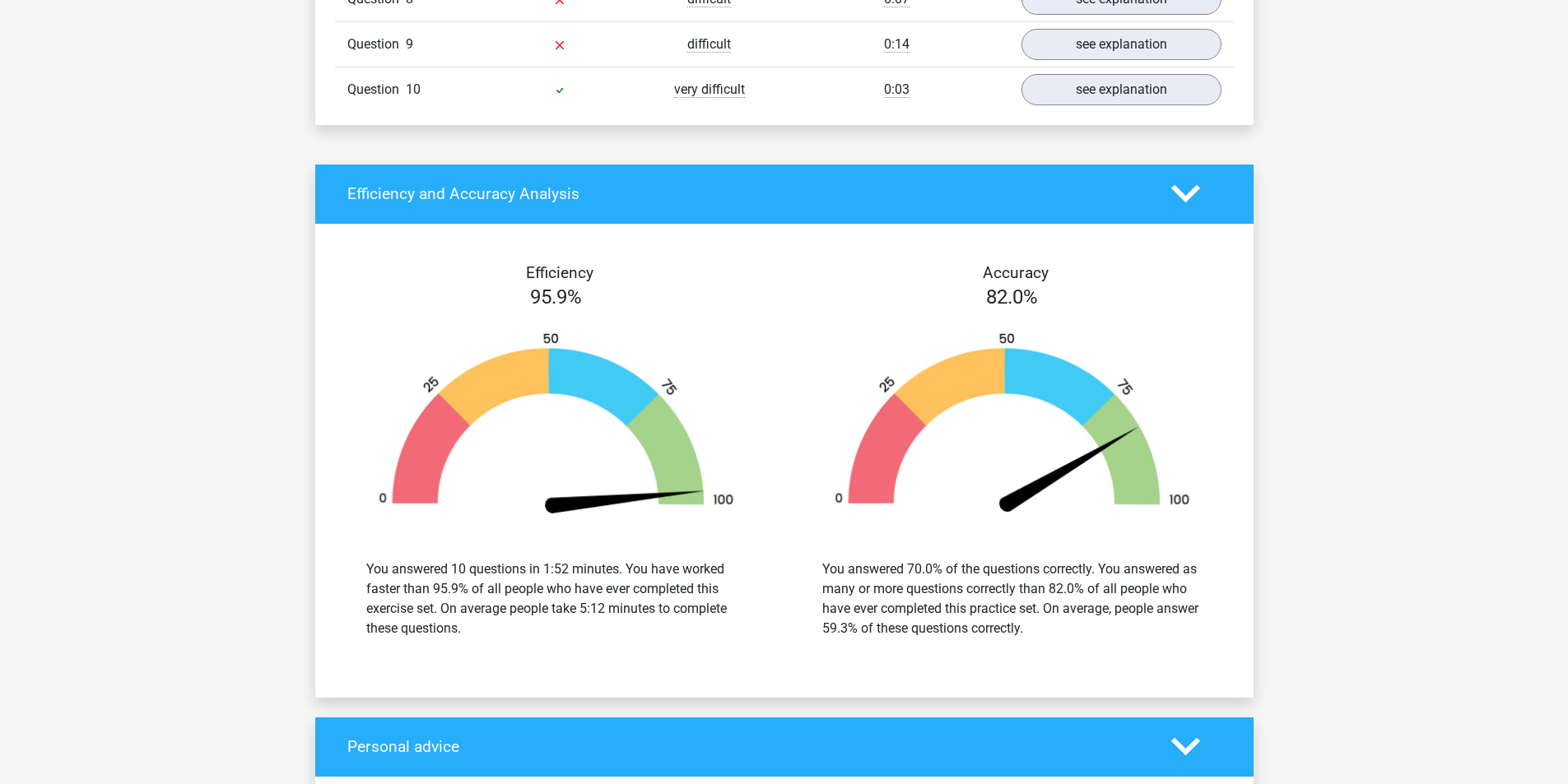
click at [567, 590] on div "You answered 10 questions in 1:52 minutes. You have worked faster than 95.9% of…" at bounding box center [556, 599] width 380 height 79
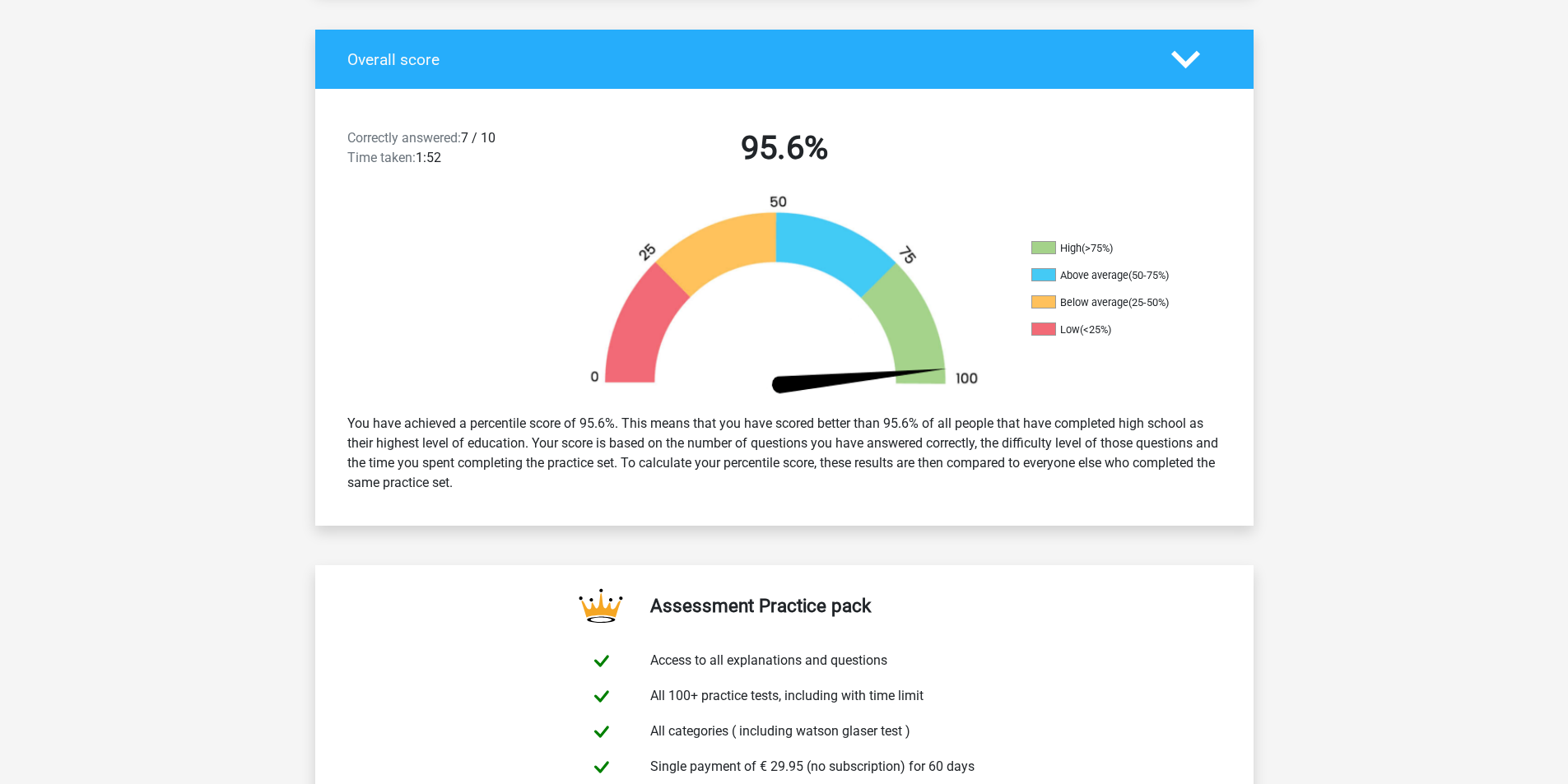
scroll to position [0, 0]
